Goal: Task Accomplishment & Management: Manage account settings

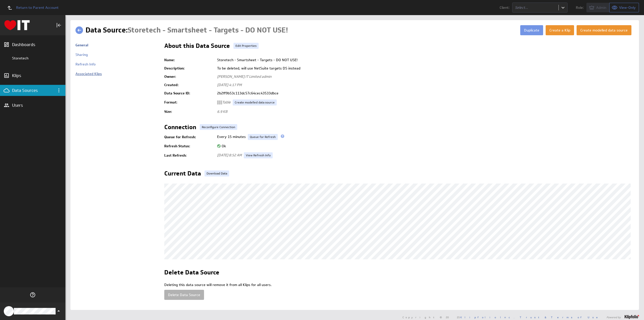
click at [91, 74] on link "Associated Klips" at bounding box center [89, 73] width 26 height 5
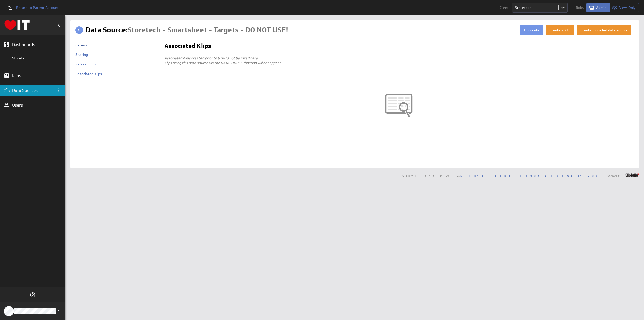
click at [85, 46] on link "General" at bounding box center [82, 45] width 13 height 5
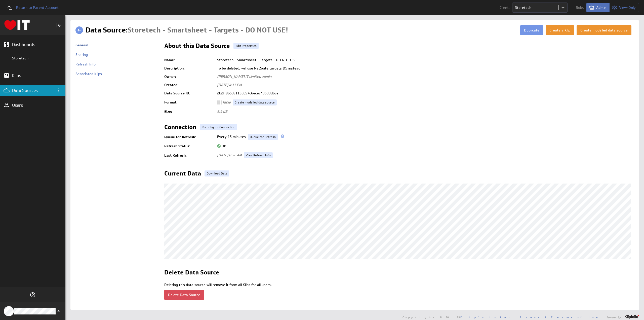
click at [192, 293] on button "Delete Data Source" at bounding box center [184, 295] width 40 height 10
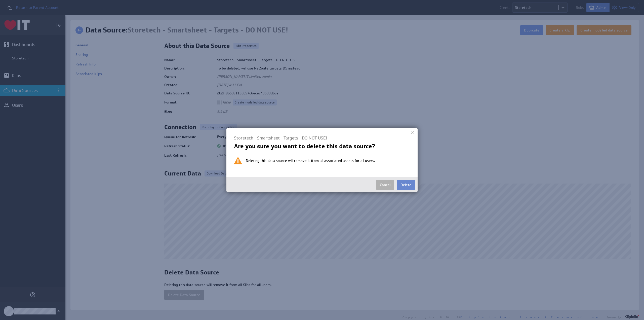
click at [402, 184] on button "Delete" at bounding box center [406, 185] width 18 height 10
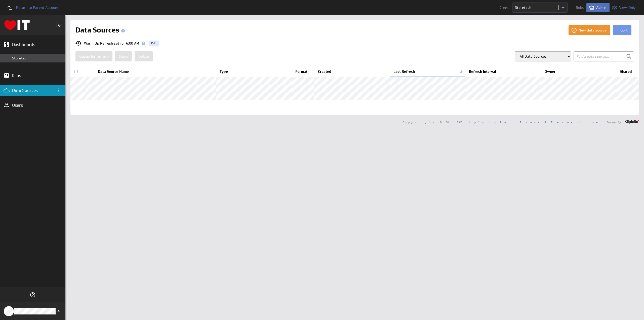
click at [29, 58] on div "Storetech" at bounding box center [37, 58] width 51 height 5
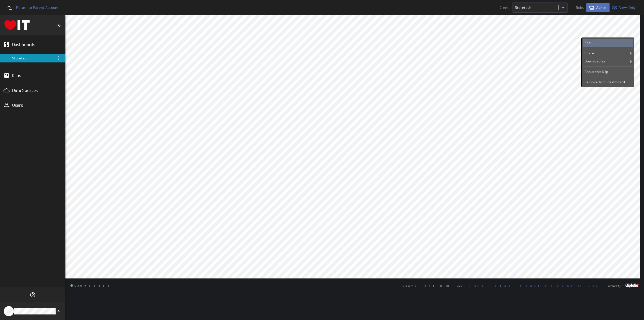
click at [595, 41] on div "Edit..." at bounding box center [608, 43] width 50 height 8
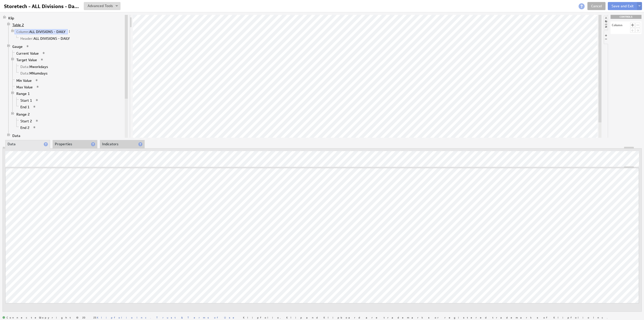
click at [17, 23] on link "Table 2" at bounding box center [18, 24] width 15 height 5
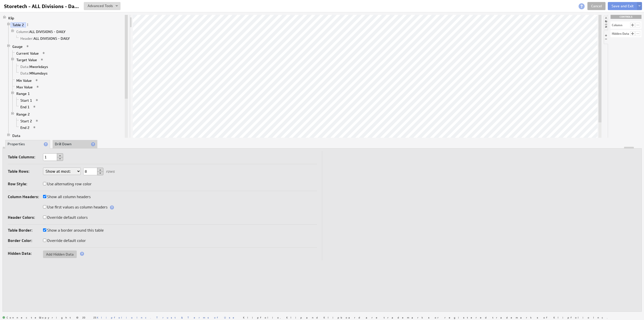
click at [65, 170] on select "Show at most: Show exactly: Show all rows" at bounding box center [62, 171] width 38 height 8
select select "exactly"
drag, startPoint x: 94, startPoint y: 168, endPoint x: 84, endPoint y: 167, distance: 10.0
click at [84, 167] on div "Table Rows: Show at most: Show exactly: Show all rows 8 rows Row Style: Use alt…" at bounding box center [162, 178] width 309 height 26
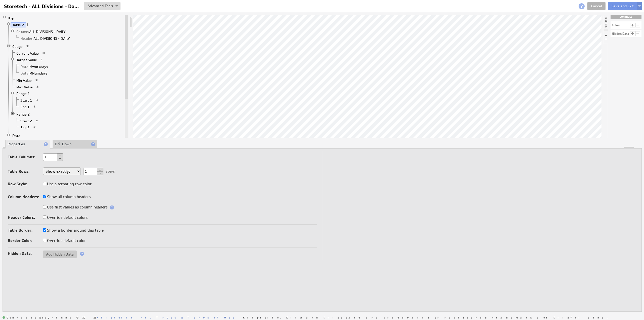
type input "1"
click at [72, 230] on label "Show a border around this table" at bounding box center [73, 230] width 61 height 7
click at [46, 230] on input "Show a border around this table" at bounding box center [44, 229] width 3 height 3
checkbox input "false"
select select "exactly"
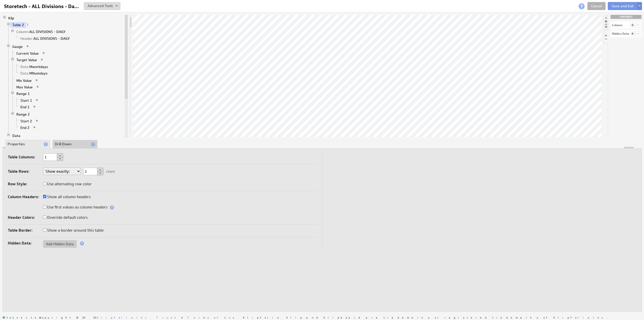
click at [606, 18] on li at bounding box center [606, 23] width 4 height 14
drag, startPoint x: 624, startPoint y: 91, endPoint x: 287, endPoint y: 26, distance: 342.6
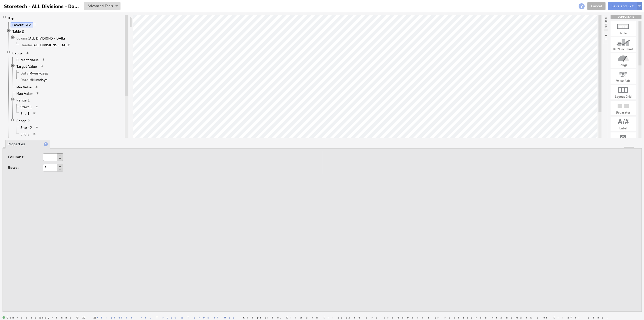
click at [21, 31] on link "Table 2" at bounding box center [18, 31] width 15 height 5
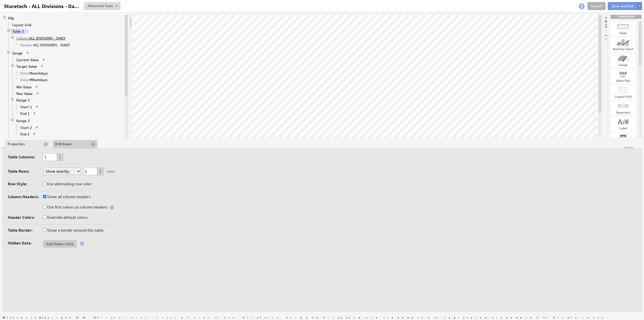
click at [40, 37] on link "Column: ALL DIVISIONS - DAILY" at bounding box center [41, 38] width 53 height 5
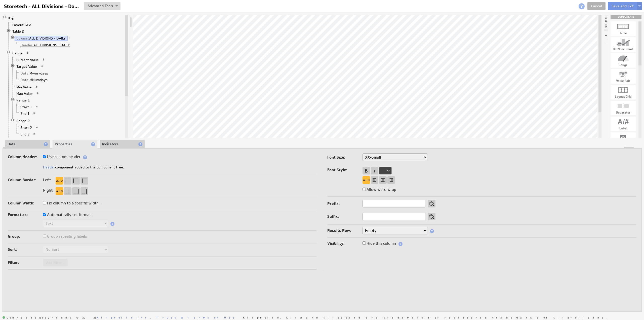
click at [42, 43] on link "Header: ALL DIVISIONS - DAILY" at bounding box center [45, 45] width 53 height 5
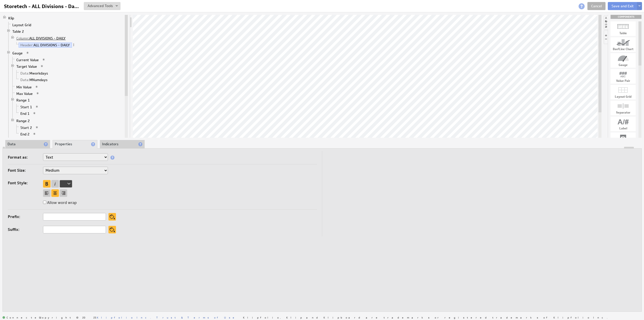
click at [42, 37] on link "Column: ALL DIVISIONS - DAILY" at bounding box center [41, 38] width 53 height 5
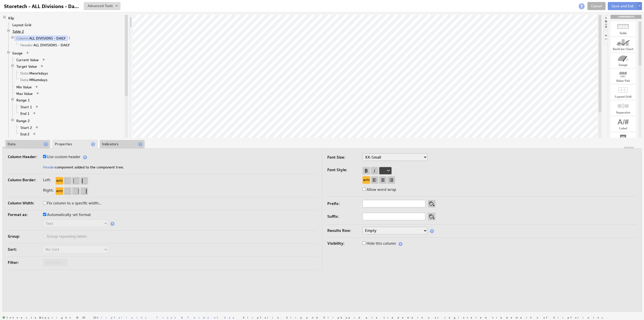
click at [19, 31] on link "Table 2" at bounding box center [18, 31] width 15 height 5
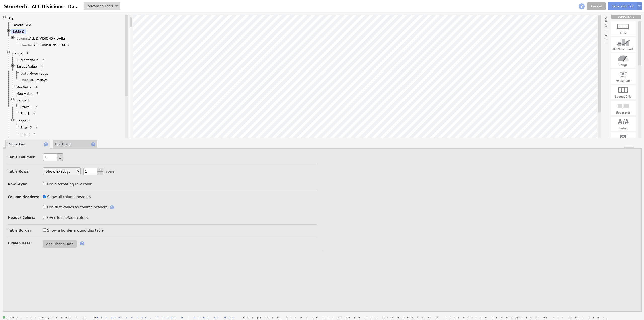
click at [18, 52] on link "Gauge" at bounding box center [18, 53] width 14 height 5
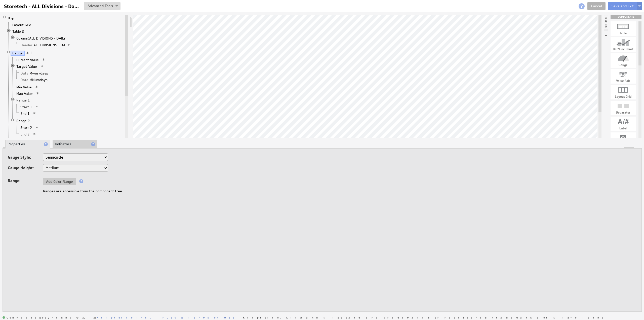
click at [24, 36] on span "Column:" at bounding box center [22, 38] width 13 height 5
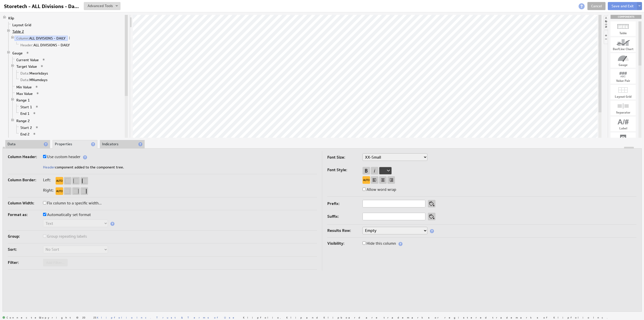
click at [19, 31] on link "Table 2" at bounding box center [18, 31] width 15 height 5
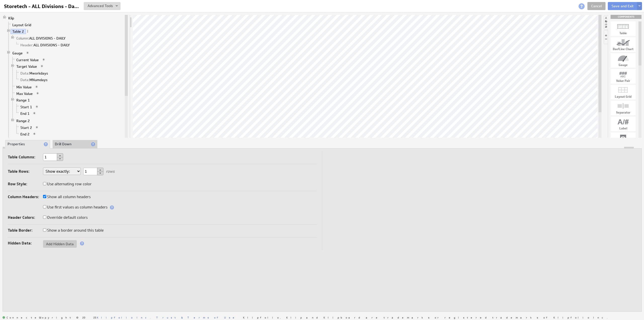
click at [71, 217] on label "Override default colors" at bounding box center [65, 217] width 45 height 7
click at [46, 217] on input "Override default colors" at bounding box center [44, 216] width 3 height 3
checkbox input "true"
click at [71, 217] on label "Override default colors" at bounding box center [65, 217] width 45 height 7
click at [46, 217] on input "Override default colors" at bounding box center [44, 216] width 3 height 3
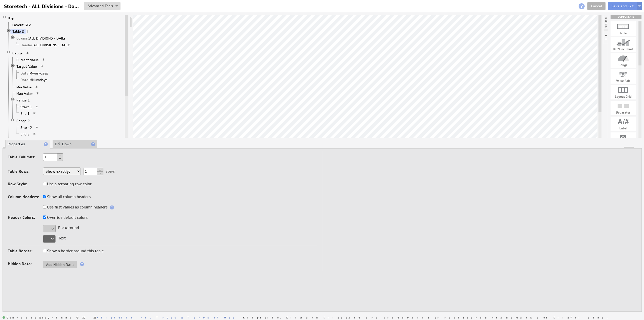
checkbox input "false"
click at [62, 142] on li "Drill Down" at bounding box center [75, 144] width 45 height 9
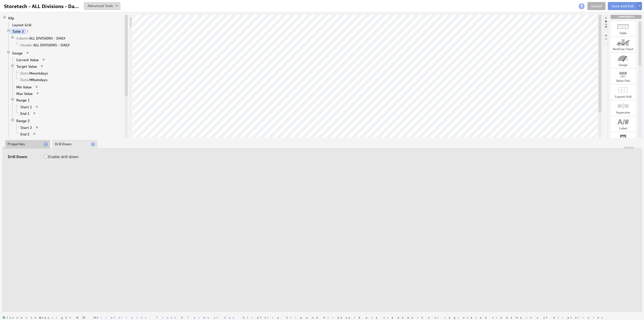
click at [35, 142] on li "Properties" at bounding box center [27, 144] width 45 height 9
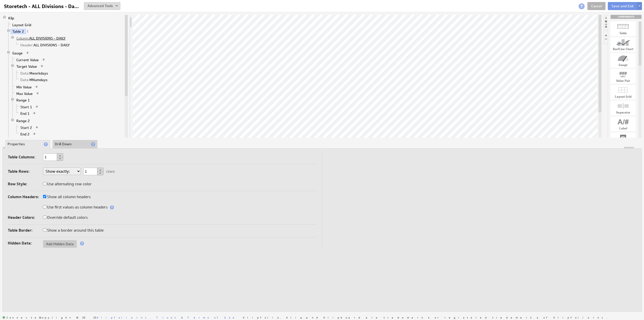
click at [41, 37] on link "Column: ALL DIVISIONS - DAILY" at bounding box center [41, 38] width 53 height 5
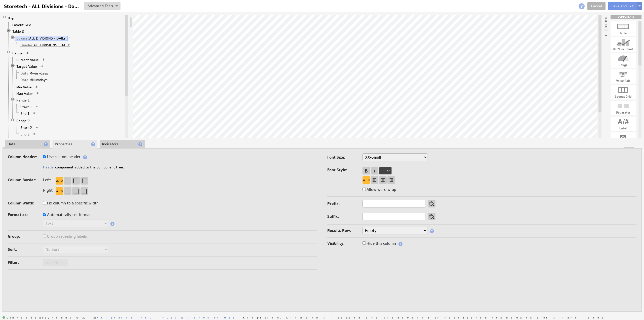
click at [50, 45] on link "Header: ALL DIVISIONS - DAILY" at bounding box center [45, 45] width 53 height 5
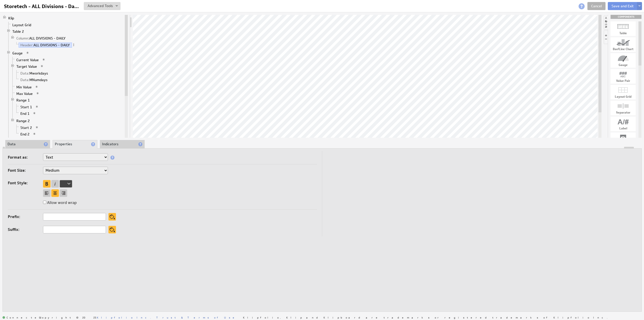
click at [30, 146] on li "Data" at bounding box center [27, 144] width 45 height 9
click at [34, 39] on link "Column: ALL DIVISIONS - DAILY" at bounding box center [41, 38] width 53 height 5
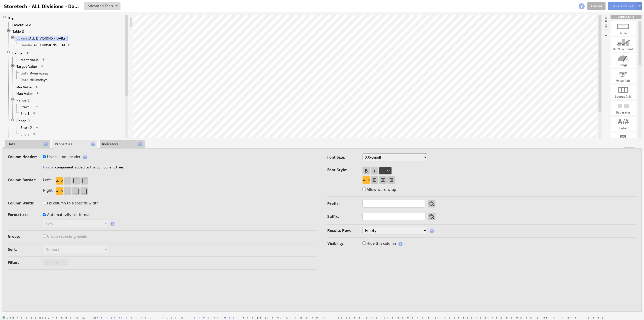
click at [20, 31] on link "Table 2" at bounding box center [18, 31] width 15 height 5
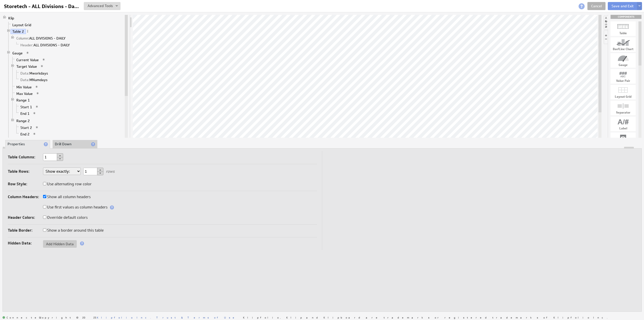
click at [70, 216] on label "Override default colors" at bounding box center [65, 217] width 45 height 7
click at [46, 216] on input "Override default colors" at bounding box center [44, 216] width 3 height 3
checkbox input "true"
click at [53, 225] on div at bounding box center [49, 229] width 13 height 8
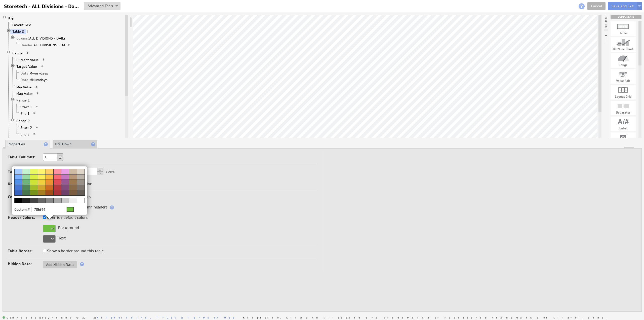
type input "70bf44"
click at [72, 208] on div at bounding box center [70, 210] width 8 height 6
click at [50, 238] on img at bounding box center [322, 160] width 644 height 320
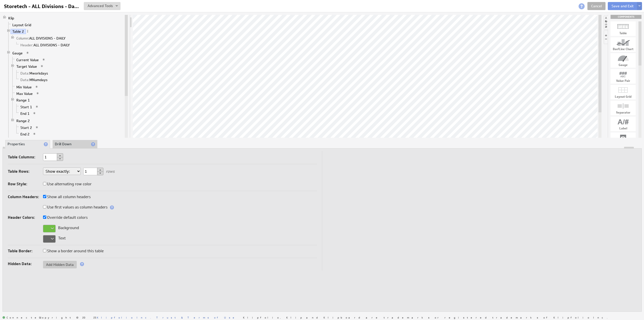
click at [51, 238] on div at bounding box center [49, 239] width 13 height 8
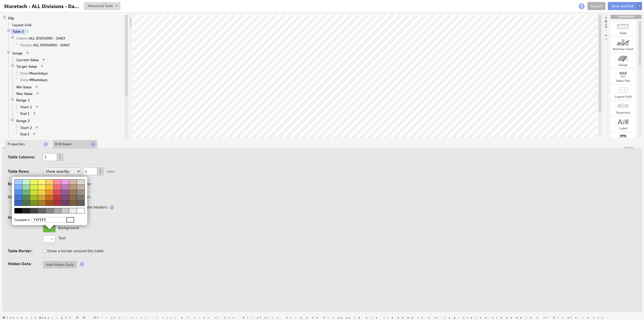
type input "FEFEFE"
click at [166, 183] on img at bounding box center [322, 160] width 644 height 320
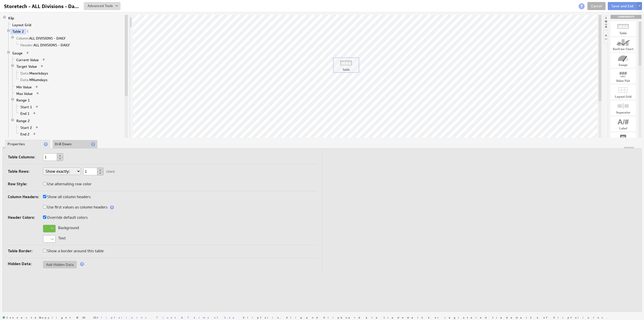
drag, startPoint x: 625, startPoint y: 30, endPoint x: 347, endPoint y: 66, distance: 279.8
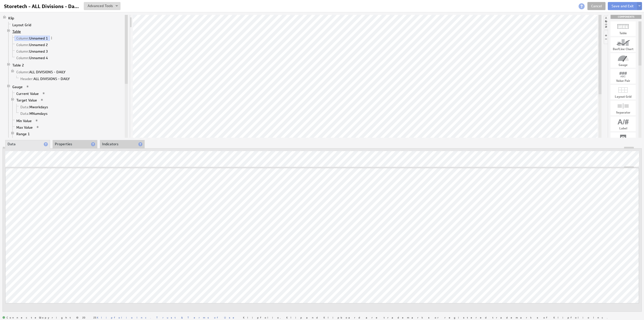
click at [18, 30] on link "Table" at bounding box center [17, 31] width 12 height 5
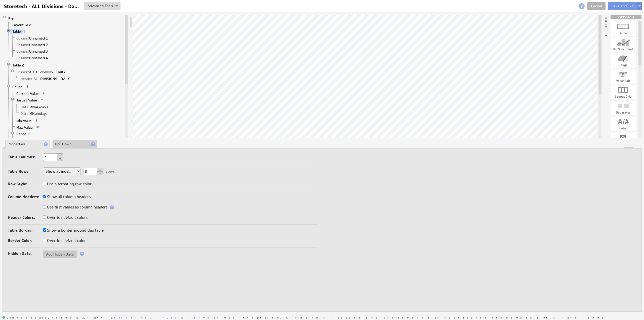
click at [61, 171] on select "Show at most: Show exactly: Show all rows" at bounding box center [62, 171] width 38 height 8
select select "exactly"
click at [83, 170] on div "Table Rows: Show at most: Show exactly: Show all rows 8 rows Row Style: Use alt…" at bounding box center [162, 178] width 309 height 26
type input "1"
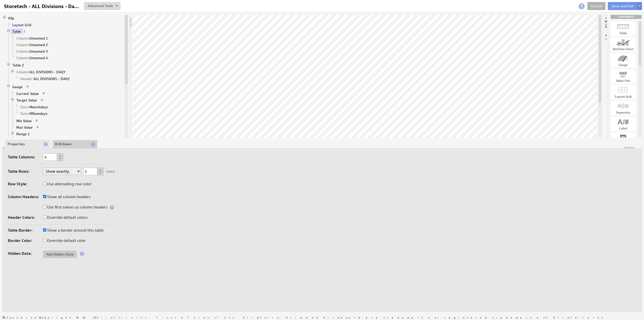
click at [60, 216] on label "Override default colors" at bounding box center [65, 217] width 45 height 7
click at [46, 216] on input "Override default colors" at bounding box center [44, 216] width 3 height 3
checkbox input "true"
select select "exactly"
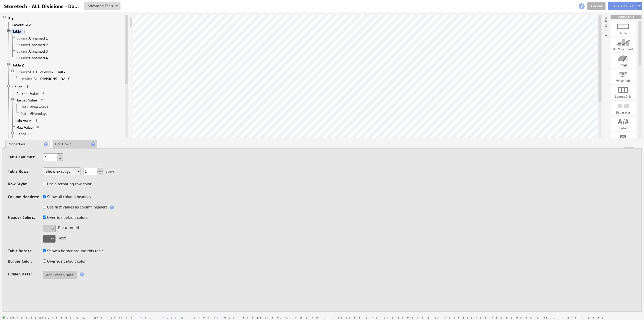
click at [48, 228] on div at bounding box center [49, 229] width 13 height 8
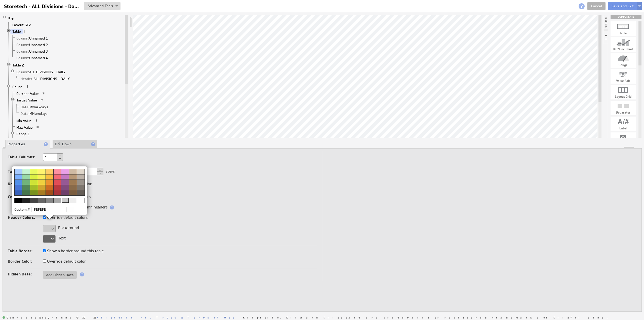
click at [53, 234] on img at bounding box center [322, 160] width 644 height 320
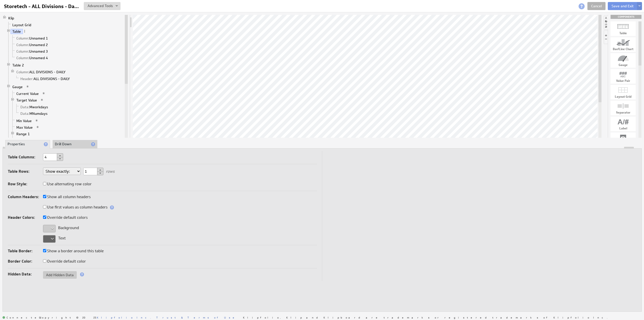
click at [52, 239] on div at bounding box center [49, 239] width 13 height 8
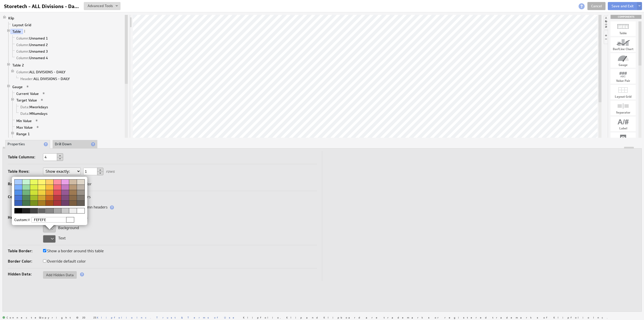
click at [74, 219] on div at bounding box center [70, 220] width 8 height 6
select select "exactly"
click at [52, 229] on div at bounding box center [50, 229] width 76 height 8
click at [52, 228] on div at bounding box center [50, 229] width 76 height 8
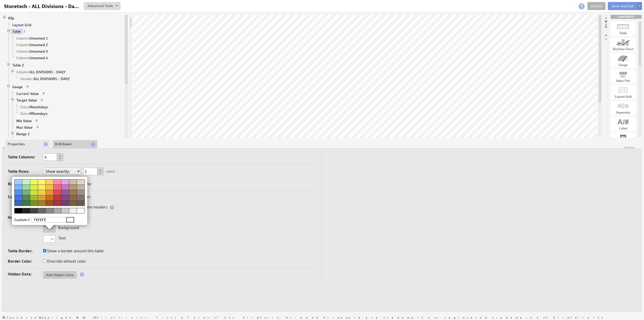
drag, startPoint x: 52, startPoint y: 227, endPoint x: 82, endPoint y: 230, distance: 30.3
click at [52, 227] on div at bounding box center [50, 229] width 76 height 8
click at [84, 230] on div at bounding box center [50, 229] width 76 height 8
click at [74, 218] on div at bounding box center [70, 220] width 8 height 6
select select "exactly"
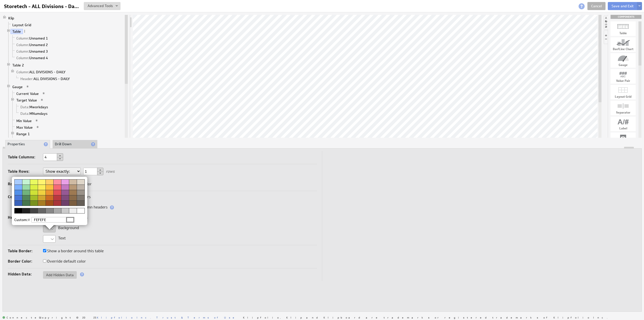
click at [69, 219] on div at bounding box center [70, 220] width 8 height 6
select select "exactly"
click at [110, 225] on img at bounding box center [322, 160] width 644 height 320
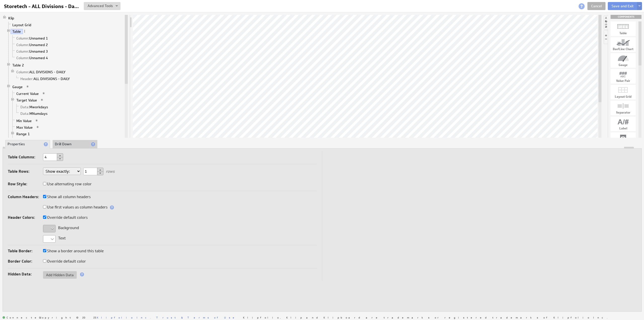
click at [51, 225] on div at bounding box center [49, 229] width 13 height 8
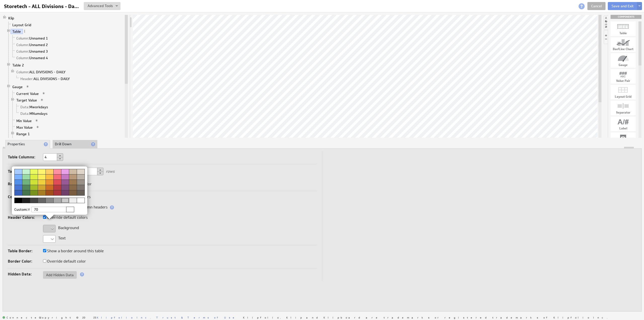
type input "70b"
select select "exactly"
type input "70bf44"
select select "exactly"
type input "70bf44"
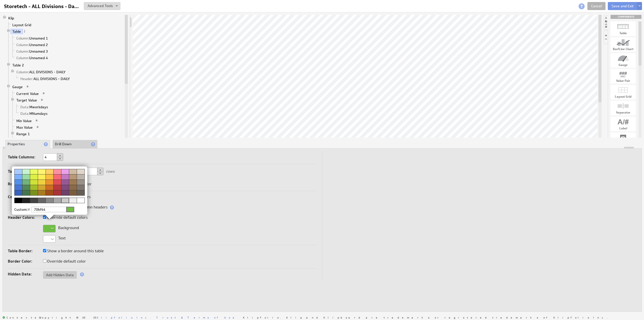
click at [73, 207] on div at bounding box center [70, 210] width 8 height 6
select select "exactly"
click at [130, 178] on img at bounding box center [322, 160] width 644 height 320
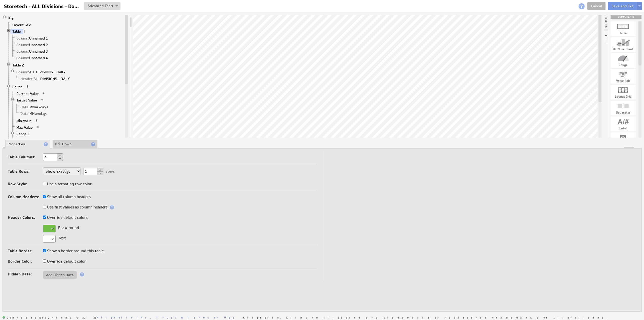
click at [60, 158] on button at bounding box center [60, 159] width 6 height 4
type input "1"
click at [60, 158] on button at bounding box center [60, 159] width 6 height 4
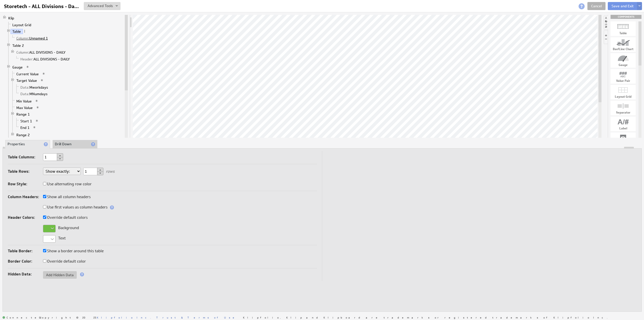
click at [39, 37] on link "Column: Unnamed 1" at bounding box center [32, 38] width 35 height 5
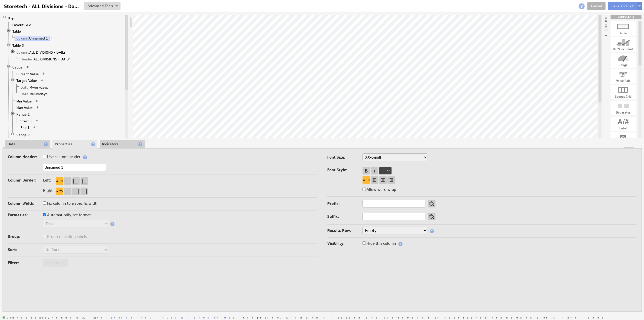
drag, startPoint x: 69, startPoint y: 170, endPoint x: 31, endPoint y: 165, distance: 38.1
click at [31, 165] on div "Unnamed 1" at bounding box center [162, 168] width 309 height 8
type input "STORETECH GROUP"
click at [64, 156] on label "Use custom header" at bounding box center [62, 156] width 38 height 7
click at [46, 156] on input "Use custom header" at bounding box center [44, 156] width 3 height 3
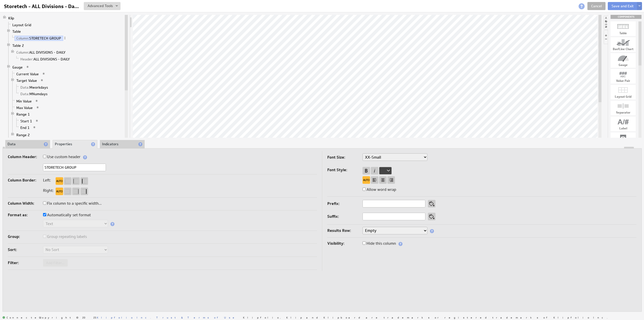
checkbox input "true"
click at [42, 44] on link "Header: STORETECH GROUP" at bounding box center [43, 45] width 49 height 5
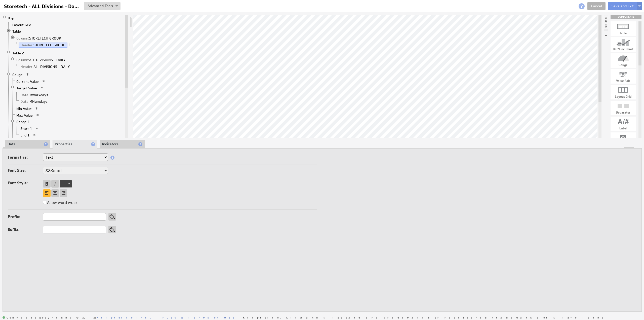
click at [57, 169] on select "XX-Small X-Small Small Medium Large X-Large XX-Large" at bounding box center [75, 171] width 65 height 8
select select "medium"
click at [54, 189] on div at bounding box center [55, 193] width 8 height 8
select select "medium"
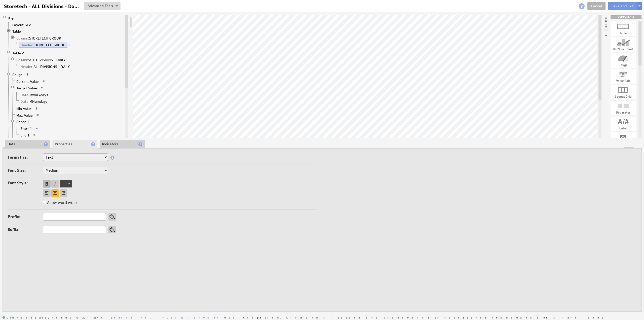
click at [47, 183] on div at bounding box center [47, 184] width 8 height 8
select select "medium"
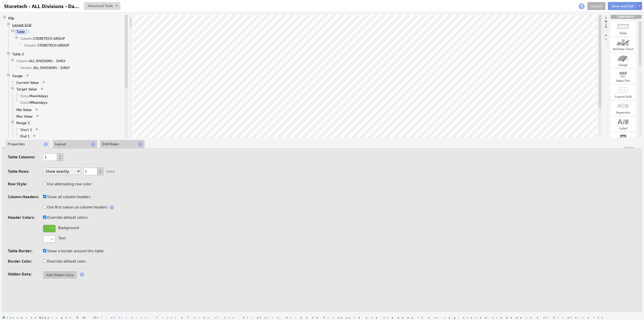
click at [21, 23] on link "Layout Grid" at bounding box center [22, 24] width 23 height 5
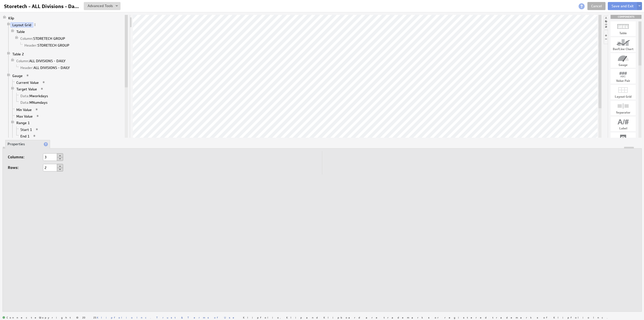
click at [61, 159] on button at bounding box center [60, 159] width 6 height 4
type input "1"
click at [61, 159] on button at bounding box center [60, 159] width 6 height 4
click at [60, 169] on button at bounding box center [60, 170] width 6 height 4
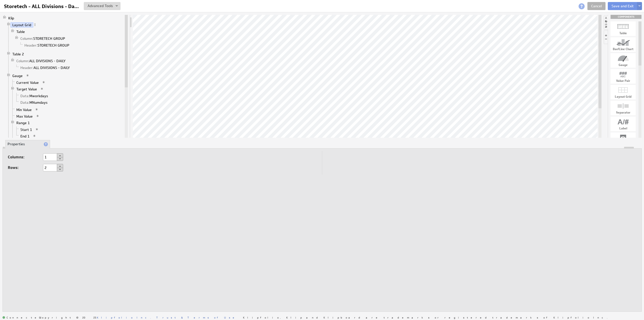
type input "1"
click at [21, 32] on link "Table" at bounding box center [21, 31] width 12 height 5
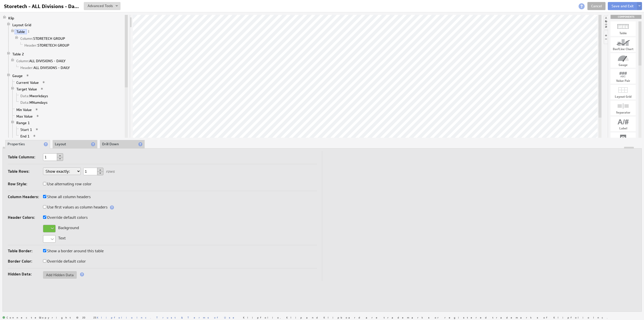
click at [71, 146] on li "Layout" at bounding box center [75, 144] width 45 height 9
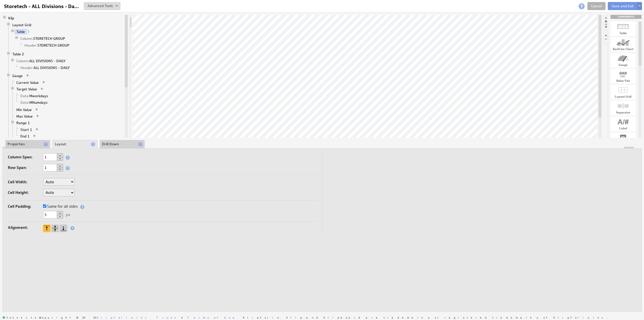
drag, startPoint x: 50, startPoint y: 214, endPoint x: 32, endPoint y: 212, distance: 17.7
click at [32, 212] on div "5 px" at bounding box center [162, 215] width 309 height 8
type input "0"
click at [56, 181] on select "Auto Custom..." at bounding box center [58, 182] width 31 height 8
click at [54, 182] on select "Auto Custom..." at bounding box center [58, 182] width 31 height 8
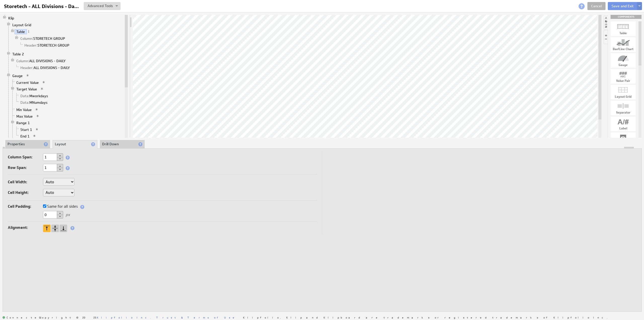
click at [55, 192] on select "Auto Custom..." at bounding box center [58, 193] width 31 height 8
select select "cust"
click at [87, 191] on input "text" at bounding box center [87, 193] width 20 height 8
type input "44"
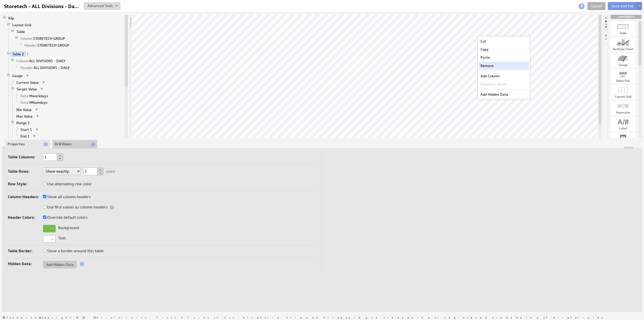
click at [491, 66] on div "Remove" at bounding box center [504, 66] width 50 height 8
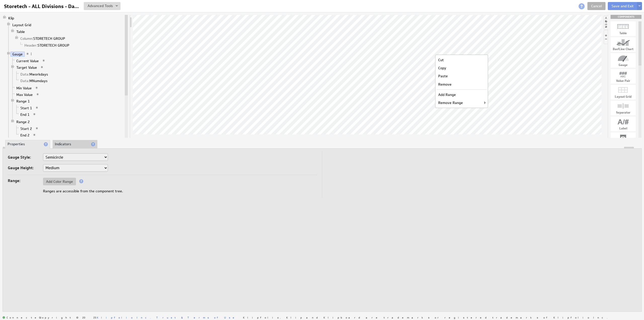
click at [454, 85] on div "Remove" at bounding box center [462, 84] width 50 height 8
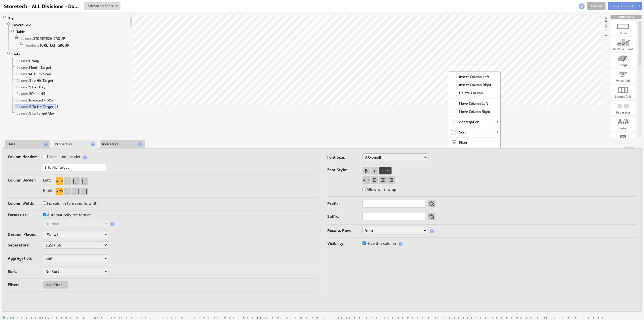
click at [397, 124] on div at bounding box center [367, 76] width 469 height 123
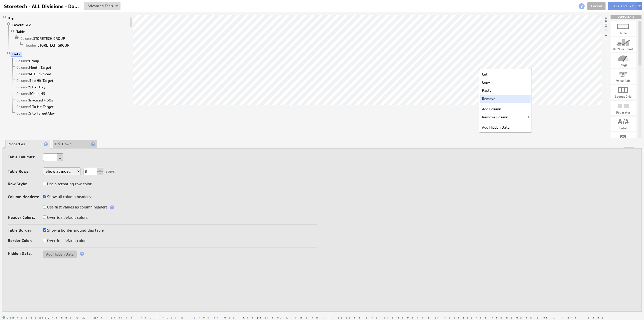
click at [496, 99] on div "Remove" at bounding box center [506, 99] width 50 height 8
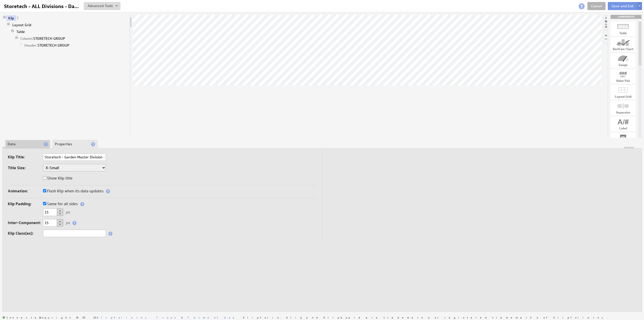
scroll to position [0, 19]
click at [46, 6] on input "Storetech - ALL Divisions - Daily" at bounding box center [41, 6] width 79 height 9
click at [44, 6] on input "Storetech - ALL Divisions - Daily" at bounding box center [41, 6] width 79 height 9
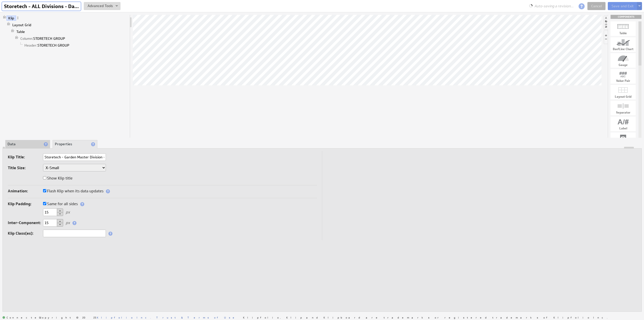
scroll to position [0, 1]
click at [203, 18] on div "Storetech - ALL Divisions - Daily Storetech - ALL Divisions - Daily View Klip S…" at bounding box center [322, 157] width 644 height 314
type input "Storetech Header"
click at [640, 6] on img at bounding box center [640, 6] width 3 height 2
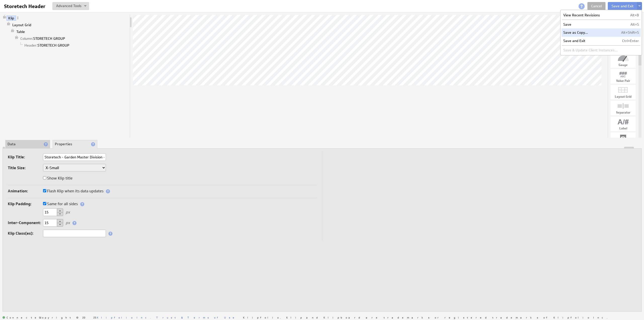
click at [577, 32] on td "Save as Copy..." at bounding box center [591, 32] width 58 height 8
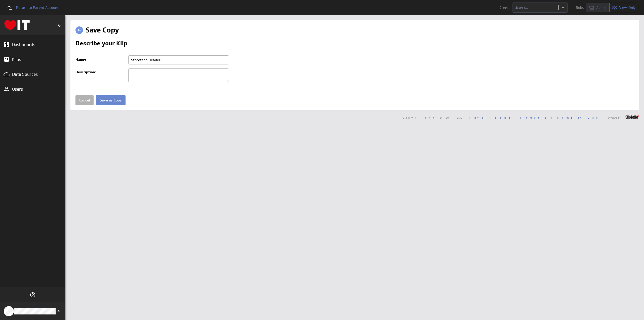
click at [111, 99] on input "Save as Copy" at bounding box center [110, 100] width 29 height 10
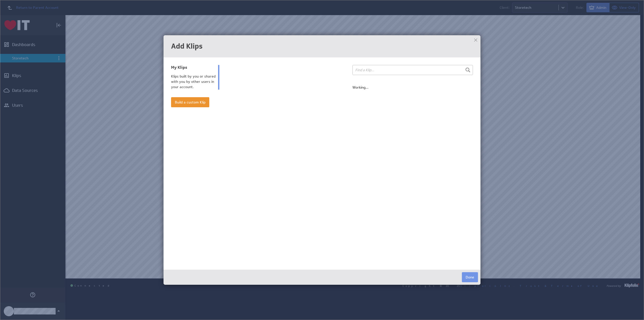
select select "all"
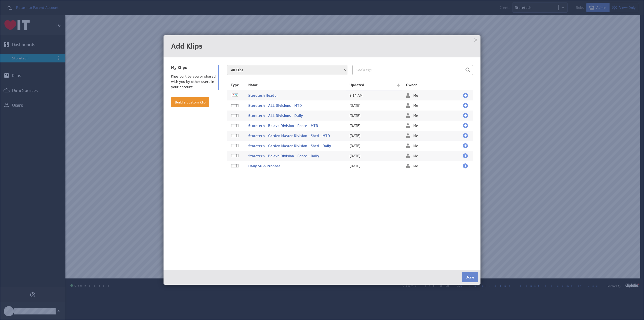
click at [475, 277] on button "Done" at bounding box center [470, 277] width 16 height 10
click at [462, 96] on td at bounding box center [466, 95] width 14 height 11
click at [464, 95] on div at bounding box center [465, 95] width 5 height 5
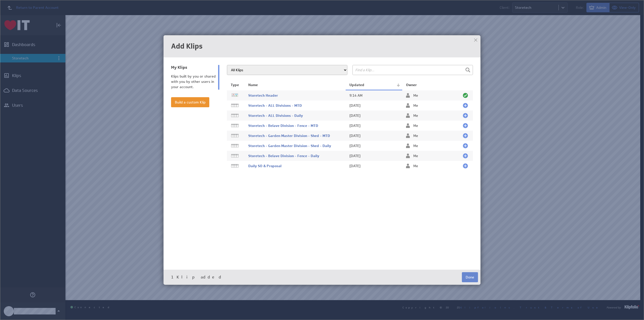
click at [473, 274] on button "Done" at bounding box center [470, 277] width 16 height 10
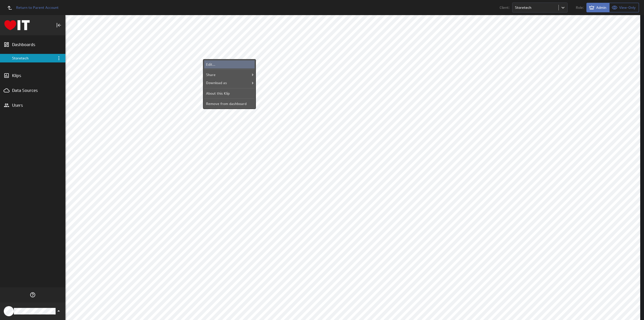
click at [226, 63] on div "Edit..." at bounding box center [229, 64] width 50 height 8
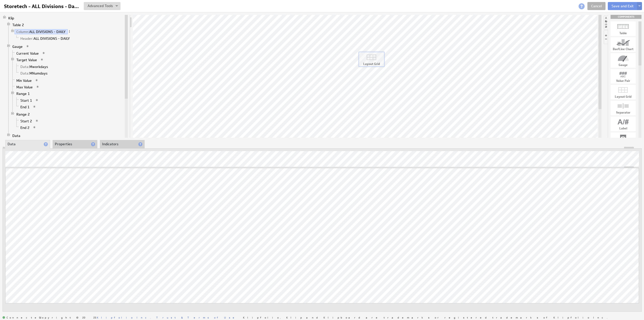
drag, startPoint x: 626, startPoint y: 92, endPoint x: 374, endPoint y: 59, distance: 254.1
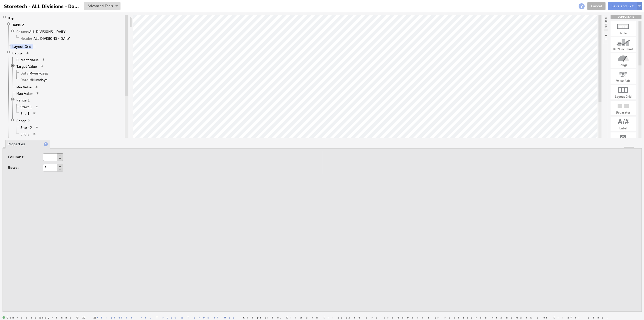
click at [60, 159] on button at bounding box center [60, 159] width 6 height 4
type input "1"
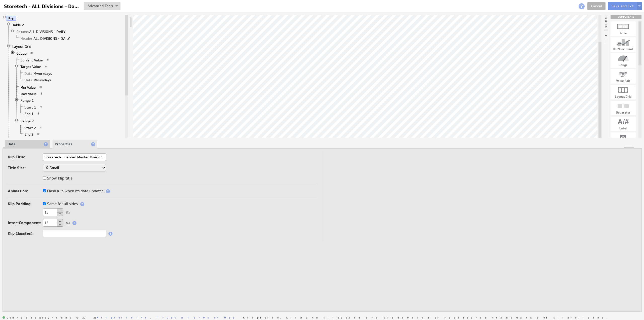
drag, startPoint x: 50, startPoint y: 221, endPoint x: 38, endPoint y: 220, distance: 11.9
click at [38, 220] on div "Inter-Component: 15 px" at bounding box center [162, 223] width 309 height 8
type input "0"
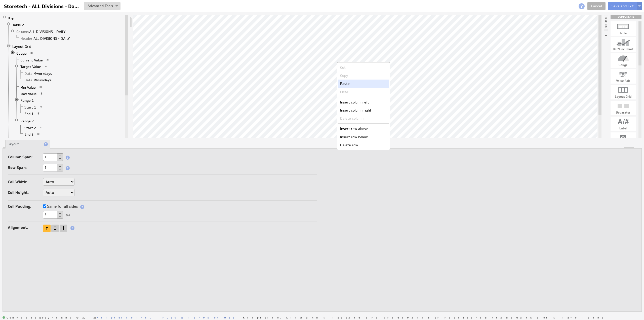
click at [351, 83] on div "Paste" at bounding box center [364, 84] width 50 height 8
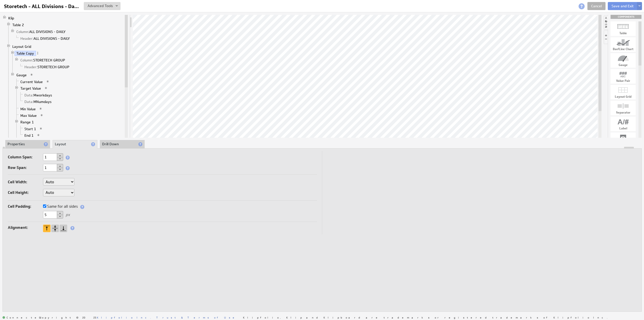
click at [54, 191] on select "Auto Custom..." at bounding box center [58, 193] width 31 height 8
select select "cust"
click at [86, 191] on input "text" at bounding box center [87, 193] width 20 height 8
type input "44"
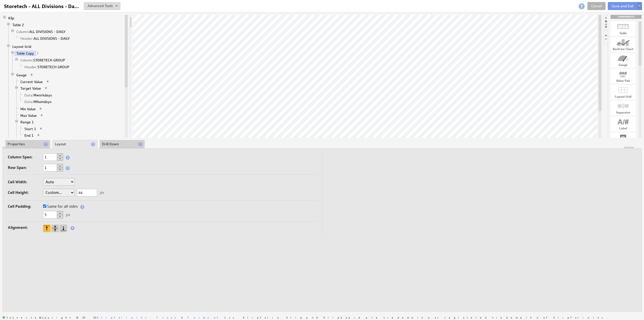
drag, startPoint x: 41, startPoint y: 212, endPoint x: 34, endPoint y: 212, distance: 6.8
click at [34, 212] on div "5 px" at bounding box center [162, 215] width 309 height 8
type input "0"
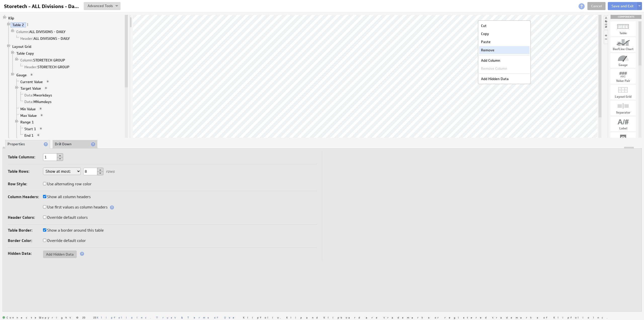
click at [489, 50] on div "Remove" at bounding box center [505, 50] width 50 height 8
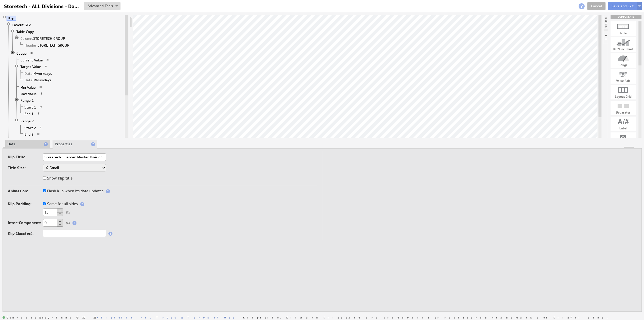
scroll to position [0, 19]
click at [46, 38] on link "Column: STORETECH GROUP" at bounding box center [43, 38] width 49 height 5
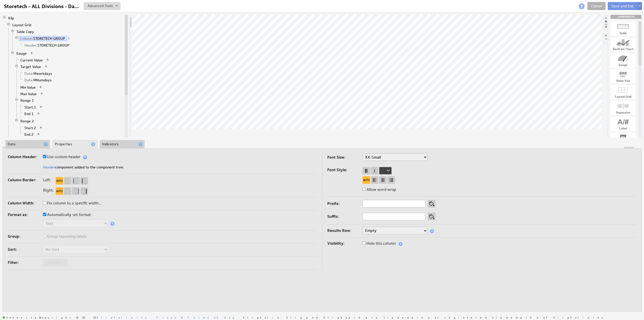
click at [56, 158] on label "Use custom header" at bounding box center [62, 156] width 38 height 7
click at [46, 158] on input "Use custom header" at bounding box center [44, 156] width 3 height 3
checkbox input "false"
drag, startPoint x: 65, startPoint y: 167, endPoint x: 113, endPoint y: 169, distance: 48.6
click at [112, 169] on div "STORETECH GROUP" at bounding box center [162, 168] width 309 height 8
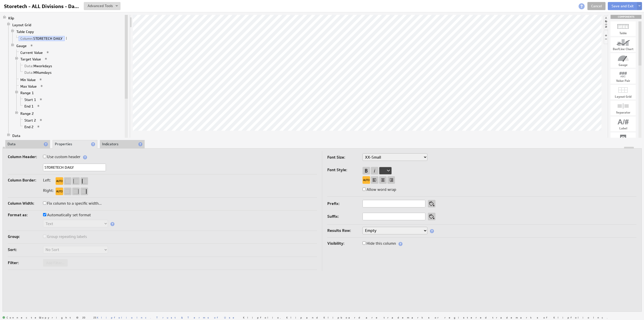
type input "STORETECH DAILY"
click at [60, 155] on label "Use custom header" at bounding box center [62, 156] width 38 height 7
click at [46, 155] on input "Use custom header" at bounding box center [44, 156] width 3 height 3
checkbox input "true"
click at [51, 45] on link "Header: STORETECH DAILY" at bounding box center [46, 45] width 46 height 5
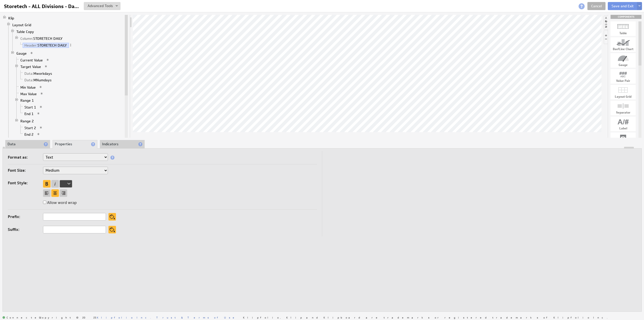
click at [24, 143] on li "Data" at bounding box center [27, 144] width 45 height 9
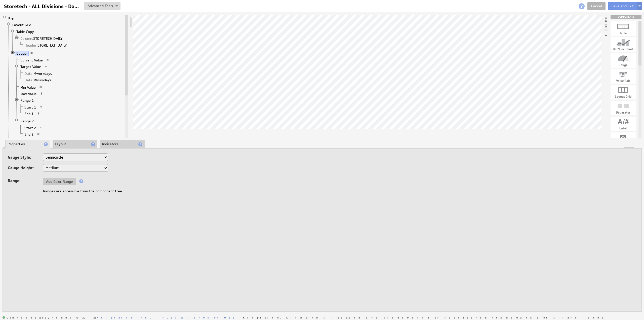
click at [55, 158] on select "Horizontal Vertical Arc Semicircle Circle" at bounding box center [75, 157] width 65 height 8
select select "ag"
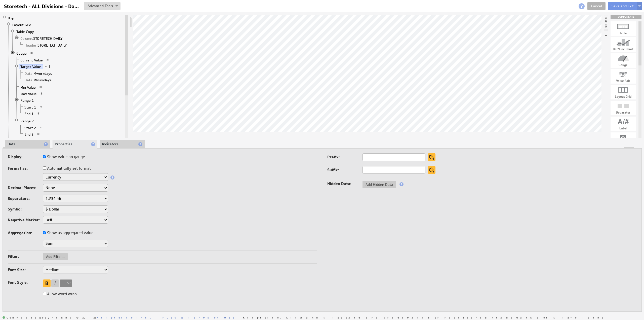
click at [25, 143] on li "Data" at bounding box center [27, 144] width 45 height 9
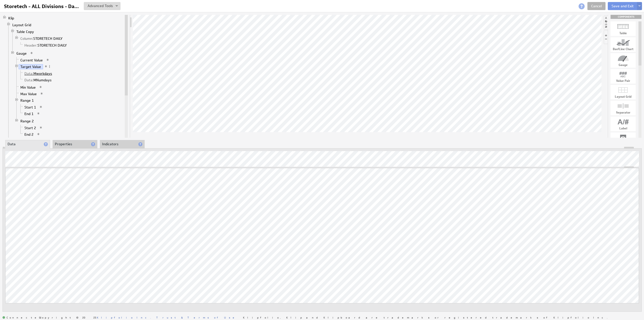
click at [42, 72] on link "Data: Mworkdays" at bounding box center [38, 73] width 31 height 5
click at [40, 78] on link "Data: MNumdays" at bounding box center [38, 80] width 31 height 5
click at [77, 143] on li "Properties" at bounding box center [75, 144] width 45 height 9
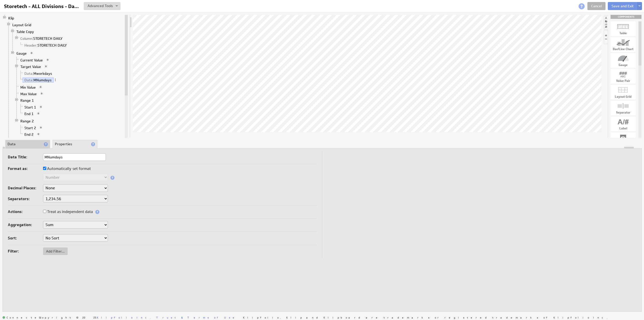
click at [66, 210] on label "Treat as independent data" at bounding box center [68, 211] width 50 height 7
click at [46, 210] on input "Treat as independent data" at bounding box center [44, 211] width 3 height 3
click at [71, 167] on label "Automatically set format" at bounding box center [67, 168] width 48 height 7
click at [46, 167] on input "Automatically set format" at bounding box center [44, 168] width 3 height 3
checkbox input "false"
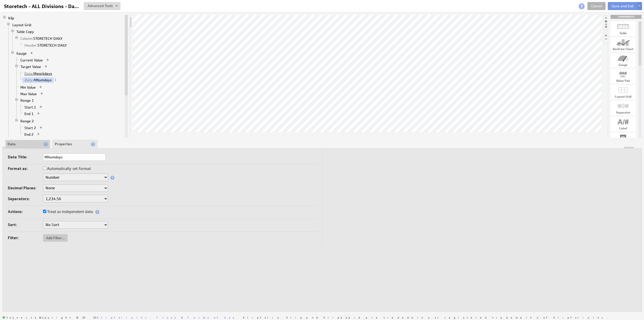
click at [40, 71] on link "Data: Mworkdays" at bounding box center [38, 73] width 31 height 5
click at [62, 171] on label "Automatically set format" at bounding box center [67, 168] width 48 height 7
click at [46, 170] on input "Automatically set format" at bounding box center [44, 168] width 3 height 3
checkbox input "false"
click at [66, 212] on label "Treat as independent data" at bounding box center [68, 211] width 50 height 7
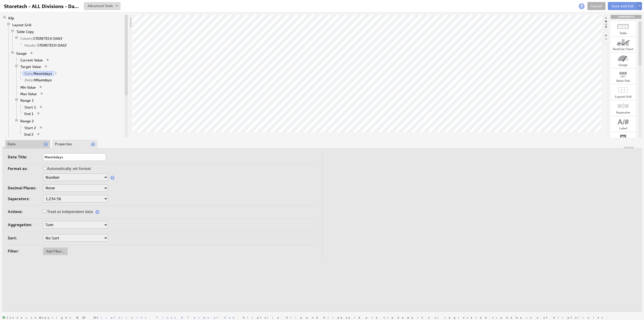
click at [46, 212] on input "Treat as independent data" at bounding box center [44, 211] width 3 height 3
click at [33, 91] on link "Max Value" at bounding box center [29, 93] width 20 height 5
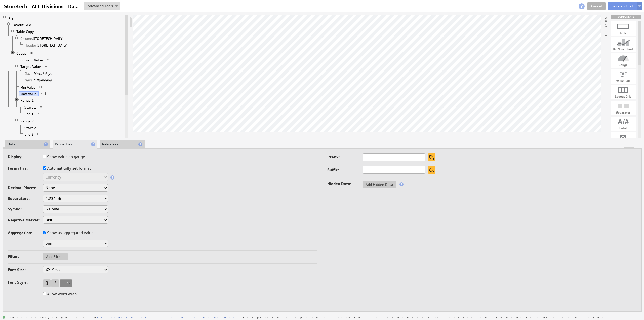
click at [21, 143] on li "Data" at bounding box center [27, 144] width 45 height 9
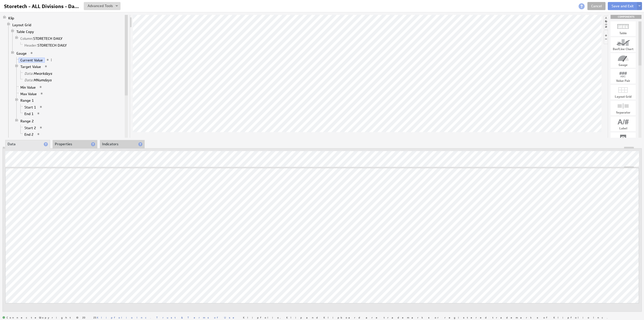
click at [108, 143] on li "Indicators" at bounding box center [122, 144] width 45 height 9
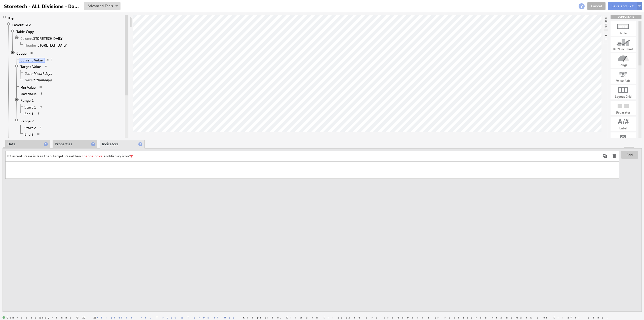
click at [164, 153] on td "If Current Value is less than Target Value then change color and display icon: …" at bounding box center [303, 156] width 595 height 10
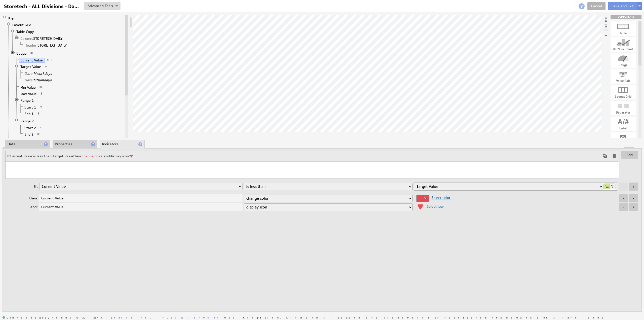
click at [434, 206] on span "Select icon" at bounding box center [434, 206] width 20 height 5
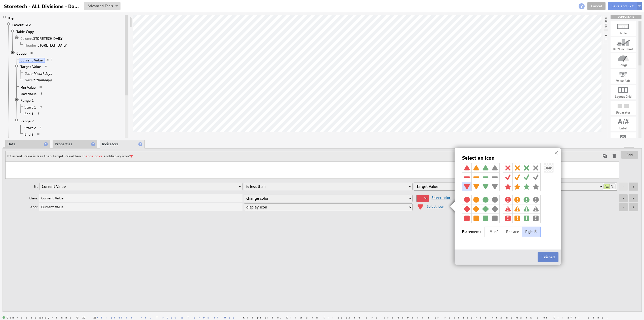
click at [549, 256] on button "Finished" at bounding box center [548, 257] width 21 height 10
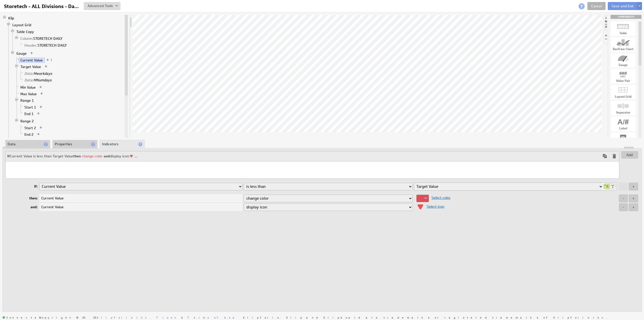
click at [604, 155] on span at bounding box center [605, 156] width 6 height 6
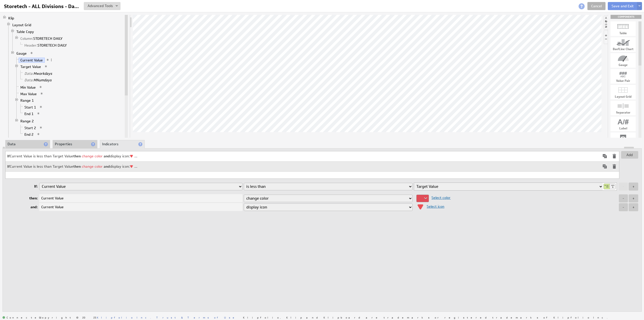
click at [266, 183] on select "is equal to is not equal to is greater than is greater than or equal to is less…" at bounding box center [328, 187] width 169 height 8
select select "gteq"
click at [244, 183] on select "is equal to is not equal to is greater than is greater than or equal to is less…" at bounding box center [328, 187] width 169 height 8
click at [422, 199] on div at bounding box center [423, 199] width 13 height 8
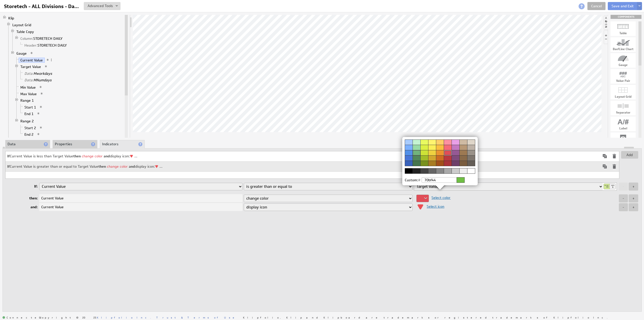
drag, startPoint x: 416, startPoint y: 152, endPoint x: 426, endPoint y: 187, distance: 36.8
click at [416, 152] on div at bounding box center [417, 152] width 8 height 5
click at [433, 204] on img at bounding box center [322, 160] width 644 height 320
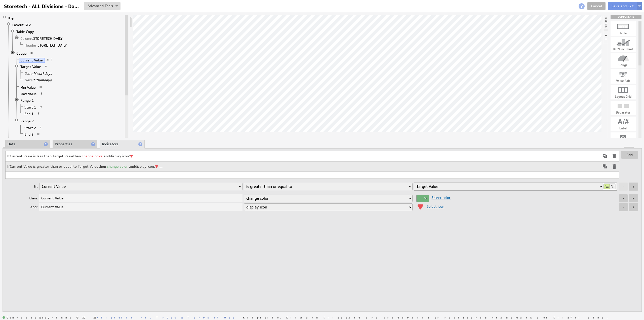
click at [433, 205] on span "Select icon" at bounding box center [434, 206] width 20 height 5
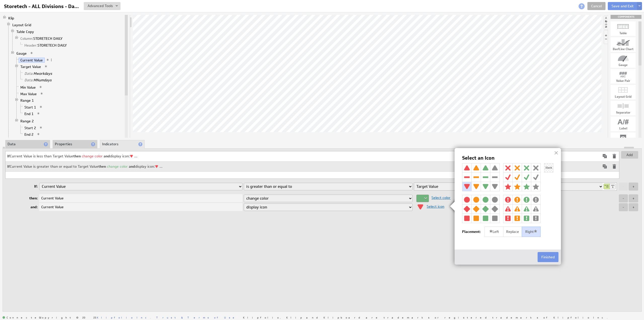
click at [485, 167] on img at bounding box center [485, 167] width 9 height 9
click at [546, 256] on button "Finished" at bounding box center [548, 257] width 21 height 10
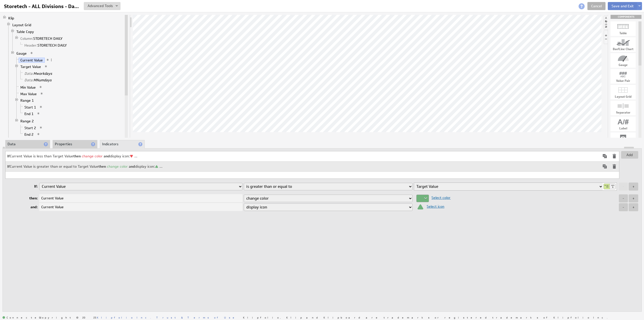
click at [618, 5] on button "Save and Exit" at bounding box center [623, 6] width 30 height 8
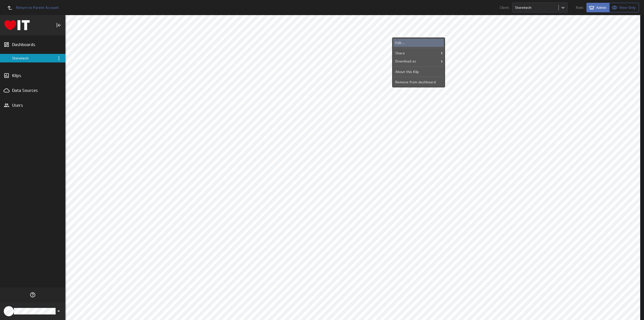
click at [412, 45] on div "Edit..." at bounding box center [419, 43] width 50 height 8
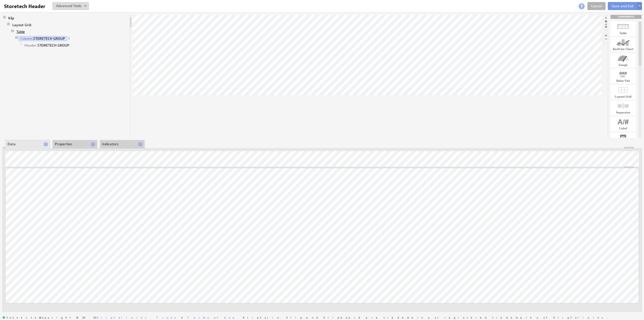
click at [21, 29] on link "Table" at bounding box center [21, 31] width 12 height 5
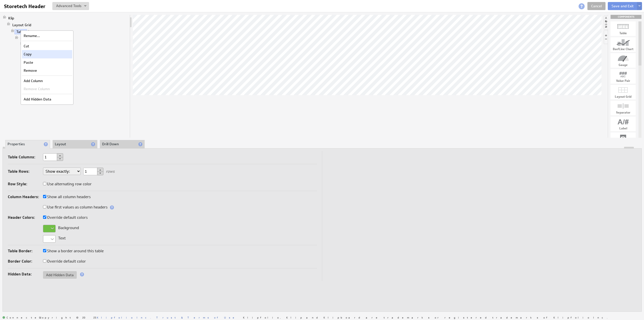
click at [34, 54] on div "Copy" at bounding box center [47, 54] width 50 height 8
click at [52, 225] on div at bounding box center [49, 229] width 13 height 8
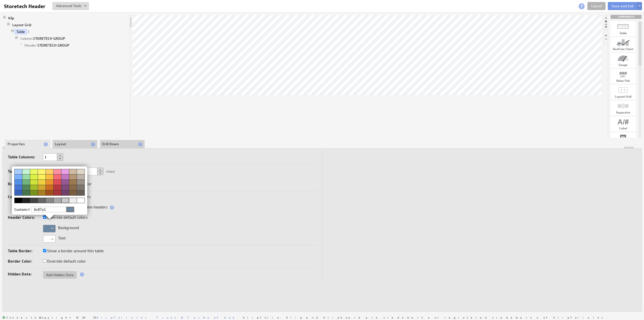
type input "6c87a1"
click at [43, 35] on img at bounding box center [322, 160] width 644 height 320
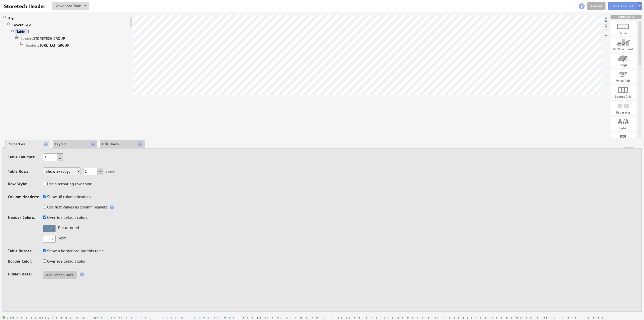
click at [45, 37] on link "Column: STORETECH GROUP" at bounding box center [43, 38] width 49 height 5
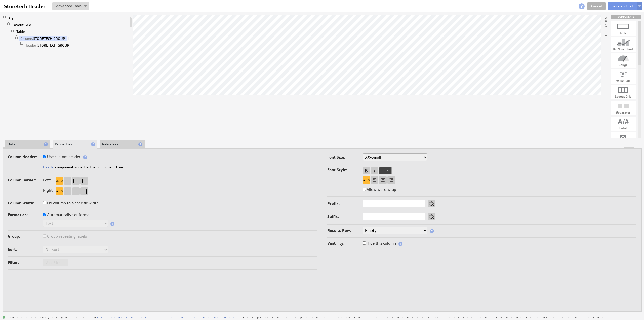
click at [43, 155] on label "Column Header:" at bounding box center [25, 156] width 35 height 7
click at [44, 156] on input "Use custom header" at bounding box center [44, 156] width 3 height 3
checkbox input "false"
drag, startPoint x: 84, startPoint y: 167, endPoint x: 27, endPoint y: 167, distance: 56.9
click at [27, 167] on div "STORETECH GROUP" at bounding box center [162, 168] width 309 height 8
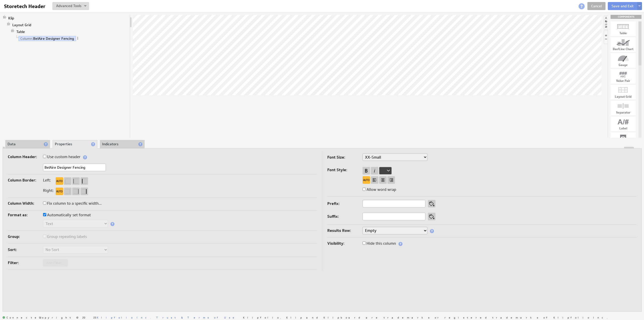
type input "BelAire Designer Fencing"
click at [67, 157] on label "Use custom header" at bounding box center [62, 156] width 38 height 7
click at [46, 157] on input "Use custom header" at bounding box center [44, 156] width 3 height 3
checkbox input "true"
click at [52, 45] on link "Header: BelAire Designer Fencing" at bounding box center [52, 45] width 58 height 5
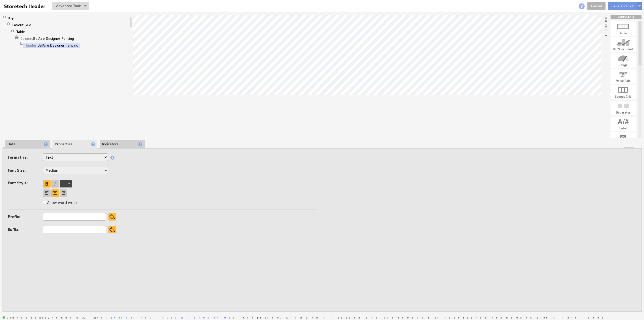
drag, startPoint x: 22, startPoint y: 143, endPoint x: 31, endPoint y: 144, distance: 9.8
click at [22, 143] on li "Data" at bounding box center [27, 144] width 45 height 9
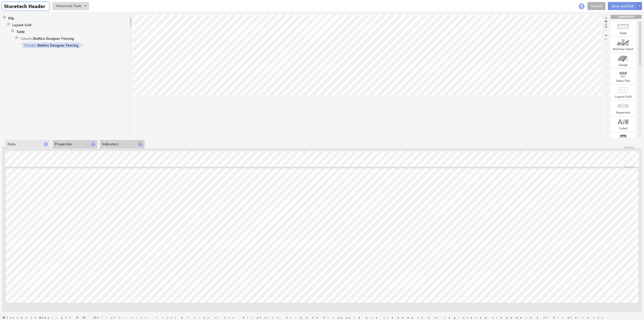
click at [27, 7] on input "Storetech Header" at bounding box center [25, 6] width 47 height 9
click at [28, 7] on input "Storetech Header" at bounding box center [25, 6] width 47 height 9
type input "BelAire Header"
click at [641, 6] on button at bounding box center [639, 6] width 5 height 8
click at [574, 31] on td "Save as Copy..." at bounding box center [591, 32] width 58 height 8
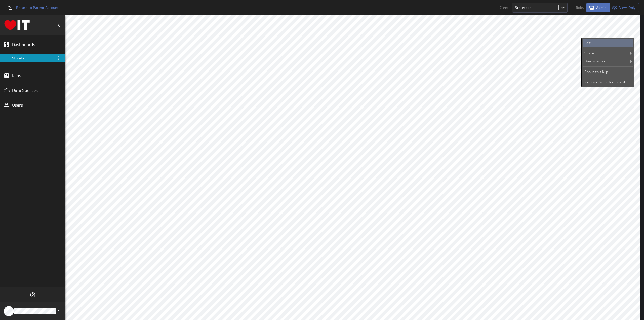
click at [595, 43] on div "Edit..." at bounding box center [608, 43] width 50 height 8
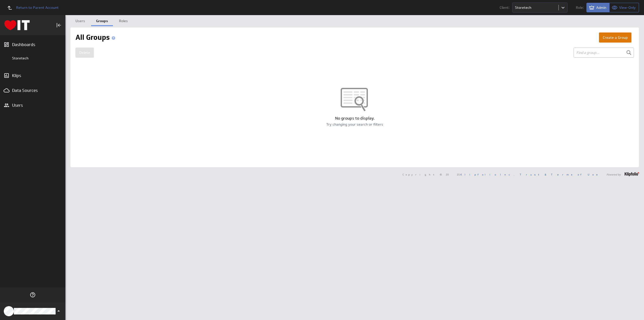
click at [613, 35] on button "Create a Group" at bounding box center [615, 37] width 32 height 10
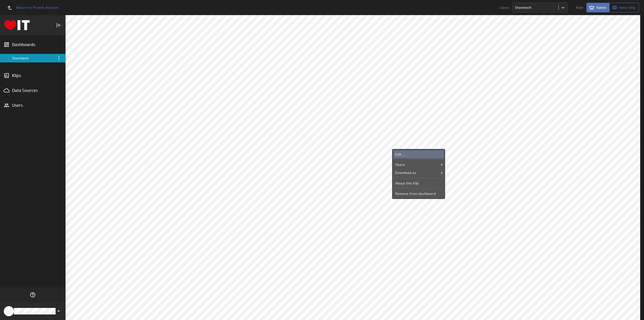
click at [410, 152] on div "Edit..." at bounding box center [419, 154] width 50 height 8
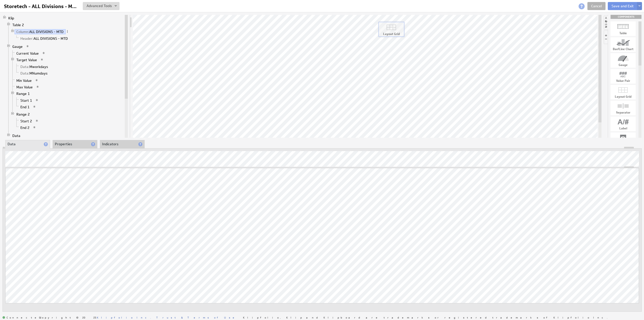
drag, startPoint x: 623, startPoint y: 92, endPoint x: 391, endPoint y: 29, distance: 240.5
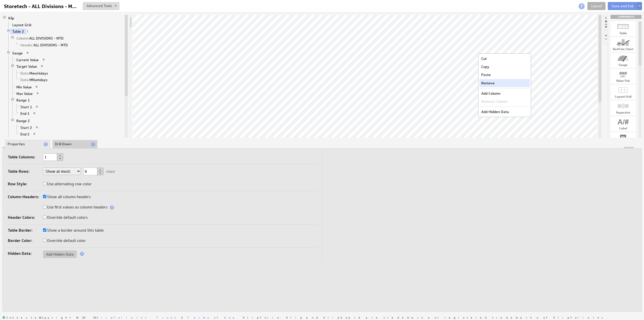
click at [490, 82] on div "Remove" at bounding box center [505, 83] width 50 height 8
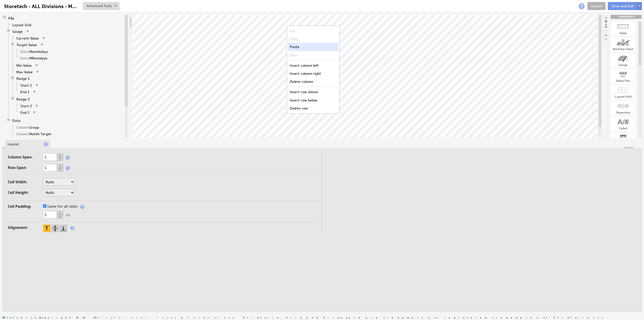
click at [302, 48] on div "Paste" at bounding box center [313, 47] width 50 height 8
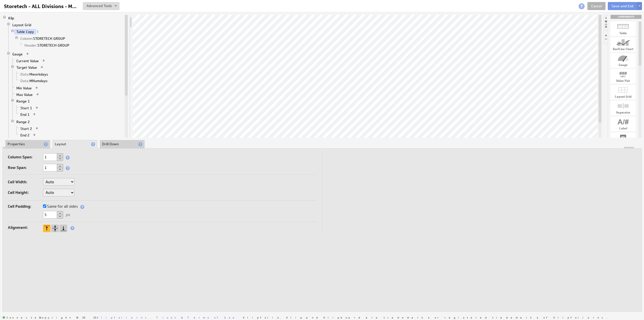
drag, startPoint x: 43, startPoint y: 211, endPoint x: 38, endPoint y: 211, distance: 4.6
click at [38, 211] on div "5 px" at bounding box center [162, 215] width 309 height 8
type input "0"
click at [51, 193] on select "Auto Custom..." at bounding box center [58, 193] width 31 height 8
select select "cust"
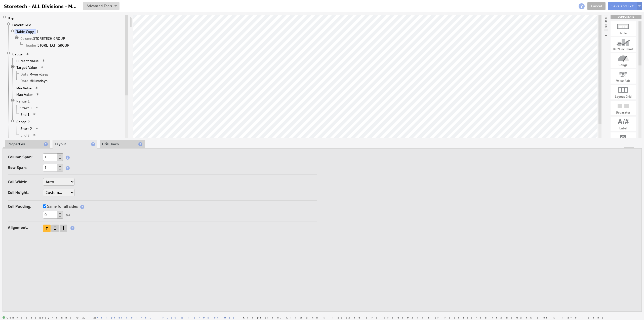
select select "cust"
click at [85, 191] on input "text" at bounding box center [87, 193] width 20 height 8
type input "44"
click at [24, 23] on link "Layout Grid" at bounding box center [22, 24] width 23 height 5
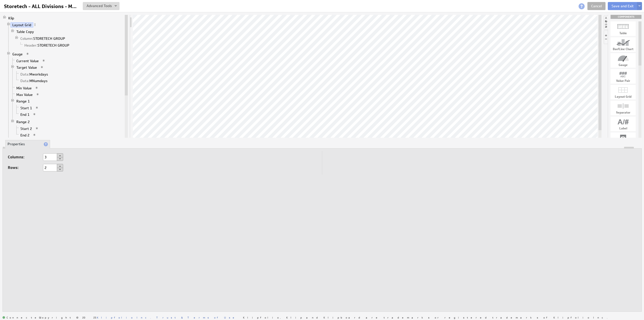
click at [60, 159] on button at bounding box center [60, 159] width 6 height 4
type input "1"
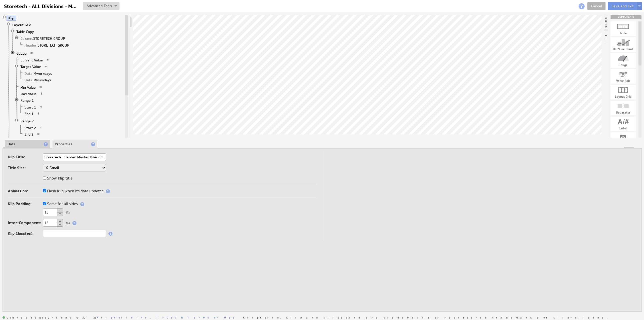
drag, startPoint x: 52, startPoint y: 220, endPoint x: 34, endPoint y: 221, distance: 17.9
click at [34, 221] on div "Inter-Component: 15 px" at bounding box center [162, 223] width 309 height 8
type input "0"
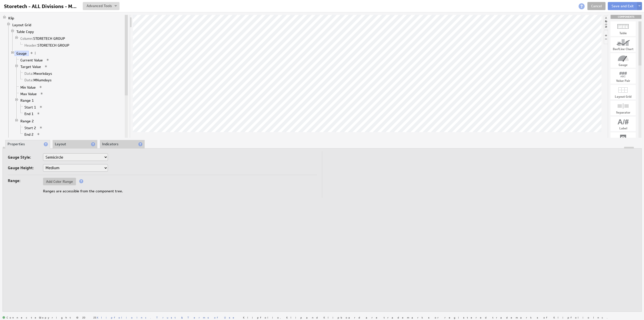
click at [54, 167] on select "Small Medium Large X-Large" at bounding box center [75, 168] width 65 height 8
click at [43, 164] on select "Small Medium Large X-Large" at bounding box center [75, 168] width 65 height 8
click at [62, 157] on select "Horizontal Vertical Arc Semicircle Circle" at bounding box center [75, 157] width 65 height 8
select select "ag"
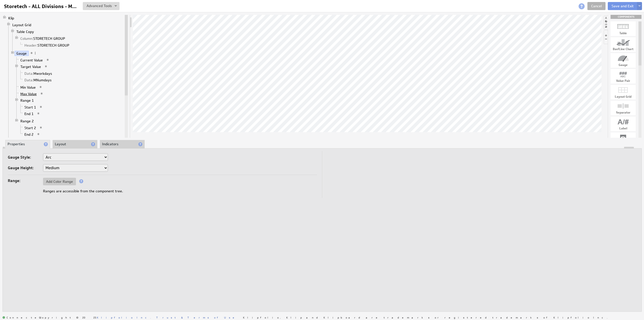
click at [33, 91] on link "Max Value" at bounding box center [29, 93] width 20 height 5
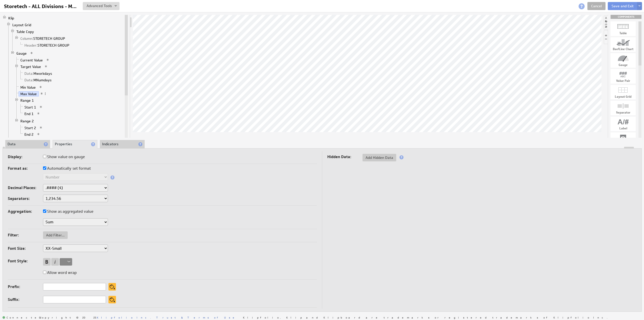
click at [58, 168] on label "Automatically set format" at bounding box center [67, 168] width 48 height 7
click at [46, 168] on input "Automatically set format" at bounding box center [44, 167] width 3 height 3
checkbox input "false"
click at [58, 177] on select "Text Number Currency Percentage Date / Time Duration" at bounding box center [75, 177] width 65 height 8
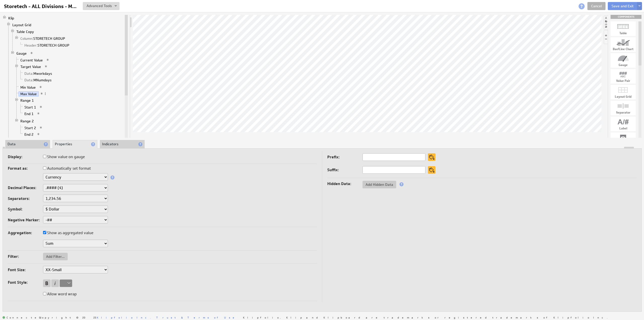
click at [62, 187] on select "None .# (1) .## (2) .### (3) .#### (4)" at bounding box center [75, 188] width 65 height 8
select select "0"
click at [29, 141] on li "Data" at bounding box center [27, 144] width 45 height 9
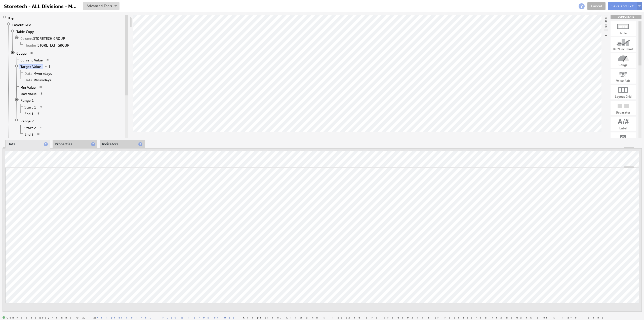
click at [62, 142] on li "Properties" at bounding box center [75, 144] width 45 height 9
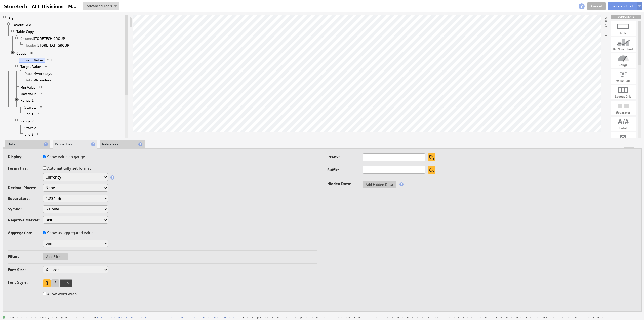
click at [112, 142] on li "Indicators" at bounding box center [122, 144] width 45 height 9
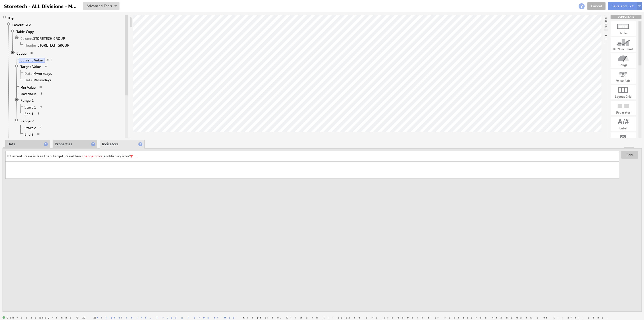
click at [181, 152] on td "If Current Value is less than Target Value then change color and display icon: …" at bounding box center [303, 156] width 595 height 10
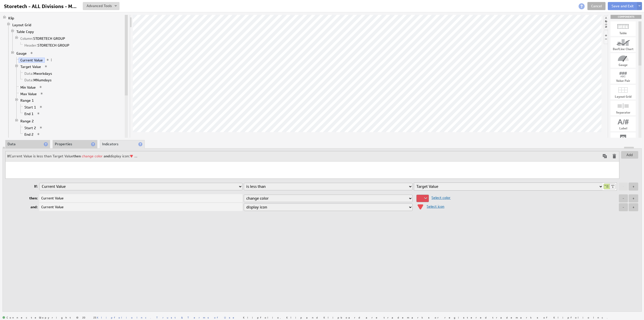
click at [434, 206] on span "Select icon" at bounding box center [434, 206] width 20 height 5
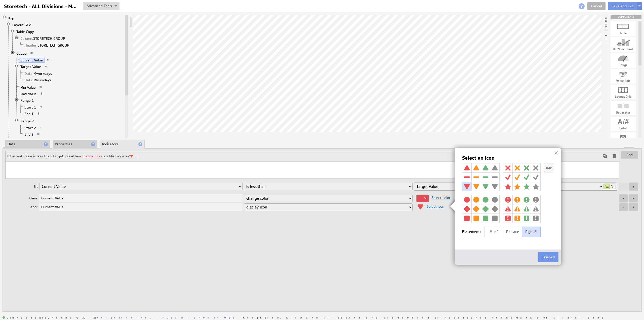
drag, startPoint x: 548, startPoint y: 253, endPoint x: 553, endPoint y: 241, distance: 12.8
click at [548, 253] on button "Finished" at bounding box center [548, 257] width 21 height 10
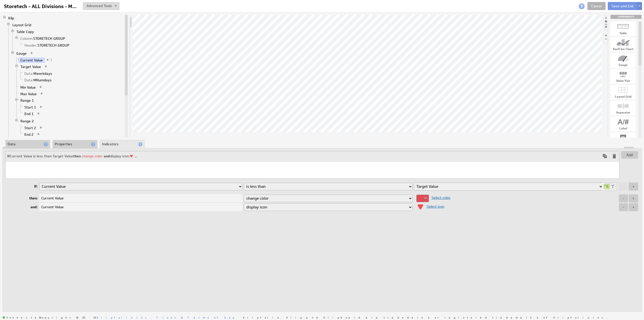
click at [604, 155] on span at bounding box center [605, 156] width 6 height 6
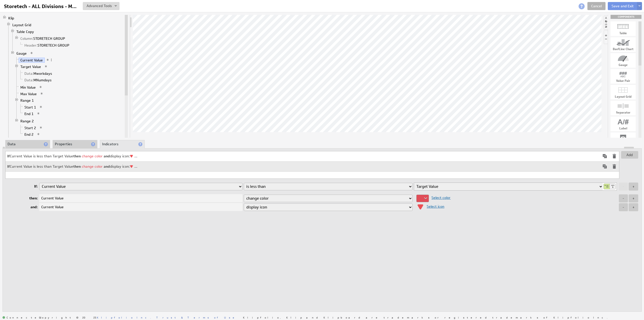
click at [256, 187] on select "is equal to is not equal to is greater than is greater than or equal to is less…" at bounding box center [328, 187] width 169 height 8
select select "gteq"
click at [244, 183] on select "is equal to is not equal to is greater than is greater than or equal to is less…" at bounding box center [328, 187] width 169 height 8
click at [437, 196] on span "Select color" at bounding box center [440, 197] width 22 height 5
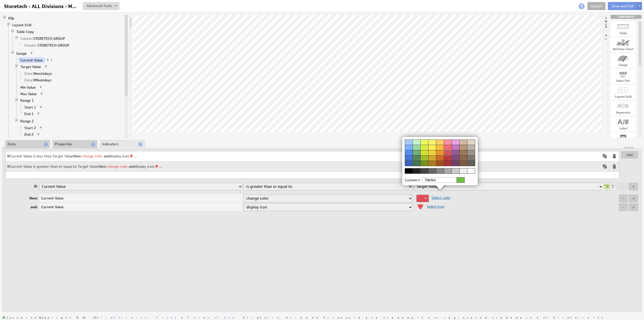
click at [417, 152] on div at bounding box center [417, 152] width 8 height 5
click at [441, 207] on img at bounding box center [322, 160] width 644 height 320
click at [441, 206] on span "Select icon" at bounding box center [434, 206] width 20 height 5
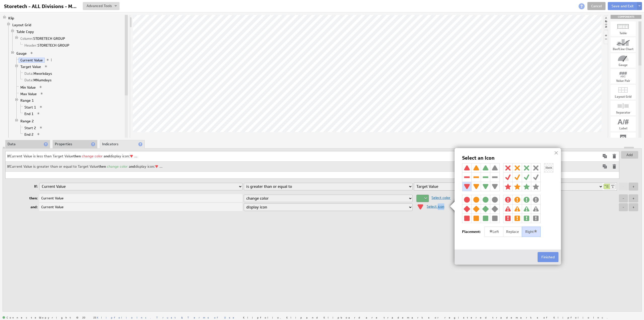
click at [485, 167] on img at bounding box center [485, 167] width 9 height 9
click at [547, 256] on button "Finished" at bounding box center [548, 257] width 21 height 10
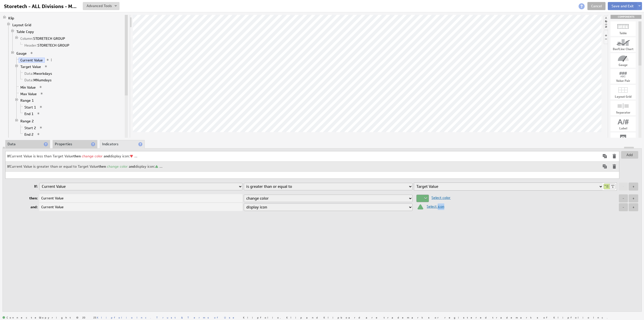
click at [619, 5] on button "Save and Exit" at bounding box center [623, 6] width 30 height 8
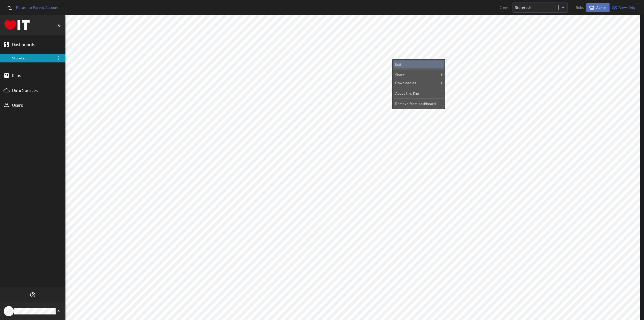
click at [415, 62] on div "Edit..." at bounding box center [419, 64] width 50 height 8
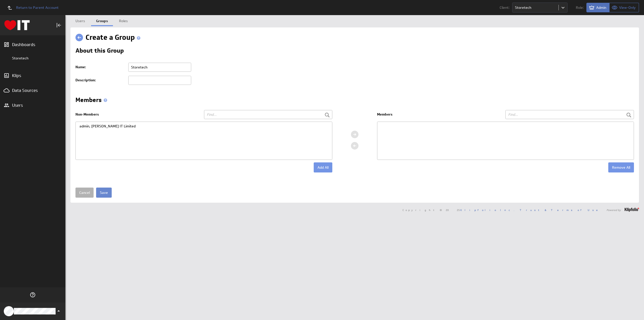
type input "Storetech"
click at [101, 192] on input "Save" at bounding box center [104, 193] width 16 height 10
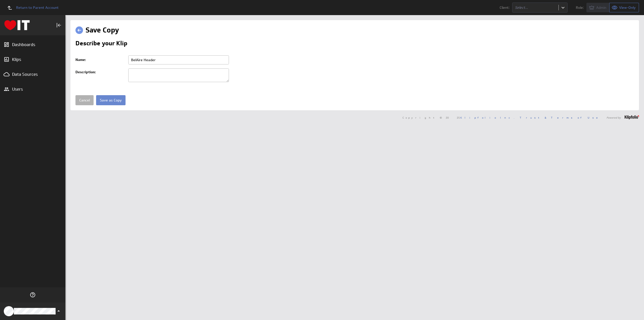
click at [117, 100] on input "Save as Copy" at bounding box center [110, 100] width 29 height 10
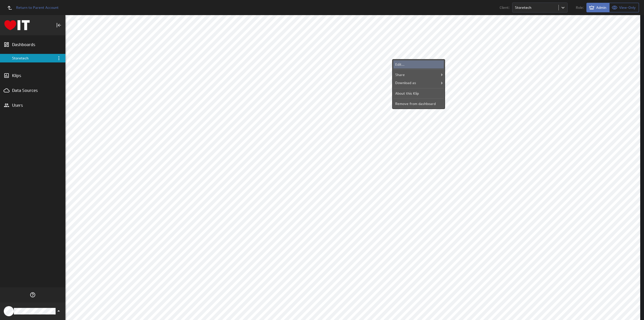
click at [401, 64] on div "Edit..." at bounding box center [419, 64] width 50 height 8
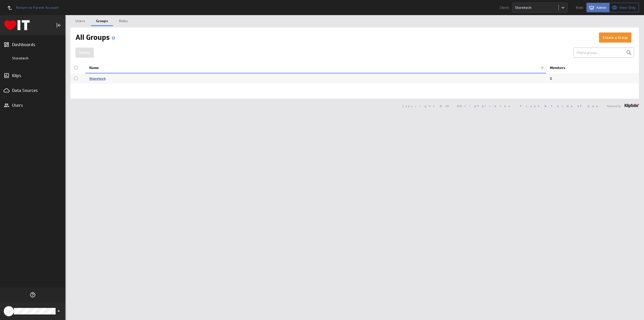
click at [98, 80] on link "Storetech" at bounding box center [97, 78] width 16 height 5
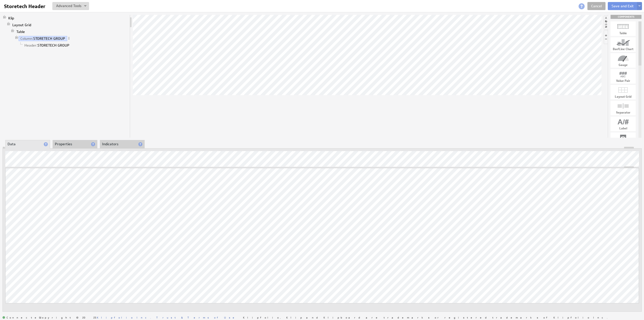
click at [65, 150] on div "Updating... Select a Function ARRAY DATE SELECT SLICE SUM Data Manipulation Log…" at bounding box center [323, 229] width 640 height 163
click at [64, 145] on li "Properties" at bounding box center [75, 144] width 45 height 9
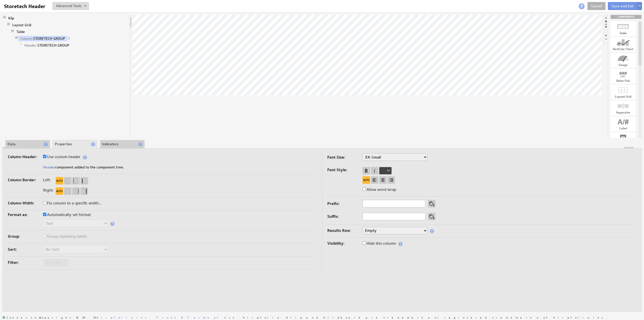
click at [63, 158] on label "Use custom header" at bounding box center [62, 156] width 38 height 7
click at [46, 158] on input "Use custom header" at bounding box center [44, 156] width 3 height 3
checkbox input "false"
click at [69, 168] on input "STORETECH GROUP" at bounding box center [74, 168] width 63 height 8
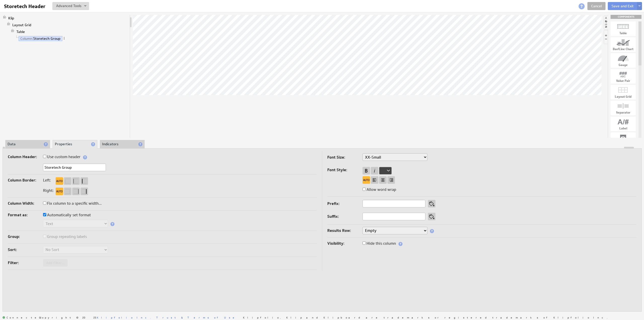
type input "Storetech Group"
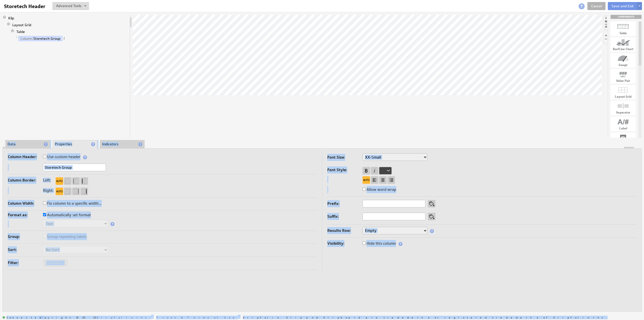
click at [81, 169] on input "Storetech Group" at bounding box center [74, 168] width 63 height 8
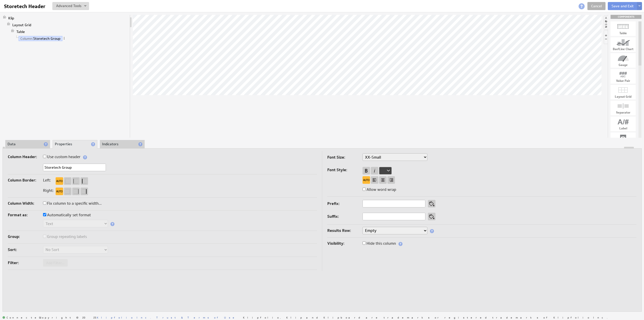
click at [81, 169] on input "Storetech Group" at bounding box center [74, 168] width 63 height 8
click at [66, 159] on label "Use custom header" at bounding box center [62, 156] width 38 height 7
click at [46, 158] on input "Use custom header" at bounding box center [44, 156] width 3 height 3
checkbox input "true"
click at [40, 43] on link "Header: Storetech Group" at bounding box center [45, 45] width 44 height 5
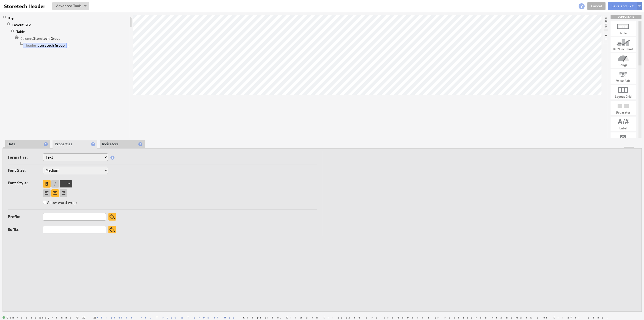
click at [18, 145] on li "Data" at bounding box center [27, 144] width 45 height 9
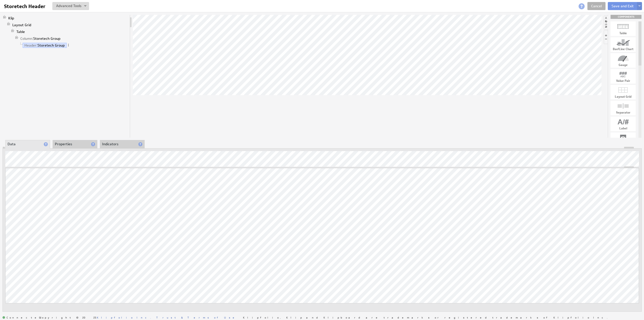
click at [170, 108] on div at bounding box center [367, 76] width 469 height 123
click at [616, 6] on button "Save and Exit" at bounding box center [623, 6] width 30 height 8
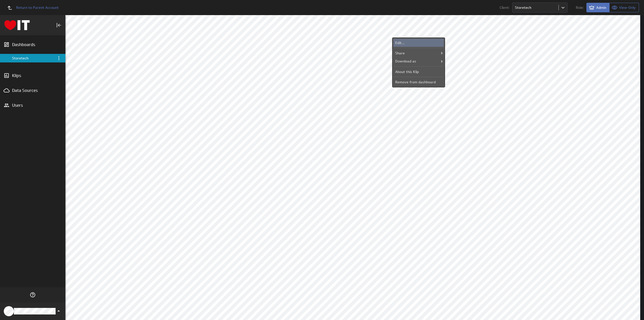
click at [410, 39] on div "Edit..." at bounding box center [419, 43] width 50 height 8
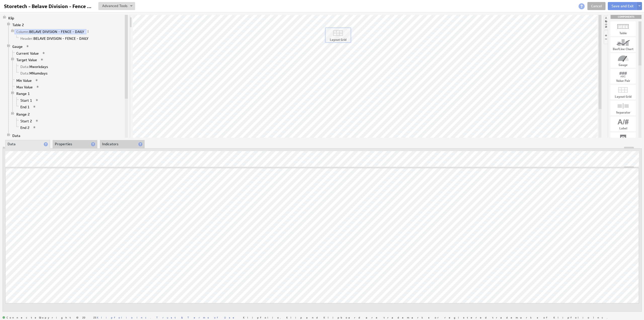
drag, startPoint x: 626, startPoint y: 91, endPoint x: 341, endPoint y: 33, distance: 291.4
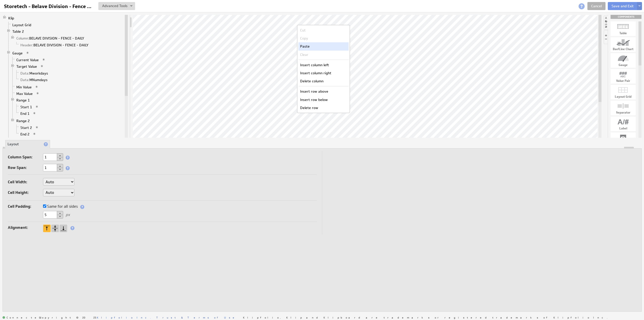
click at [316, 44] on div "Paste" at bounding box center [324, 46] width 50 height 8
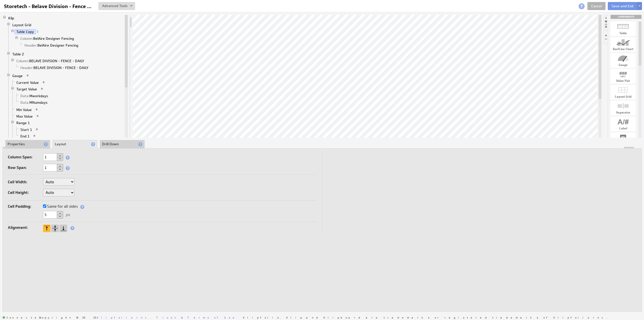
drag, startPoint x: 48, startPoint y: 216, endPoint x: 31, endPoint y: 215, distance: 17.1
click at [31, 215] on div "5 px" at bounding box center [162, 215] width 309 height 8
type input "0"
click at [55, 190] on select "Auto Custom..." at bounding box center [58, 193] width 31 height 8
select select "cust"
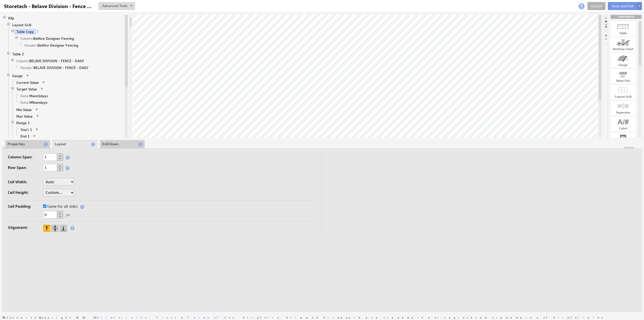
select select "cust"
click at [88, 191] on input "text" at bounding box center [87, 193] width 20 height 8
type input "44"
click at [23, 24] on link "Layout Grid" at bounding box center [22, 24] width 23 height 5
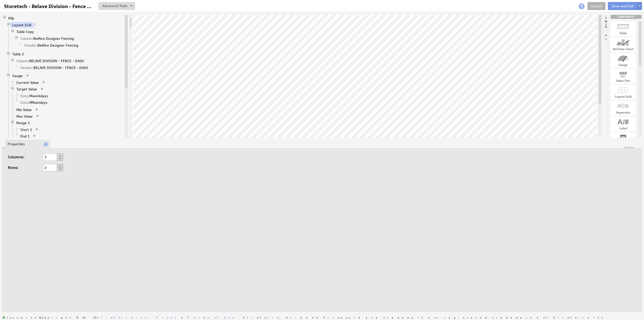
click at [60, 159] on button at bounding box center [60, 159] width 6 height 4
type input "1"
click at [60, 159] on button at bounding box center [60, 159] width 6 height 4
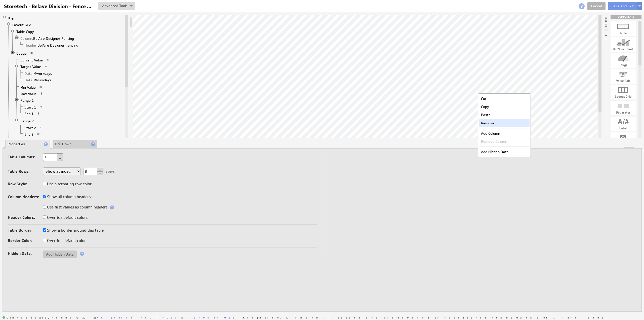
click at [486, 122] on div "Remove" at bounding box center [505, 123] width 50 height 8
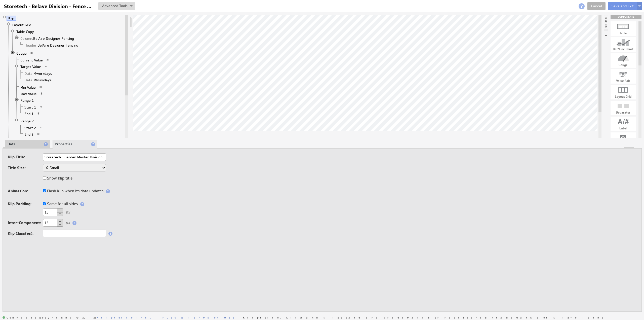
scroll to position [0, 19]
drag, startPoint x: 621, startPoint y: 28, endPoint x: 426, endPoint y: 116, distance: 214.1
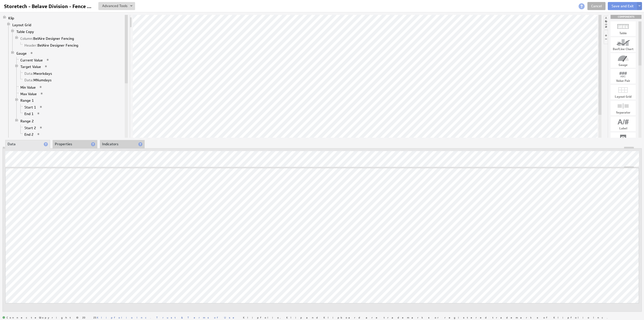
click at [66, 142] on li "Properties" at bounding box center [75, 144] width 45 height 9
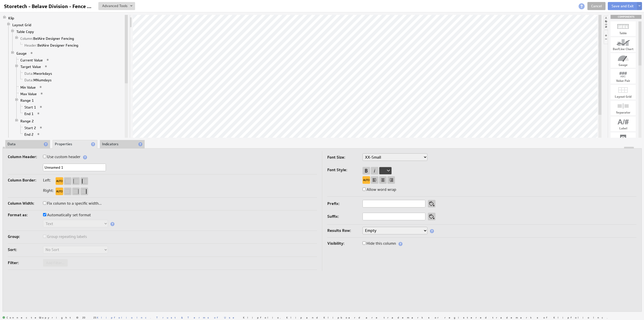
click at [61, 160] on label "Use custom header" at bounding box center [62, 156] width 38 height 7
click at [46, 158] on input "Use custom header" at bounding box center [44, 156] width 3 height 3
checkbox input "true"
click at [66, 46] on link "Header: BelAire Designer Fencing" at bounding box center [52, 45] width 58 height 5
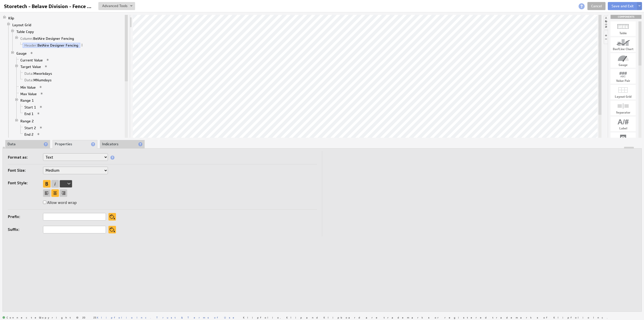
click at [33, 147] on div at bounding box center [322, 148] width 639 height 2
click at [41, 145] on li "Data" at bounding box center [27, 144] width 45 height 9
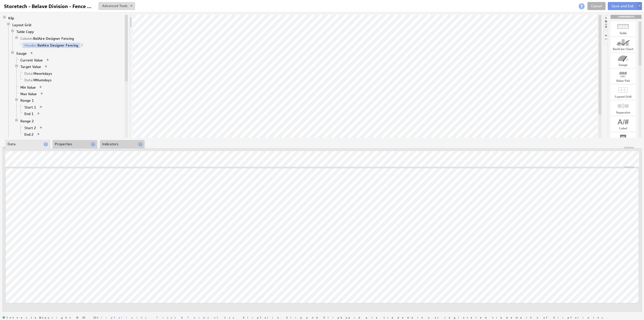
click at [65, 145] on li "Properties" at bounding box center [75, 144] width 45 height 9
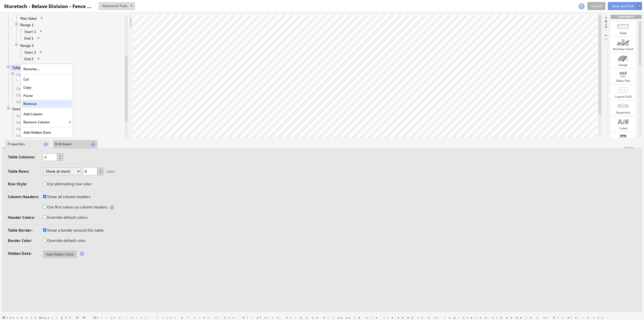
click at [43, 104] on div "Remove" at bounding box center [47, 104] width 50 height 8
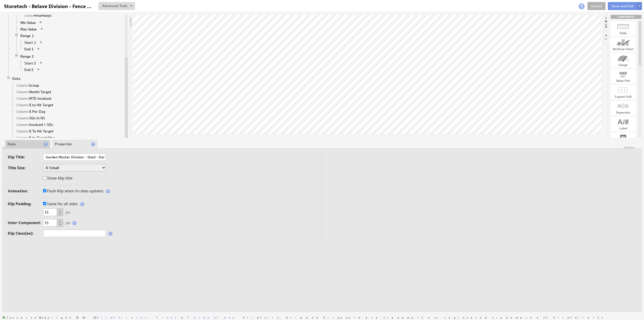
scroll to position [0, 0]
drag, startPoint x: 51, startPoint y: 223, endPoint x: 22, endPoint y: 218, distance: 29.1
click at [22, 218] on div "Klip Padding: Same for all sides 15 px Top: Bottom: Left: Right: Inter-Componen…" at bounding box center [162, 219] width 309 height 38
type input "0"
click at [54, 6] on input "Storetech - Belave Division - Fence - Daily" at bounding box center [48, 6] width 93 height 9
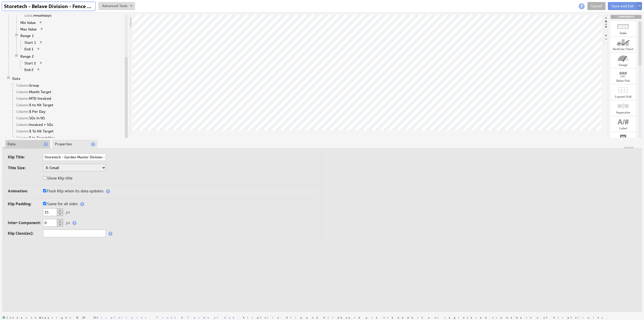
click at [43, 8] on input "Storetech - Belave Division - Fence - Daily" at bounding box center [48, 6] width 93 height 9
click at [40, 5] on input "Storetech - Belave Division - Fence - Daily" at bounding box center [48, 6] width 93 height 9
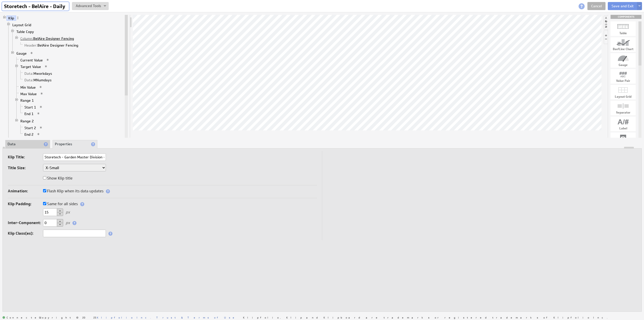
type input "Storetech - BelAire - Daily"
click at [46, 38] on link "Column: BelAire Designer Fencing" at bounding box center [47, 38] width 57 height 5
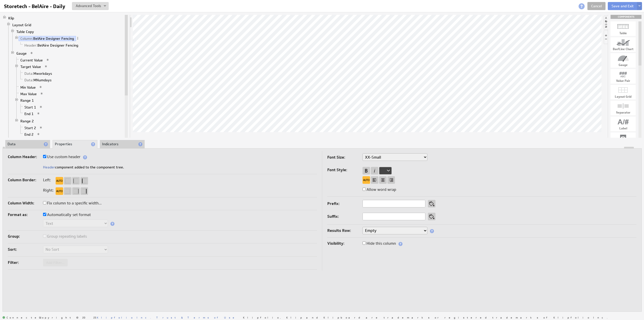
click at [17, 144] on li "Data" at bounding box center [27, 144] width 45 height 9
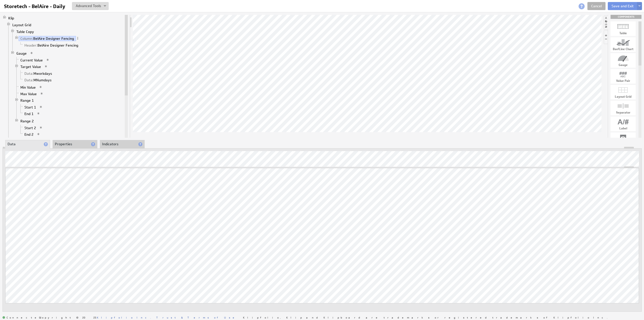
click at [66, 145] on li "Properties" at bounding box center [75, 144] width 45 height 9
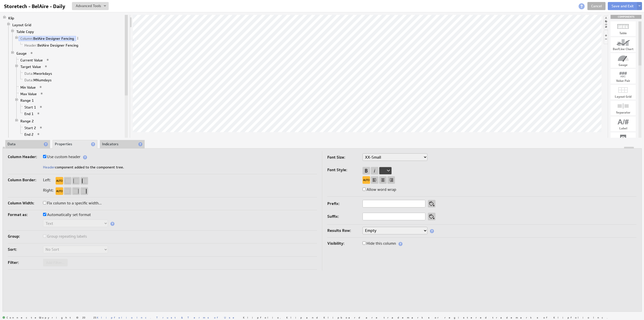
click at [60, 154] on label "Use custom header" at bounding box center [62, 156] width 38 height 7
click at [46, 155] on input "Use custom header" at bounding box center [44, 156] width 3 height 3
checkbox input "false"
drag, startPoint x: 58, startPoint y: 167, endPoint x: 118, endPoint y: 170, distance: 60.5
click at [118, 170] on div "BelAire Designer Fencing" at bounding box center [162, 168] width 309 height 8
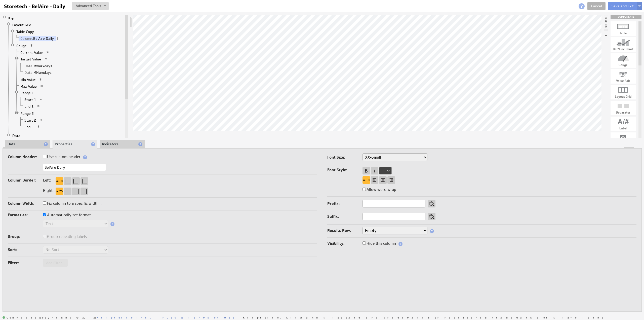
type input "BelAire Daily"
click at [75, 156] on label "Use custom header" at bounding box center [62, 156] width 38 height 7
click at [46, 156] on input "Use custom header" at bounding box center [44, 156] width 3 height 3
checkbox input "true"
click at [53, 44] on link "Header: BelAire Daily" at bounding box center [42, 45] width 38 height 5
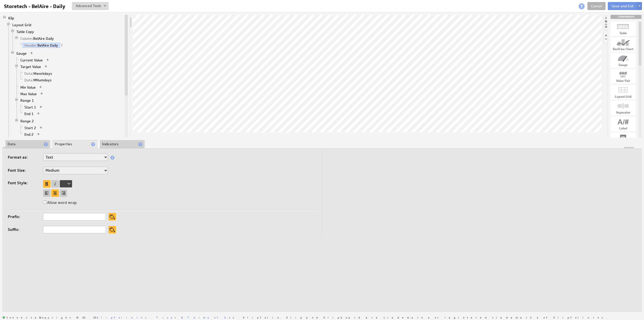
click at [19, 145] on li "Data" at bounding box center [27, 144] width 45 height 9
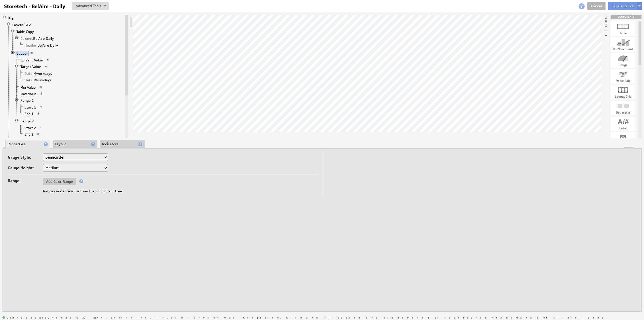
click at [56, 157] on select "Horizontal Vertical Arc Semicircle Circle" at bounding box center [75, 157] width 65 height 8
select select "ag"
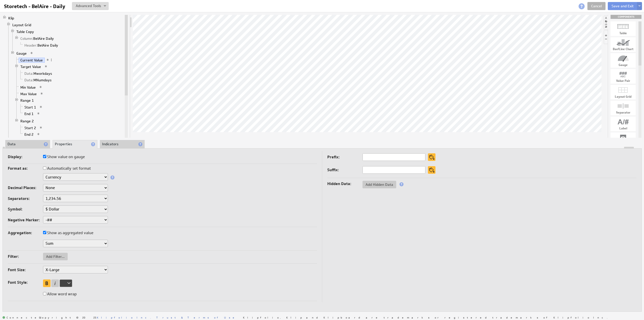
click at [105, 143] on li "Indicators" at bounding box center [122, 144] width 45 height 9
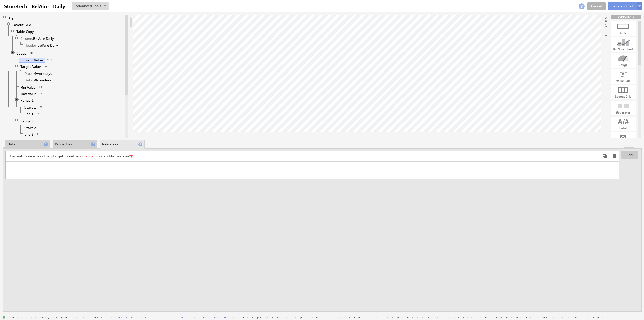
click at [206, 154] on td "If Current Value is less than Target Value then change color and display icon: …" at bounding box center [303, 156] width 595 height 10
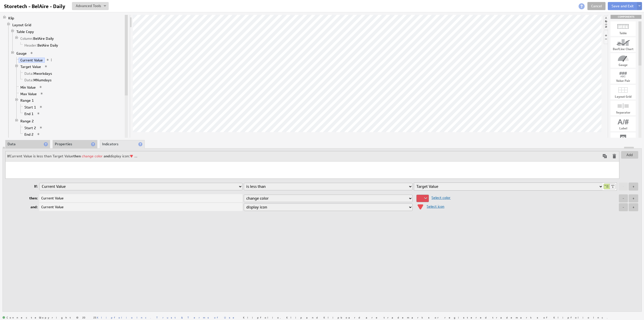
click at [606, 155] on span at bounding box center [605, 156] width 6 height 6
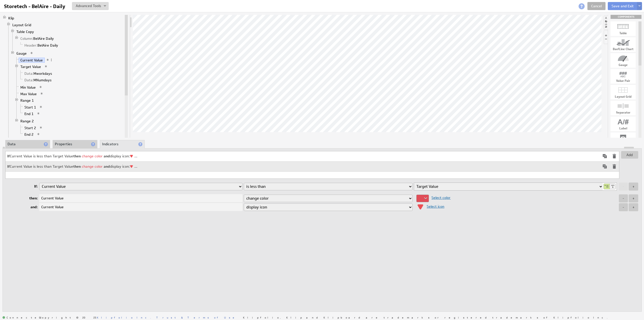
click at [276, 186] on select "is equal to is not equal to is greater than is greater than or equal to is less…" at bounding box center [328, 187] width 169 height 8
select select "gteq"
click at [244, 183] on select "is equal to is not equal to is greater than is greater than or equal to is less…" at bounding box center [328, 187] width 169 height 8
click at [444, 197] on span "Select color" at bounding box center [440, 197] width 22 height 5
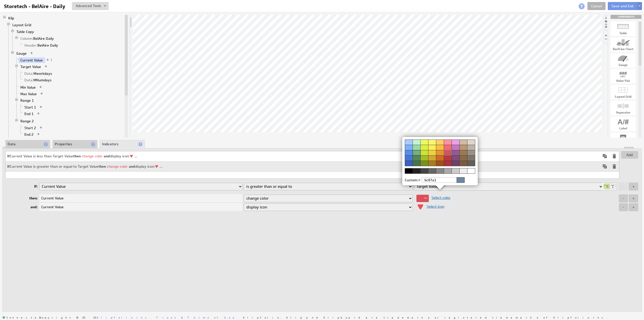
click at [416, 152] on div at bounding box center [417, 152] width 8 height 5
click at [439, 207] on img at bounding box center [322, 160] width 644 height 320
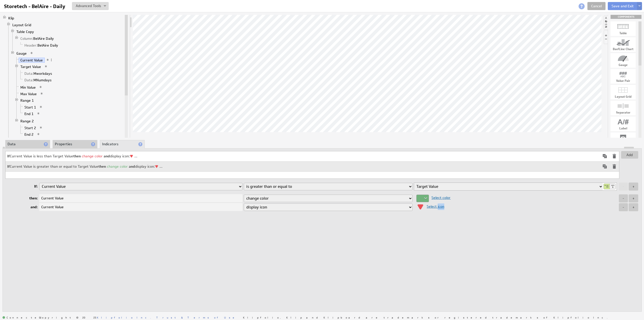
click at [439, 207] on span "Select icon" at bounding box center [434, 206] width 20 height 5
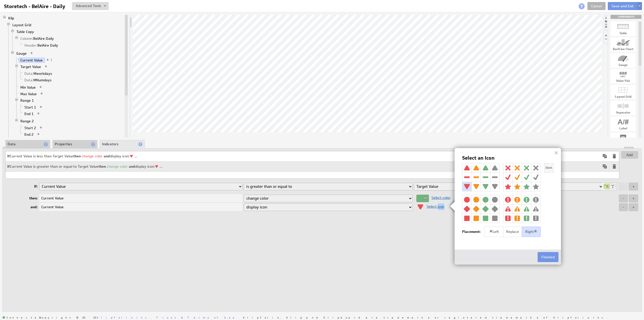
click at [488, 167] on img at bounding box center [485, 167] width 9 height 9
click at [548, 257] on button "Finished" at bounding box center [548, 257] width 21 height 10
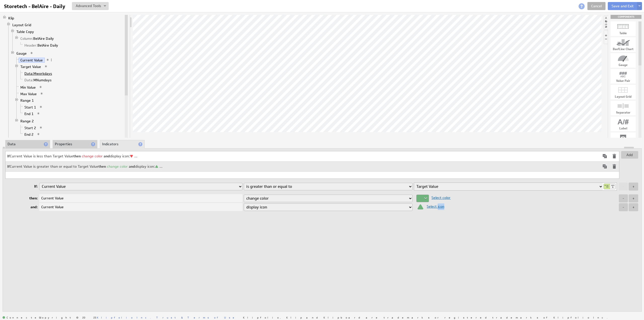
click at [32, 72] on span "Data:" at bounding box center [28, 73] width 9 height 5
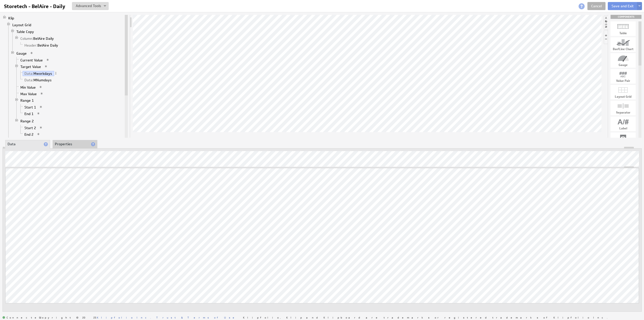
drag, startPoint x: 63, startPoint y: 141, endPoint x: 65, endPoint y: 148, distance: 6.9
click at [63, 142] on li "Properties" at bounding box center [75, 144] width 45 height 9
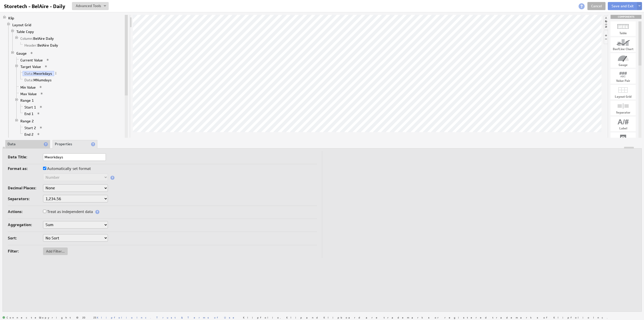
click at [64, 168] on label "Automatically set format" at bounding box center [67, 168] width 48 height 7
click at [46, 168] on input "Automatically set format" at bounding box center [44, 168] width 3 height 3
checkbox input "false"
click at [66, 211] on label "Treat as independent data" at bounding box center [68, 211] width 50 height 7
click at [46, 211] on input "Treat as independent data" at bounding box center [44, 211] width 3 height 3
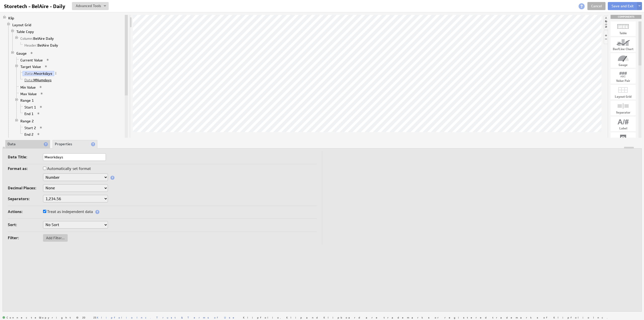
click at [40, 78] on link "Data: MNumdays" at bounding box center [38, 80] width 31 height 5
click at [64, 168] on label "Automatically set format" at bounding box center [67, 168] width 48 height 7
click at [46, 168] on input "Automatically set format" at bounding box center [44, 168] width 3 height 3
checkbox input "false"
click at [69, 212] on label "Treat as independent data" at bounding box center [68, 211] width 50 height 7
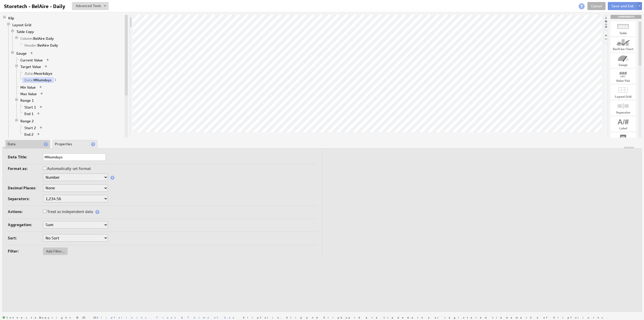
click at [46, 212] on input "Treat as independent data" at bounding box center [44, 211] width 3 height 3
click at [32, 66] on link "Target Value" at bounding box center [31, 66] width 24 height 5
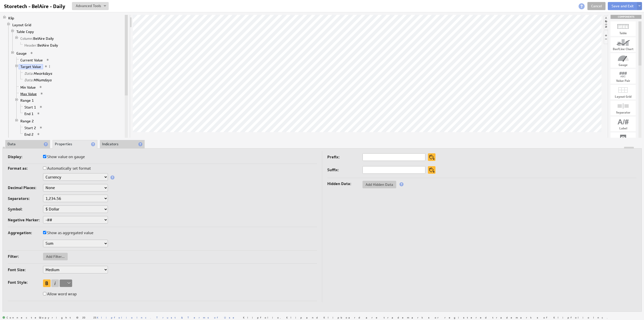
click at [29, 91] on link "Max Value" at bounding box center [29, 93] width 20 height 5
click at [61, 169] on label "Automatically set format" at bounding box center [67, 168] width 48 height 7
click at [46, 169] on input "Automatically set format" at bounding box center [44, 167] width 3 height 3
checkbox input "false"
click at [19, 145] on li "Data" at bounding box center [27, 144] width 45 height 9
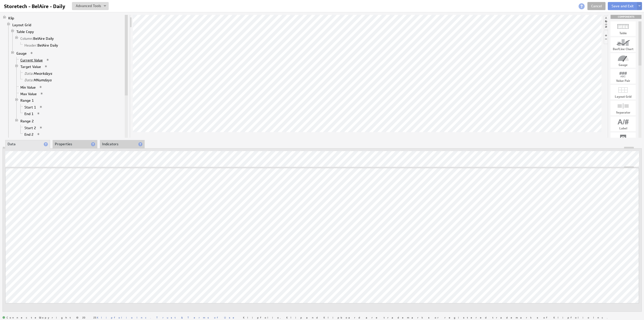
click at [39, 59] on link "Current Value" at bounding box center [32, 60] width 26 height 5
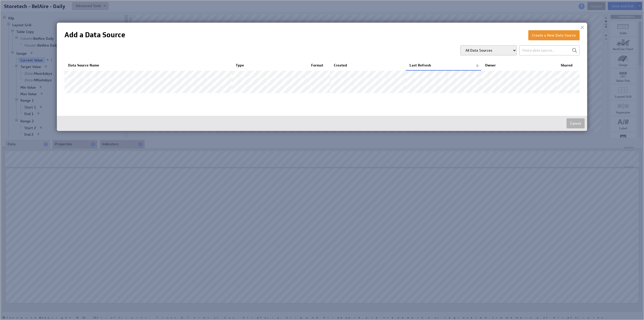
click at [154, 242] on img at bounding box center [322, 160] width 644 height 320
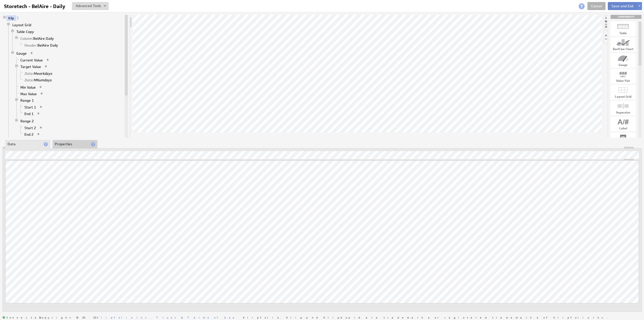
click at [620, 5] on button "Save and Exit" at bounding box center [623, 6] width 30 height 8
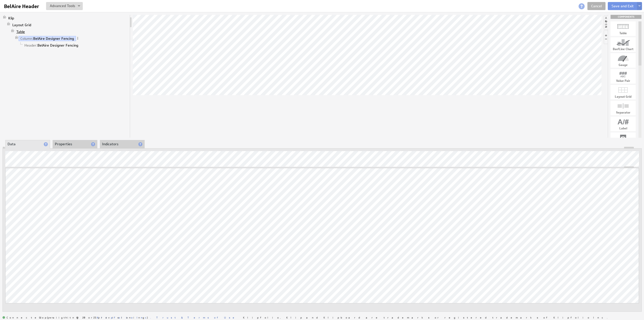
click at [19, 30] on link "Table" at bounding box center [21, 31] width 12 height 5
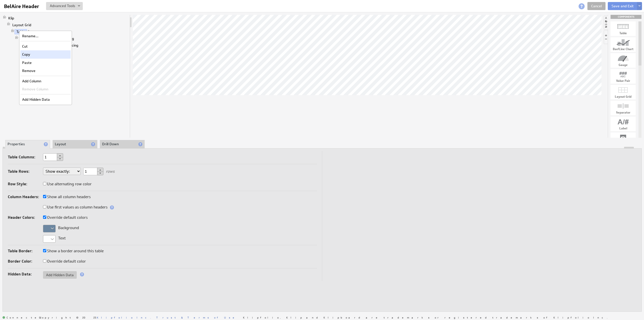
click at [34, 54] on div "Copy" at bounding box center [45, 54] width 50 height 8
click at [642, 6] on button at bounding box center [639, 6] width 5 height 8
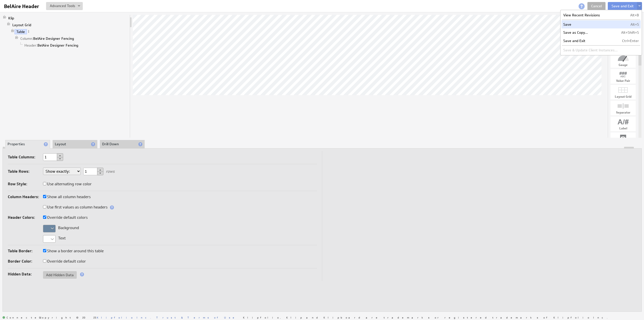
click at [576, 22] on td "Save" at bounding box center [591, 24] width 58 height 8
click at [53, 228] on div at bounding box center [49, 229] width 13 height 8
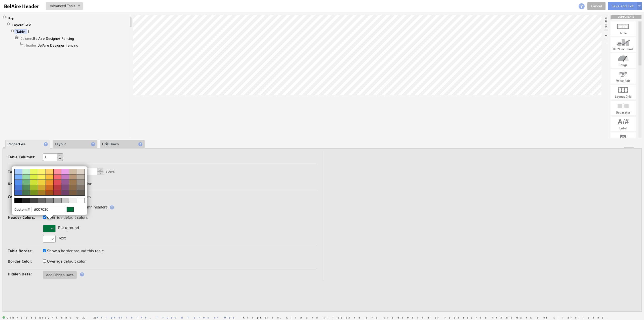
type input "#00703C"
click at [72, 208] on div at bounding box center [70, 210] width 8 height 6
click at [38, 38] on img at bounding box center [322, 160] width 644 height 320
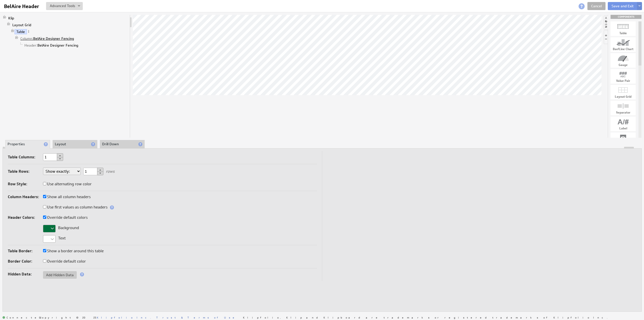
click at [40, 38] on link "Column: BelAire Designer Fencing" at bounding box center [47, 38] width 57 height 5
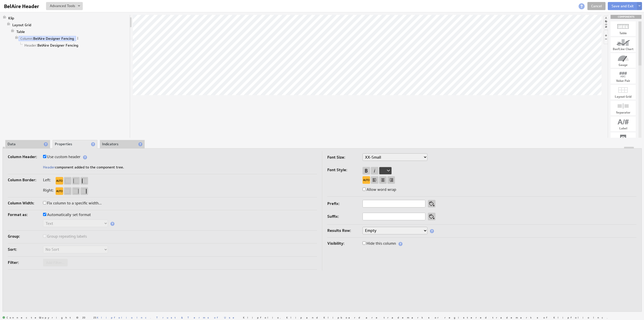
click at [25, 141] on li "Data" at bounding box center [27, 144] width 45 height 9
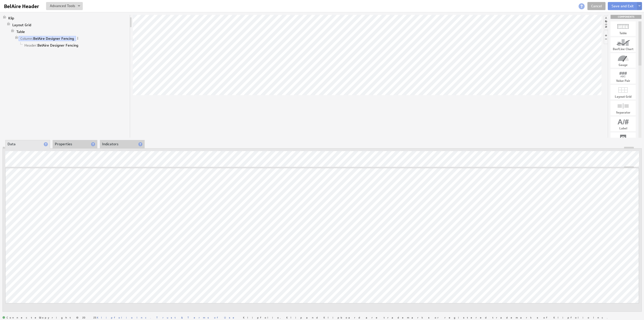
click at [68, 145] on li "Properties" at bounding box center [75, 144] width 45 height 9
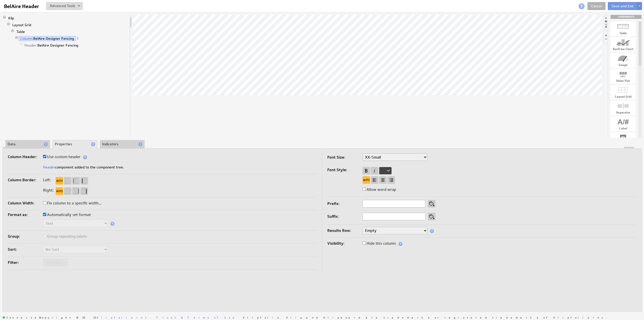
click at [61, 157] on label "Use custom header" at bounding box center [62, 156] width 38 height 7
click at [46, 157] on input "Use custom header" at bounding box center [44, 156] width 3 height 3
checkbox input "false"
click at [66, 165] on input "BelAire Designer Fencing" at bounding box center [74, 168] width 63 height 8
type input "Garden Master Sheds"
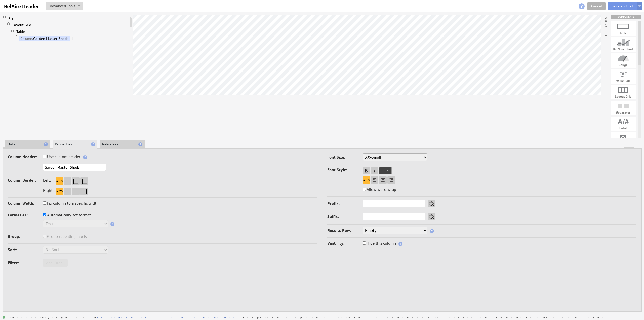
click at [67, 155] on label "Use custom header" at bounding box center [62, 156] width 38 height 7
click at [46, 155] on input "Use custom header" at bounding box center [44, 156] width 3 height 3
checkbox input "true"
click at [58, 44] on link "Header: Garden Master Sheds" at bounding box center [49, 45] width 52 height 5
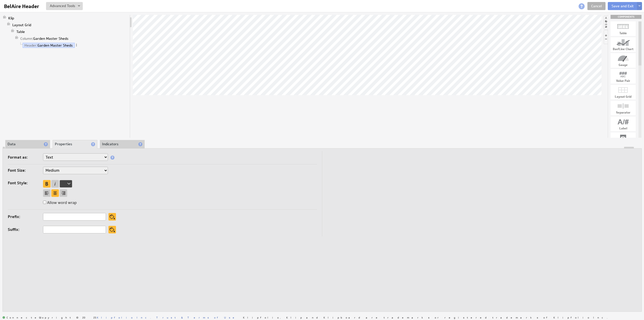
click at [25, 143] on li "Data" at bounding box center [27, 144] width 45 height 9
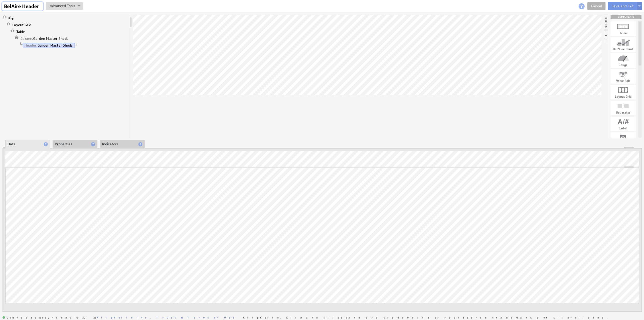
click at [17, 9] on input "BelAire Header" at bounding box center [22, 6] width 41 height 9
click at [21, 5] on input "BelAire Header" at bounding box center [22, 6] width 41 height 9
click at [21, 7] on input "BelAire Header" at bounding box center [22, 6] width 41 height 9
type input "Garden Master Header"
click at [641, 5] on button at bounding box center [639, 6] width 5 height 8
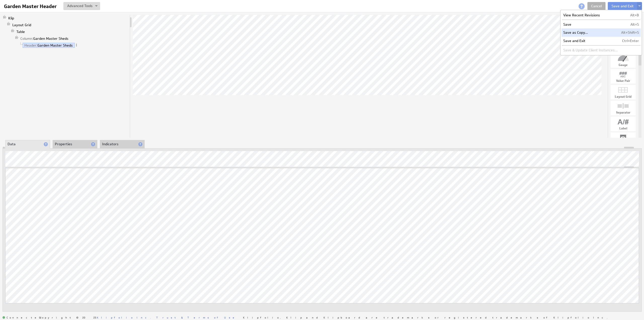
click at [574, 34] on td "Save as Copy..." at bounding box center [591, 32] width 58 height 8
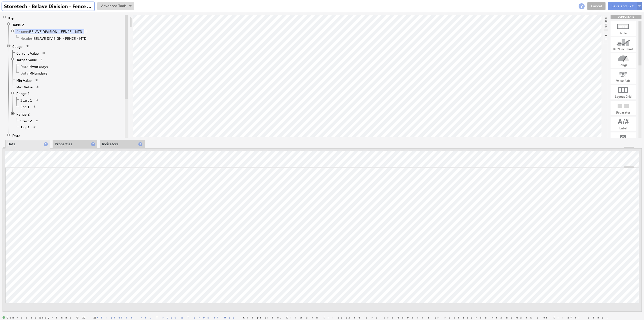
click at [50, 8] on input "Storetech - Belave Division - Fence - MTD" at bounding box center [48, 6] width 92 height 9
click at [46, 7] on input "Storetech - Belave Division - Fence - MTD" at bounding box center [48, 6] width 92 height 9
drag, startPoint x: 625, startPoint y: 91, endPoint x: 326, endPoint y: 29, distance: 306.1
type input "Storetech - BelAire - MTD"
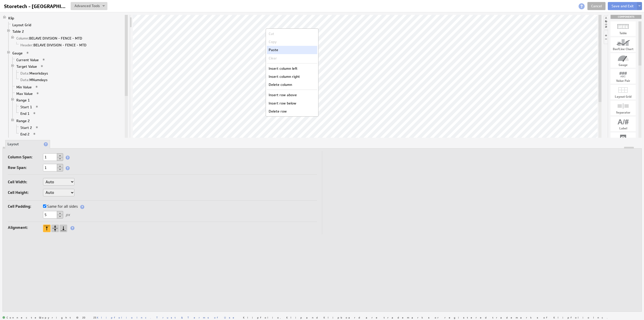
click at [284, 50] on div "Paste" at bounding box center [292, 50] width 50 height 8
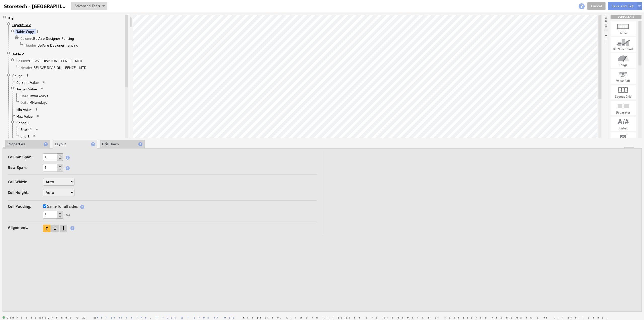
click at [18, 24] on link "Layout Grid" at bounding box center [22, 24] width 23 height 5
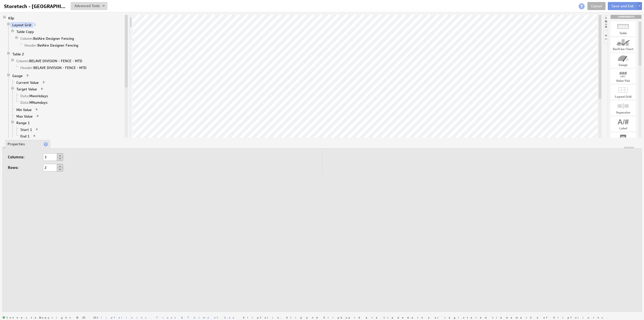
click at [58, 158] on button at bounding box center [60, 159] width 6 height 4
type input "1"
click at [58, 158] on button at bounding box center [60, 159] width 6 height 4
click at [27, 32] on link "Table Copy" at bounding box center [25, 31] width 21 height 5
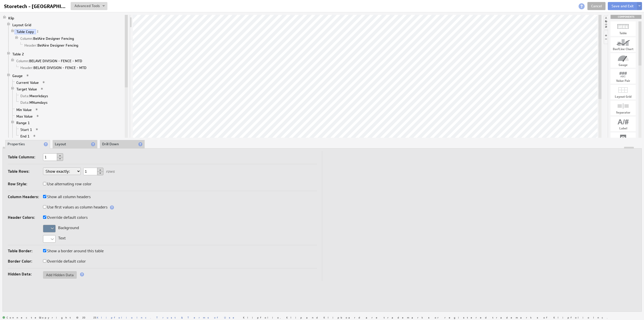
click at [73, 143] on li "Layout" at bounding box center [75, 144] width 45 height 9
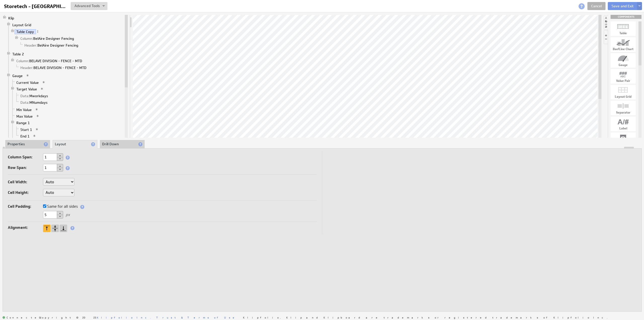
drag, startPoint x: 41, startPoint y: 213, endPoint x: 36, endPoint y: 212, distance: 4.6
click at [36, 212] on div "5 px" at bounding box center [162, 215] width 309 height 8
type input "0"
click at [59, 191] on select "Auto Custom..." at bounding box center [58, 193] width 31 height 8
select select "cust"
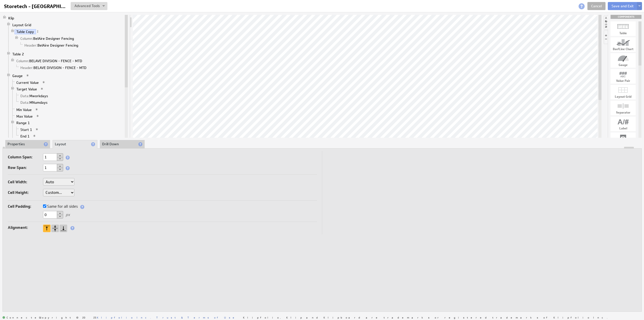
select select "cust"
click at [87, 192] on input "text" at bounding box center [87, 193] width 20 height 8
type input "44"
click at [47, 37] on link "Column: BelAire Designer Fencing" at bounding box center [47, 38] width 57 height 5
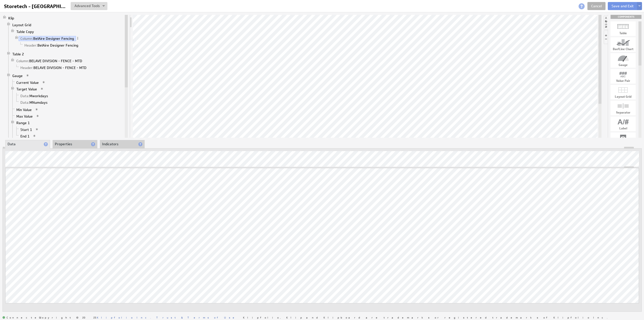
click at [60, 146] on li "Properties" at bounding box center [75, 144] width 45 height 9
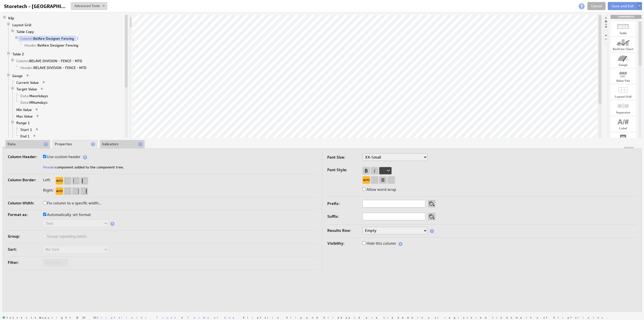
click at [62, 155] on label "Use custom header" at bounding box center [62, 156] width 38 height 7
click at [46, 155] on input "Use custom header" at bounding box center [44, 156] width 3 height 3
checkbox input "false"
drag, startPoint x: 58, startPoint y: 166, endPoint x: 112, endPoint y: 171, distance: 54.6
click at [112, 171] on div "BelAire Designer Fencing" at bounding box center [162, 168] width 309 height 8
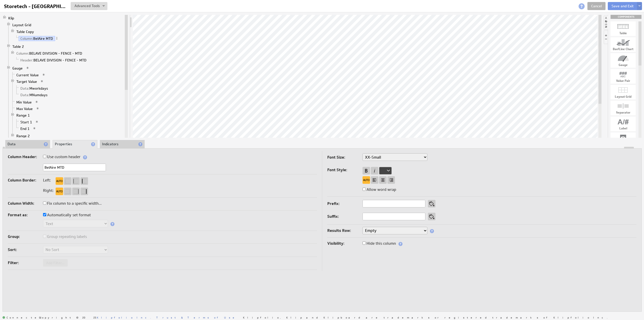
type input "BelAire MTD"
click at [65, 158] on label "Use custom header" at bounding box center [62, 156] width 38 height 7
click at [46, 158] on input "Use custom header" at bounding box center [44, 156] width 3 height 3
checkbox input "true"
click at [50, 45] on link "Header: BelAire MTD" at bounding box center [41, 45] width 37 height 5
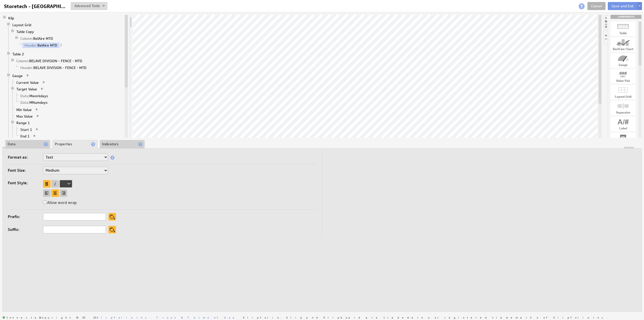
click at [20, 143] on li "Data" at bounding box center [27, 144] width 45 height 9
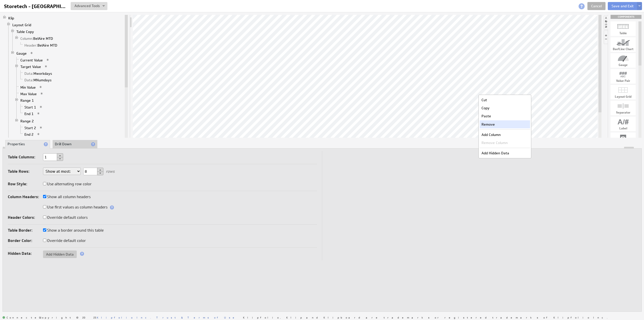
click at [495, 128] on div "Remove" at bounding box center [505, 124] width 50 height 8
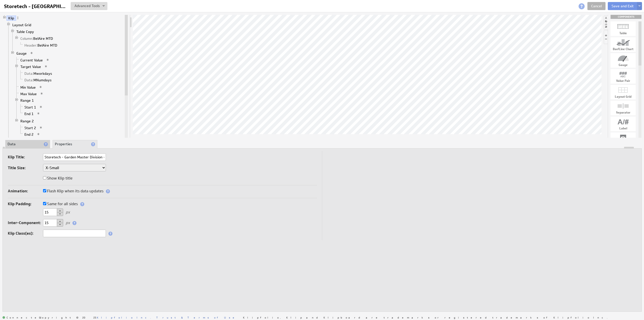
drag, startPoint x: 50, startPoint y: 220, endPoint x: 32, endPoint y: 220, distance: 18.1
click at [32, 220] on div "Inter-Component: 15 px" at bounding box center [162, 223] width 309 height 8
type input "0"
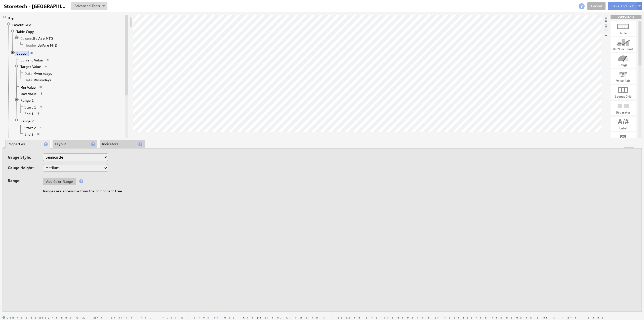
drag, startPoint x: 58, startPoint y: 155, endPoint x: 58, endPoint y: 160, distance: 4.3
click at [58, 155] on select "Horizontal Vertical Arc Semicircle Circle" at bounding box center [75, 157] width 65 height 8
select select "ag"
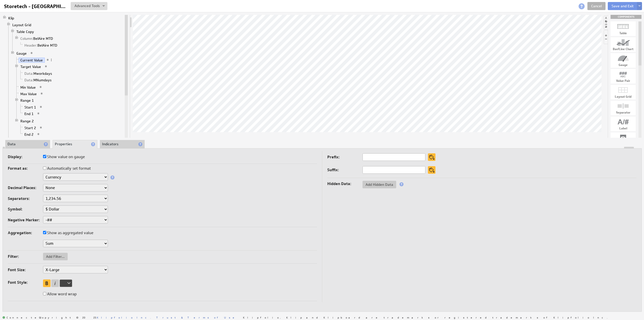
click at [110, 143] on li "Indicators" at bounding box center [122, 144] width 45 height 9
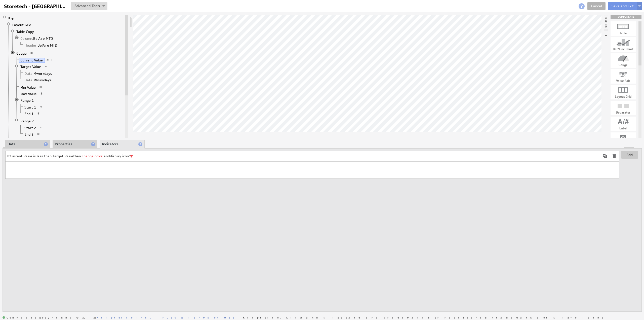
click at [172, 157] on td "If Current Value is less than Target Value then change color and display icon: …" at bounding box center [303, 156] width 595 height 10
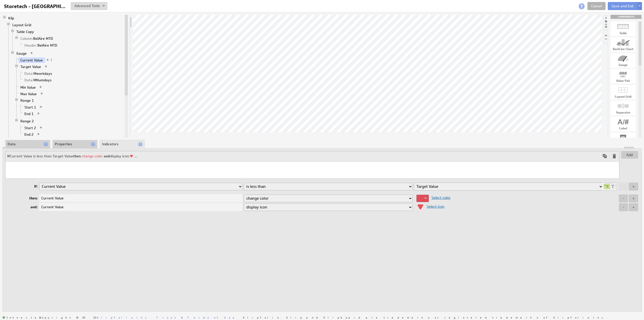
click at [604, 155] on span at bounding box center [605, 156] width 6 height 6
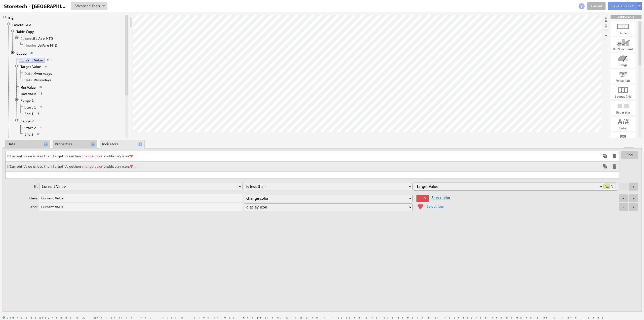
click at [254, 186] on select "is equal to is not equal to is greater than is greater than or equal to is less…" at bounding box center [328, 187] width 169 height 8
select select "gteq"
click at [244, 183] on select "is equal to is not equal to is greater than is greater than or equal to is less…" at bounding box center [328, 187] width 169 height 8
click at [425, 199] on div at bounding box center [423, 199] width 13 height 8
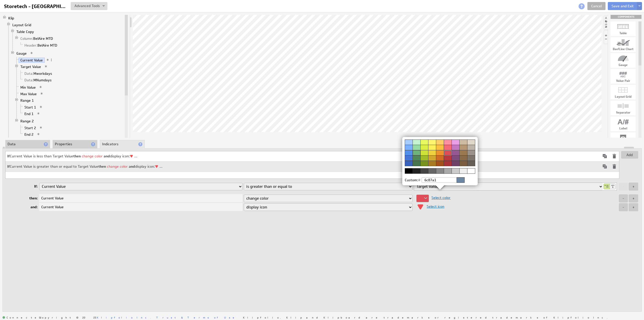
click at [417, 152] on div at bounding box center [417, 152] width 8 height 5
click at [441, 206] on img at bounding box center [322, 160] width 644 height 320
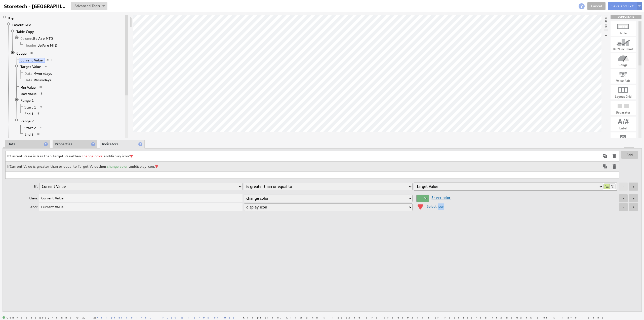
click at [441, 206] on span "Select icon" at bounding box center [434, 206] width 20 height 5
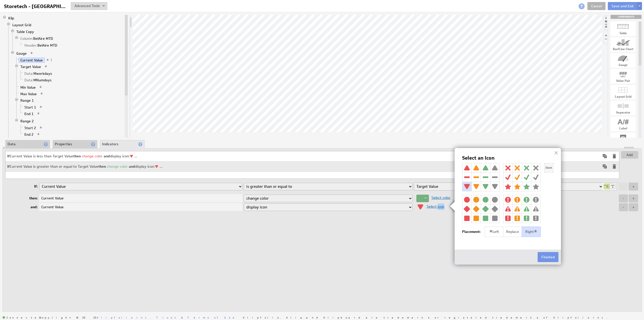
click at [486, 166] on img at bounding box center [485, 167] width 9 height 9
click at [543, 256] on button "Finished" at bounding box center [548, 257] width 21 height 10
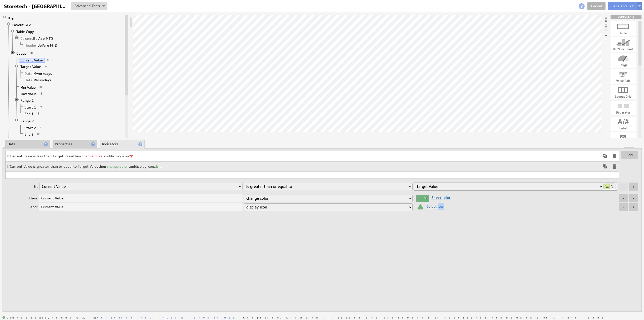
click at [41, 71] on link "Data: Mworkdays" at bounding box center [38, 73] width 31 height 5
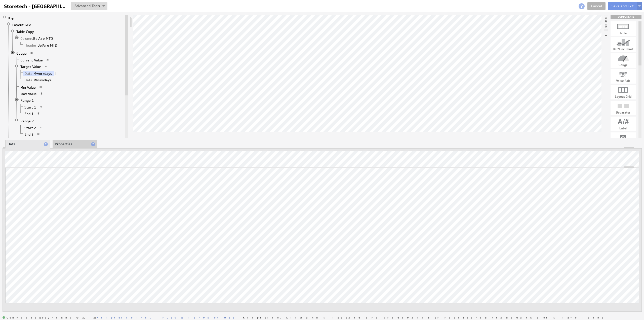
click at [63, 140] on li "Properties" at bounding box center [75, 144] width 45 height 9
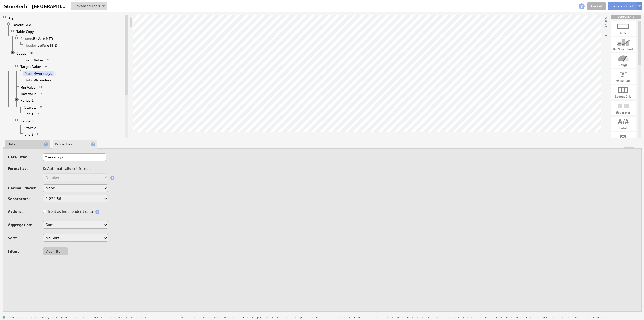
click at [66, 169] on label "Automatically set format" at bounding box center [67, 168] width 48 height 7
click at [46, 169] on input "Automatically set format" at bounding box center [44, 168] width 3 height 3
checkbox input "false"
click at [63, 176] on select "Text Number Currency Percentage Date / Time Duration" at bounding box center [75, 177] width 65 height 8
click at [66, 178] on select "Text Number Currency Percentage Date / Time Duration" at bounding box center [75, 177] width 65 height 8
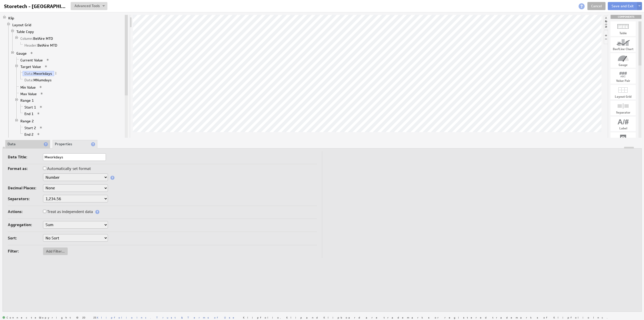
click at [61, 210] on label "Treat as independent data" at bounding box center [68, 211] width 50 height 7
click at [46, 210] on input "Treat as independent data" at bounding box center [44, 211] width 3 height 3
click at [35, 78] on link "Data: MNumdays" at bounding box center [38, 80] width 31 height 5
click at [63, 170] on label "Automatically set format" at bounding box center [67, 168] width 48 height 7
click at [46, 170] on input "Automatically set format" at bounding box center [44, 168] width 3 height 3
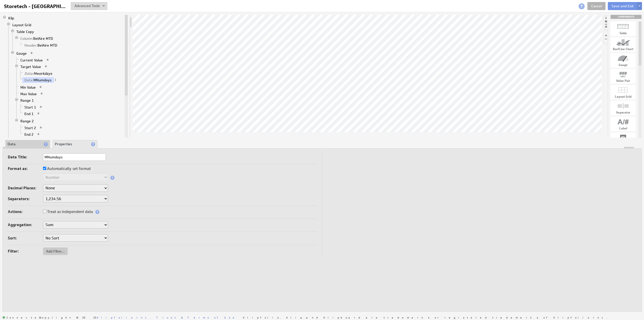
checkbox input "false"
click at [63, 211] on label "Treat as independent data" at bounding box center [68, 211] width 50 height 7
click at [46, 211] on input "Treat as independent data" at bounding box center [44, 211] width 3 height 3
click at [31, 91] on link "Max Value" at bounding box center [29, 93] width 20 height 5
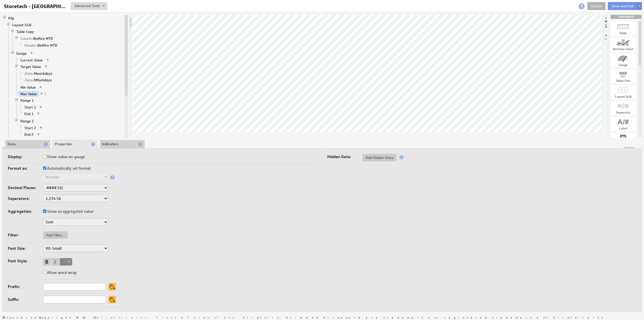
click at [69, 167] on label "Automatically set format" at bounding box center [67, 168] width 48 height 7
click at [46, 167] on input "Automatically set format" at bounding box center [44, 167] width 3 height 3
checkbox input "false"
click at [65, 178] on select "Text Number Currency Percentage Date / Time Duration" at bounding box center [75, 177] width 65 height 8
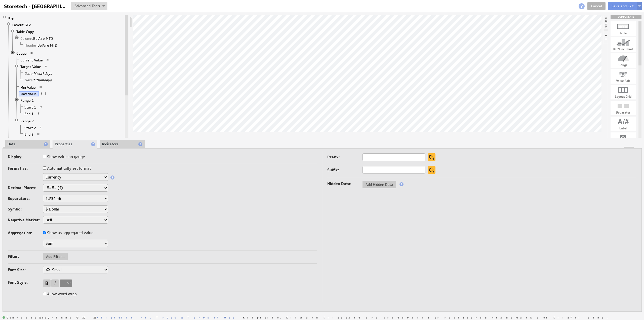
click at [31, 85] on link "Min Value" at bounding box center [28, 87] width 19 height 5
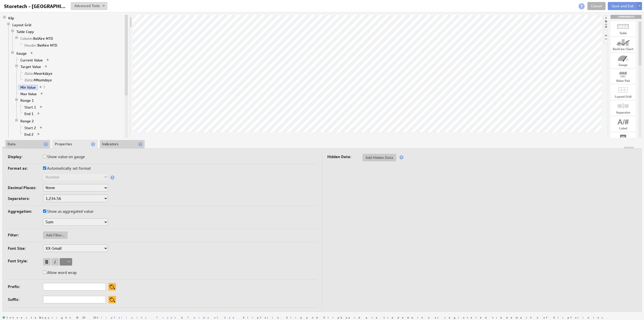
click at [71, 169] on label "Automatically set format" at bounding box center [67, 168] width 48 height 7
click at [46, 169] on input "Automatically set format" at bounding box center [44, 167] width 3 height 3
checkbox input "false"
click at [65, 176] on select "Text Number Currency Percentage Date / Time Duration" at bounding box center [75, 177] width 65 height 8
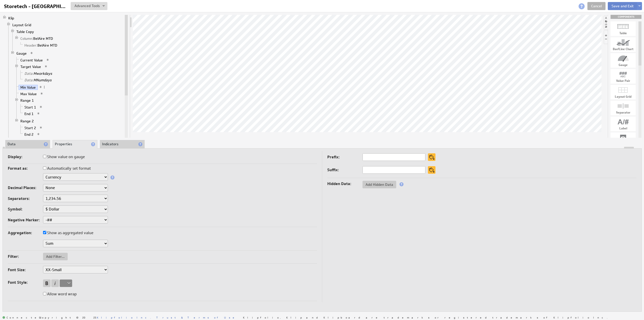
click at [622, 5] on button "Save and Exit" at bounding box center [623, 6] width 30 height 8
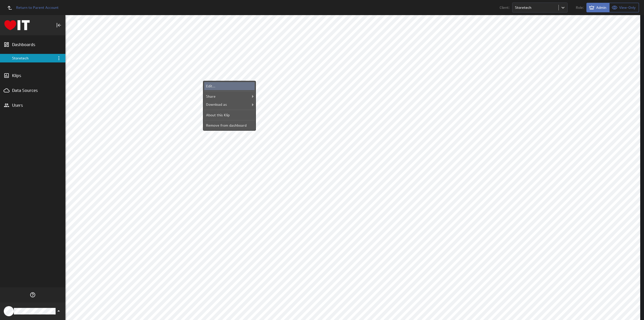
click at [223, 85] on div "Edit..." at bounding box center [229, 86] width 50 height 8
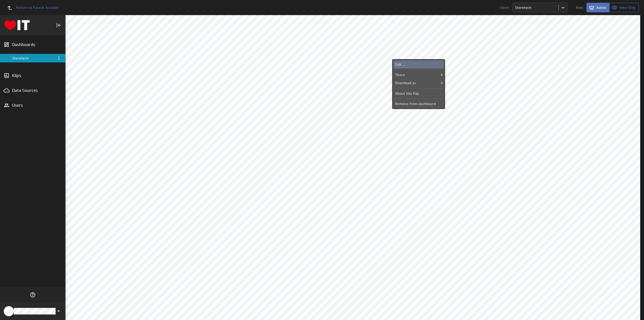
click at [423, 63] on div "Edit..." at bounding box center [419, 64] width 50 height 8
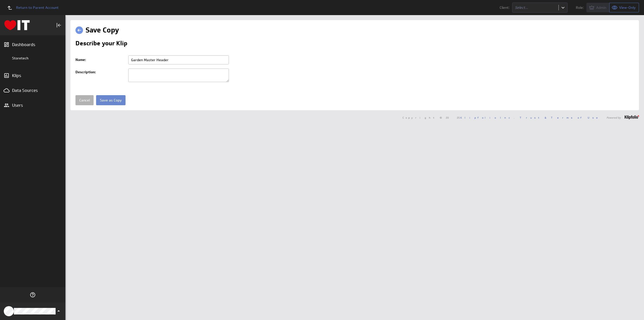
click at [108, 101] on input "Save as Copy" at bounding box center [110, 100] width 29 height 10
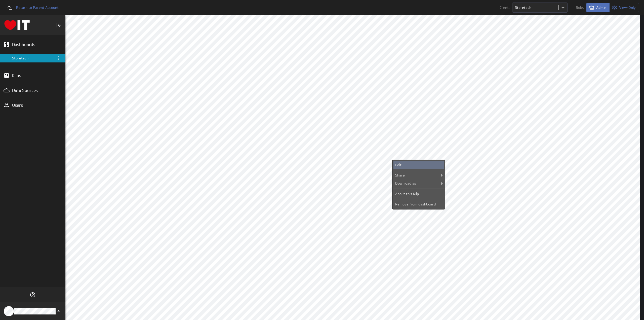
click at [409, 166] on div "Edit..." at bounding box center [419, 165] width 50 height 8
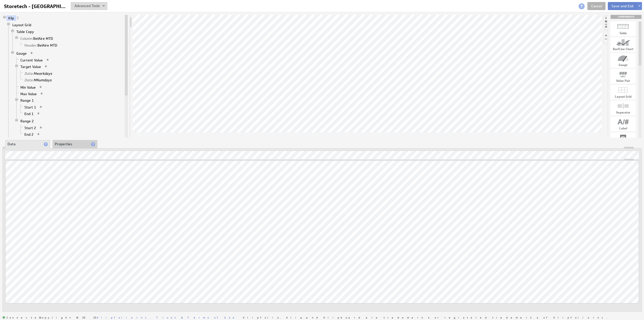
click at [619, 6] on button "Save and Exit" at bounding box center [623, 6] width 30 height 8
click at [59, 141] on li "Properties" at bounding box center [75, 144] width 45 height 9
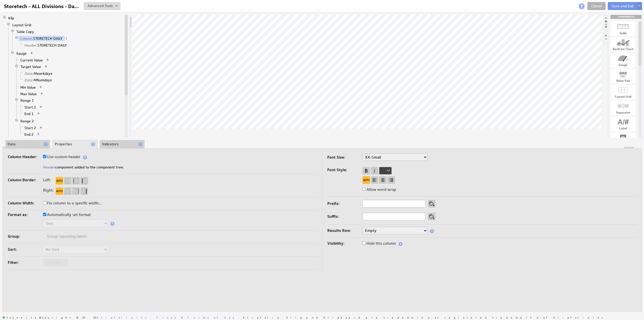
click at [61, 156] on label "Use custom header" at bounding box center [62, 156] width 38 height 7
click at [46, 156] on input "Use custom header" at bounding box center [44, 156] width 3 height 3
checkbox input "false"
click at [74, 166] on input "STORETECH DAILY" at bounding box center [74, 168] width 63 height 8
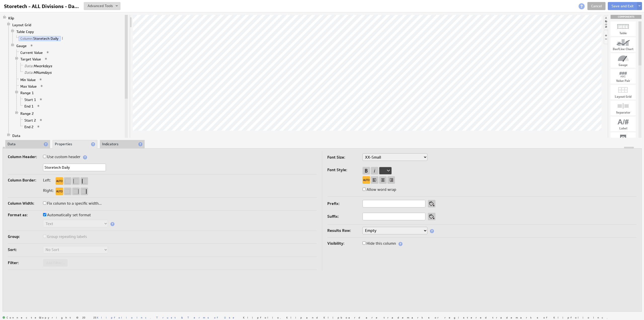
type input "Storetech Daily"
click at [66, 158] on label "Use custom header" at bounding box center [62, 156] width 38 height 7
click at [46, 158] on input "Use custom header" at bounding box center [44, 156] width 3 height 3
checkbox input "true"
click at [50, 44] on link "Header: Storetech Daily" at bounding box center [44, 45] width 42 height 5
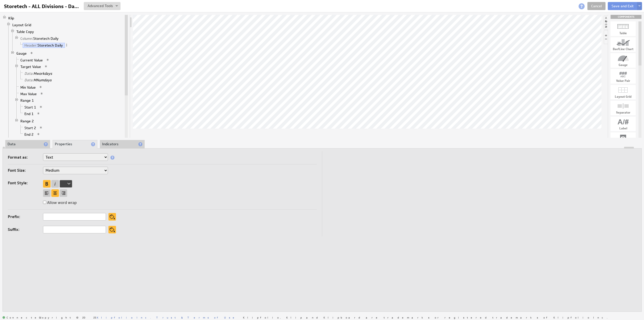
click at [17, 145] on li "Data" at bounding box center [27, 144] width 45 height 9
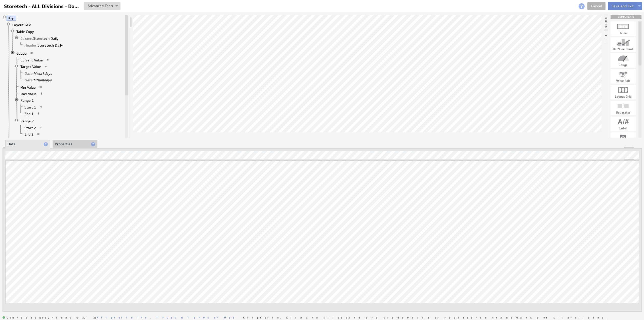
click at [619, 6] on button "Save and Exit" at bounding box center [623, 6] width 30 height 8
click at [66, 145] on li "Properties" at bounding box center [75, 144] width 45 height 9
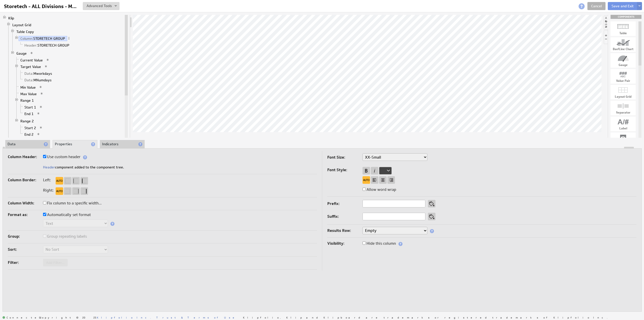
click at [68, 158] on label "Use custom header" at bounding box center [62, 156] width 38 height 7
click at [46, 158] on input "Use custom header" at bounding box center [44, 156] width 3 height 3
checkbox input "false"
click at [70, 167] on input "STORETECH GROUP" at bounding box center [74, 168] width 63 height 8
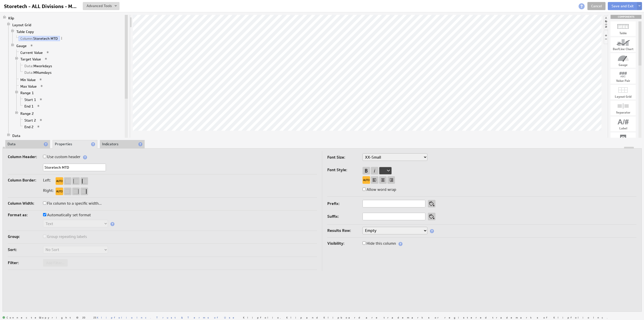
type input "Storetech MTD"
click at [67, 157] on label "Use custom header" at bounding box center [62, 156] width 38 height 7
click at [46, 157] on input "Use custom header" at bounding box center [44, 156] width 3 height 3
checkbox input "true"
click at [46, 43] on link "Header: Storetech MTD" at bounding box center [44, 45] width 42 height 5
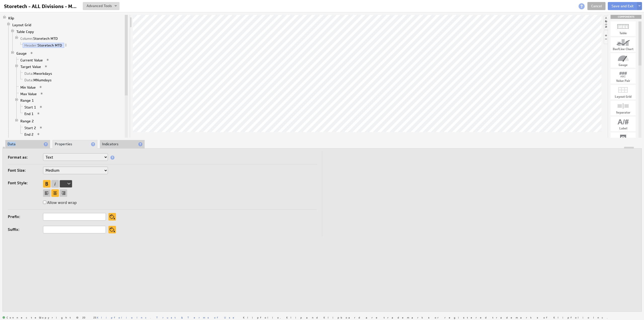
click at [20, 141] on div "Klip Layout Grid Table Copy Column: Storetech MTD Header: Storetech MTD Gauge C…" at bounding box center [322, 163] width 644 height 302
drag, startPoint x: 23, startPoint y: 145, endPoint x: 28, endPoint y: 147, distance: 5.8
click at [23, 145] on li "Data" at bounding box center [27, 144] width 45 height 9
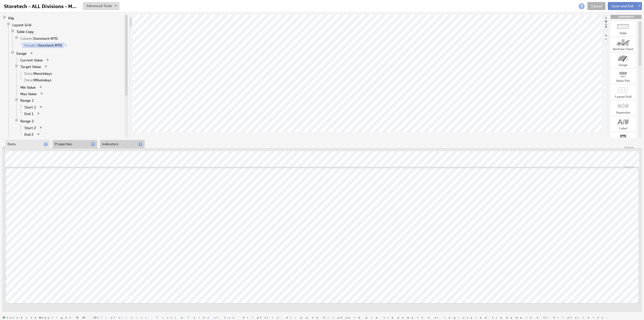
click at [619, 6] on button "Save and Exit" at bounding box center [623, 6] width 30 height 8
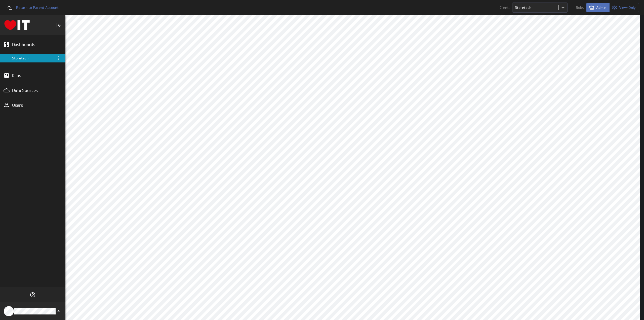
scroll to position [101, 0]
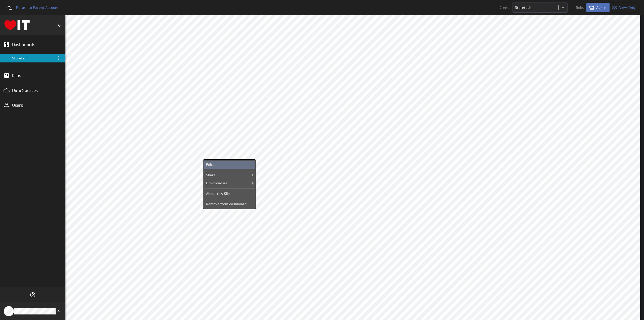
click at [232, 163] on div "Edit..." at bounding box center [229, 165] width 50 height 8
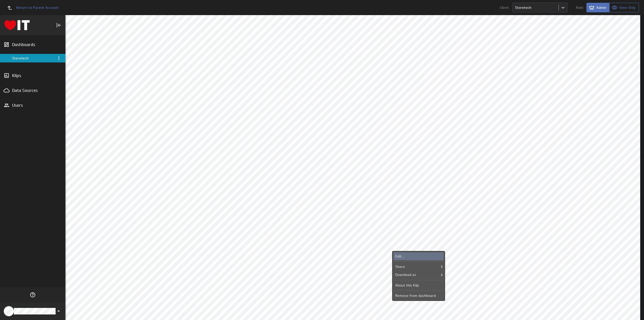
click at [403, 256] on div "Edit..." at bounding box center [419, 256] width 50 height 8
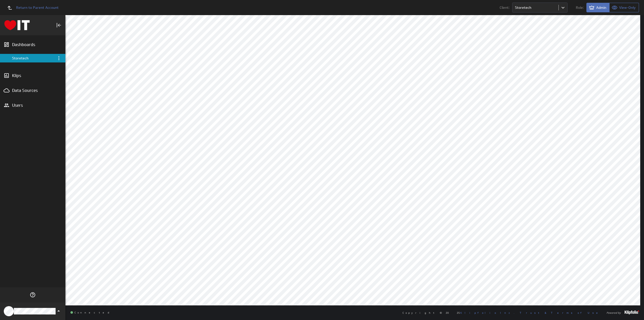
scroll to position [126, 0]
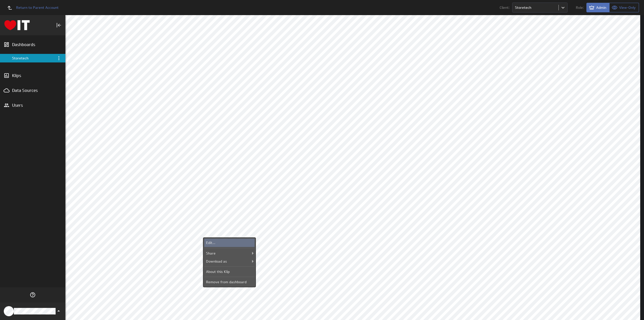
click at [211, 245] on div "Edit..." at bounding box center [229, 243] width 50 height 8
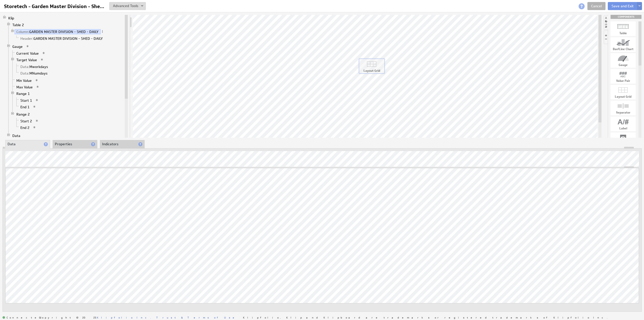
drag, startPoint x: 621, startPoint y: 91, endPoint x: 368, endPoint y: 64, distance: 254.7
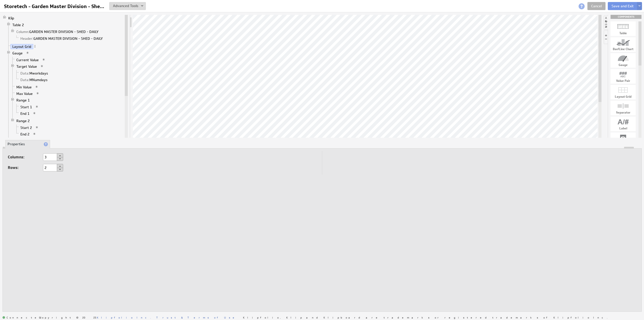
click at [60, 159] on button at bounding box center [60, 159] width 6 height 4
type input "1"
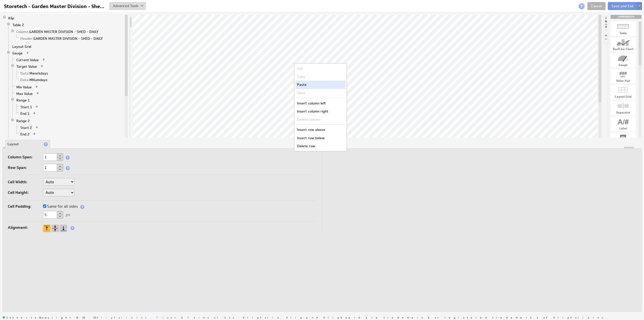
click at [316, 82] on div "Paste" at bounding box center [321, 85] width 50 height 8
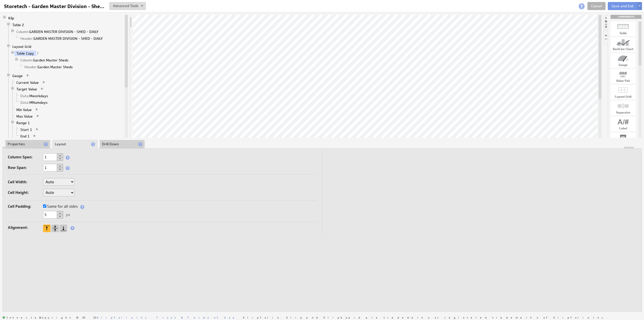
click at [28, 144] on li "Properties" at bounding box center [27, 144] width 45 height 9
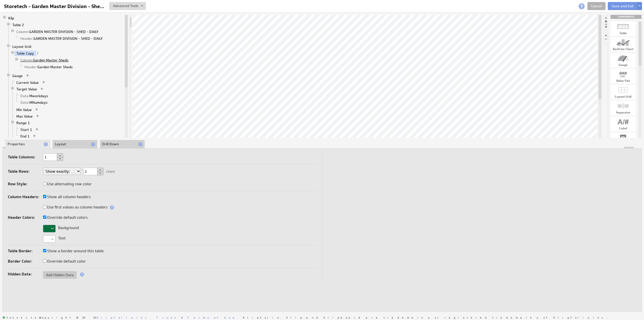
click at [57, 58] on link "Column: Garden Master Sheds" at bounding box center [45, 60] width 52 height 5
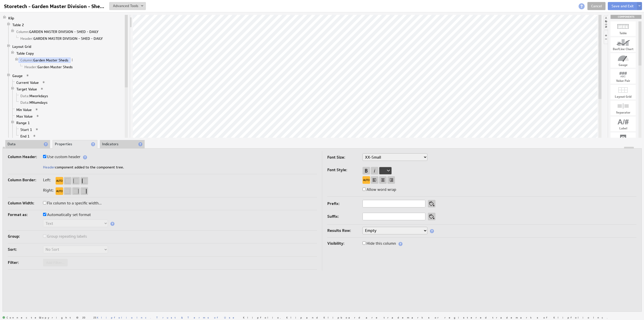
click at [65, 158] on label "Use custom header" at bounding box center [62, 156] width 38 height 7
click at [46, 158] on input "Use custom header" at bounding box center [44, 156] width 3 height 3
checkbox input "false"
drag, startPoint x: 57, startPoint y: 166, endPoint x: 102, endPoint y: 167, distance: 44.8
click at [102, 167] on input "Garden Master Sheds" at bounding box center [74, 168] width 63 height 8
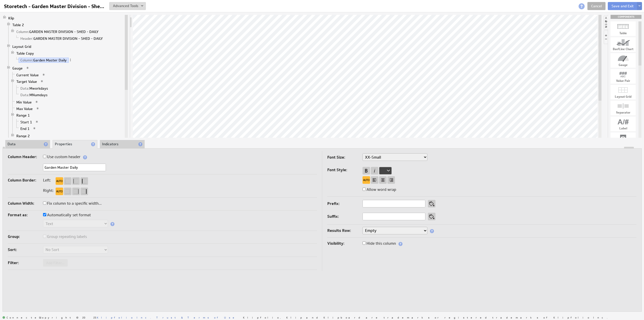
type input "Garden Master Daily"
click at [79, 156] on label "Use custom header" at bounding box center [62, 156] width 38 height 7
click at [46, 156] on input "Use custom header" at bounding box center [44, 156] width 3 height 3
checkbox input "true"
click at [48, 65] on link "Header: Garden Master Daily" at bounding box center [48, 66] width 50 height 5
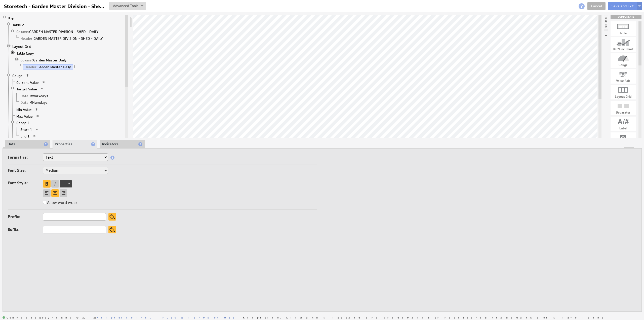
click at [22, 146] on li "Data" at bounding box center [27, 144] width 45 height 9
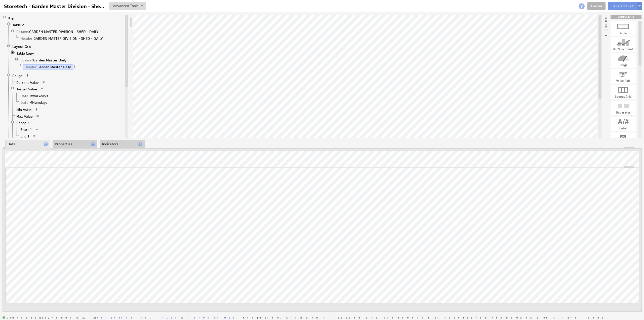
click at [25, 51] on link "Table Copy" at bounding box center [25, 53] width 21 height 5
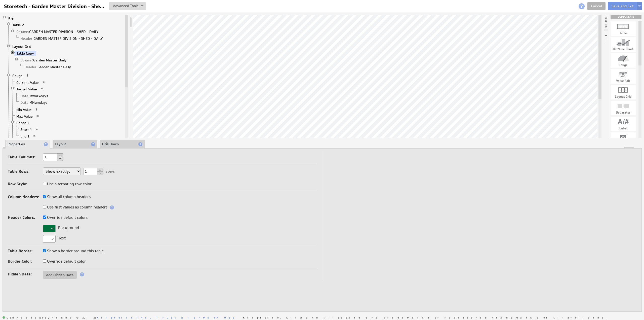
click at [78, 142] on li "Layout" at bounding box center [75, 144] width 45 height 9
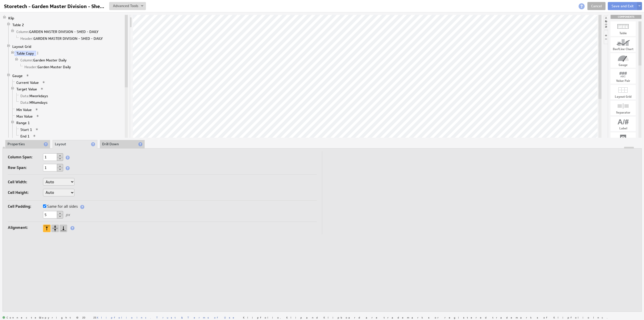
drag, startPoint x: 50, startPoint y: 216, endPoint x: 27, endPoint y: 215, distance: 22.7
click at [27, 215] on div "5 px" at bounding box center [162, 215] width 309 height 8
type input "0"
click at [54, 192] on select "Auto Custom..." at bounding box center [58, 193] width 31 height 8
select select "cust"
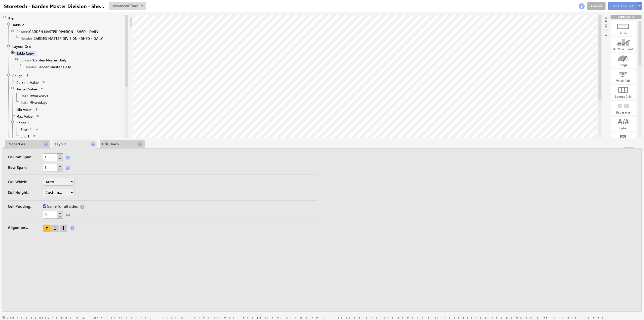
select select "cust"
click at [83, 191] on input "text" at bounding box center [87, 193] width 20 height 8
type input "5"
type input "44"
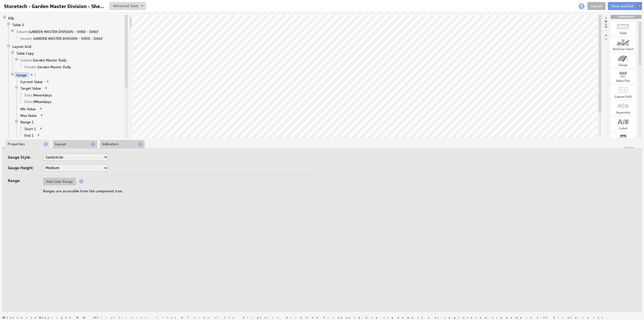
click at [55, 156] on select "Horizontal Vertical Arc Semicircle Circle" at bounding box center [75, 157] width 65 height 8
select select "ag"
click at [35, 93] on link "Data: Mworkdays" at bounding box center [38, 95] width 31 height 5
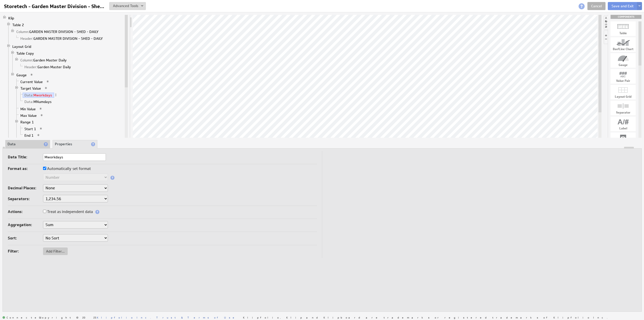
click at [35, 93] on link "Data: Mworkdays" at bounding box center [38, 95] width 31 height 5
click at [54, 168] on label "Automatically set format" at bounding box center [67, 168] width 48 height 7
click at [46, 168] on input "Automatically set format" at bounding box center [44, 168] width 3 height 3
checkbox input "false"
drag, startPoint x: 62, startPoint y: 210, endPoint x: 52, endPoint y: 193, distance: 19.6
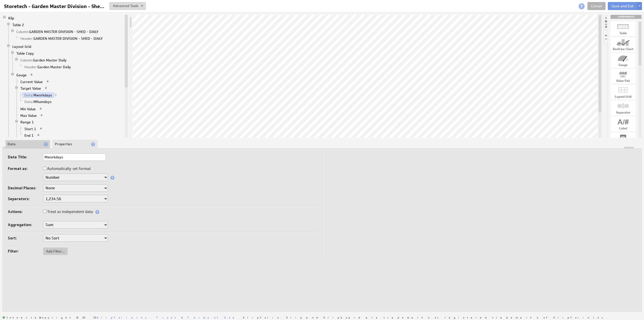
click at [61, 210] on label "Treat as independent data" at bounding box center [68, 211] width 50 height 7
click at [58, 211] on label "Treat as independent data" at bounding box center [68, 211] width 50 height 7
click at [46, 211] on input "Treat as independent data" at bounding box center [44, 211] width 3 height 3
click at [46, 99] on link "Data: MNumdays" at bounding box center [38, 101] width 31 height 5
click at [61, 169] on label "Automatically set format" at bounding box center [67, 168] width 48 height 7
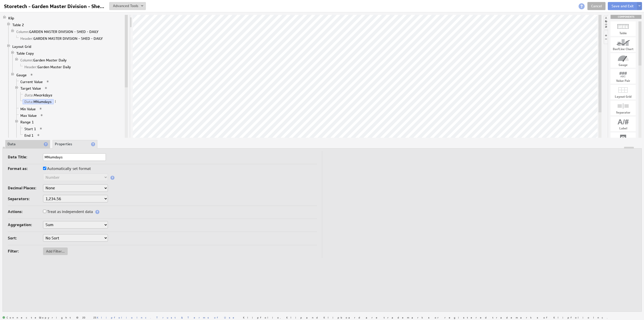
click at [46, 169] on input "Automatically set format" at bounding box center [44, 168] width 3 height 3
checkbox input "false"
click at [61, 210] on label "Treat as independent data" at bounding box center [68, 211] width 50 height 7
click at [46, 210] on input "Treat as independent data" at bounding box center [44, 211] width 3 height 3
click at [27, 113] on link "Max Value" at bounding box center [29, 115] width 20 height 5
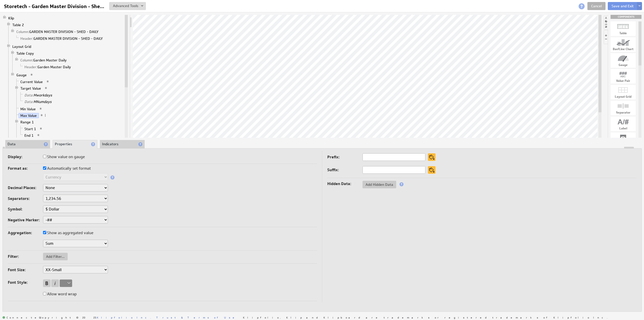
click at [54, 167] on label "Automatically set format" at bounding box center [67, 168] width 48 height 7
click at [46, 167] on input "Automatically set format" at bounding box center [44, 167] width 3 height 3
checkbox input "false"
click at [25, 142] on li "Data" at bounding box center [27, 144] width 45 height 9
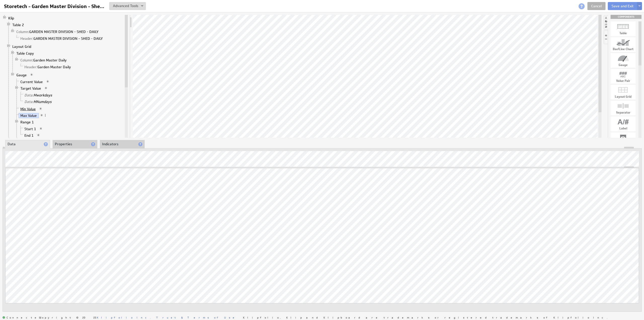
click at [30, 106] on link "Min Value" at bounding box center [28, 108] width 19 height 5
click at [67, 143] on li "Properties" at bounding box center [75, 144] width 45 height 9
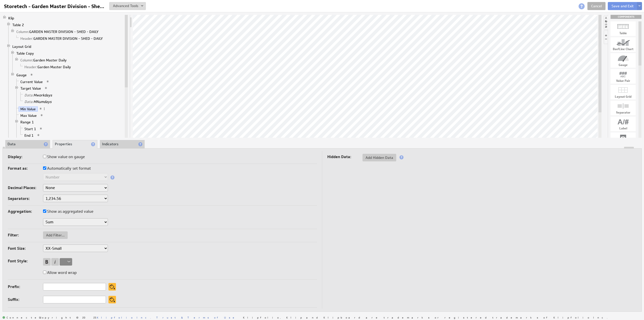
click at [59, 169] on label "Automatically set format" at bounding box center [67, 168] width 48 height 7
click at [46, 169] on input "Automatically set format" at bounding box center [44, 167] width 3 height 3
checkbox input "false"
click at [58, 179] on select "Text Number Currency Percentage Date / Time Duration" at bounding box center [75, 177] width 65 height 8
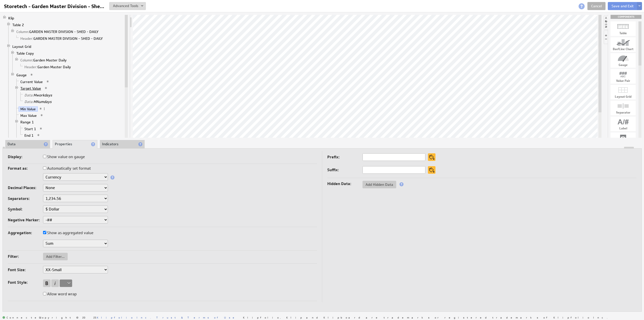
click at [34, 86] on link "Target Value" at bounding box center [31, 88] width 24 height 5
click at [35, 81] on link "Current Value" at bounding box center [32, 81] width 26 height 5
click at [114, 143] on li "Indicators" at bounding box center [122, 144] width 45 height 9
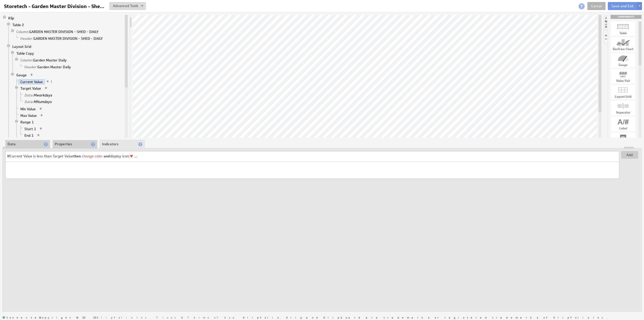
click at [604, 156] on span at bounding box center [605, 156] width 6 height 6
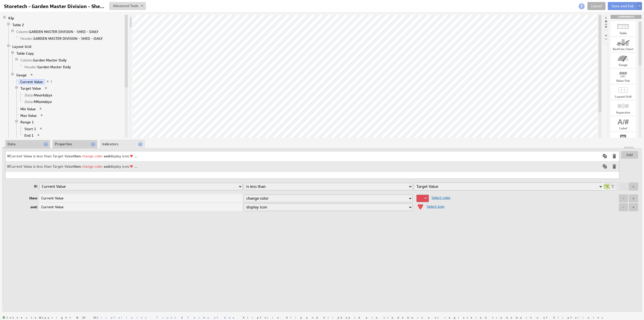
click at [271, 187] on select "is equal to is not equal to is greater than is greater than or equal to is less…" at bounding box center [328, 187] width 169 height 8
select select "gteq"
click at [244, 183] on select "is equal to is not equal to is greater than is greater than or equal to is less…" at bounding box center [328, 187] width 169 height 8
click at [427, 196] on div at bounding box center [423, 199] width 13 height 8
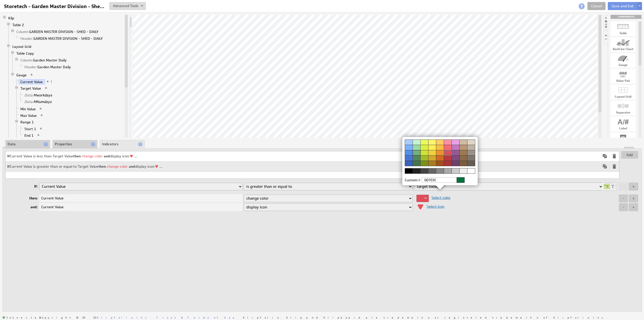
click at [419, 152] on div at bounding box center [417, 152] width 8 height 5
click at [435, 204] on img at bounding box center [322, 160] width 644 height 320
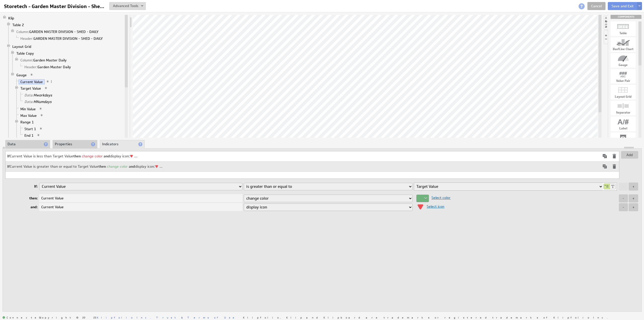
click at [436, 206] on span "Select icon" at bounding box center [434, 206] width 20 height 5
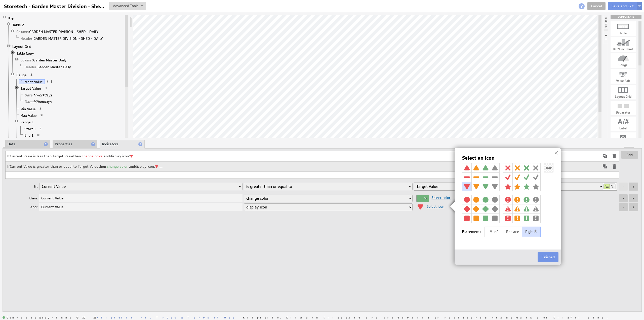
drag, startPoint x: 487, startPoint y: 165, endPoint x: 499, endPoint y: 184, distance: 22.3
click at [487, 166] on img at bounding box center [485, 167] width 9 height 9
click at [549, 256] on button "Finished" at bounding box center [548, 257] width 21 height 10
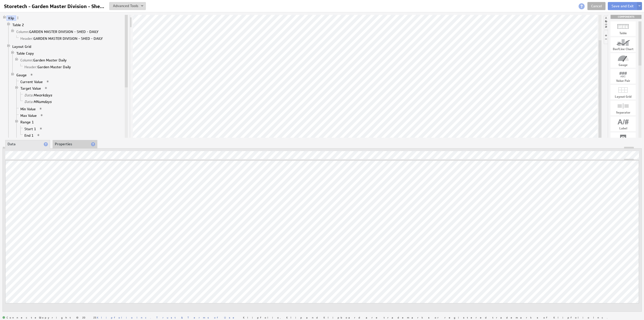
click at [64, 145] on li "Properties" at bounding box center [75, 144] width 45 height 9
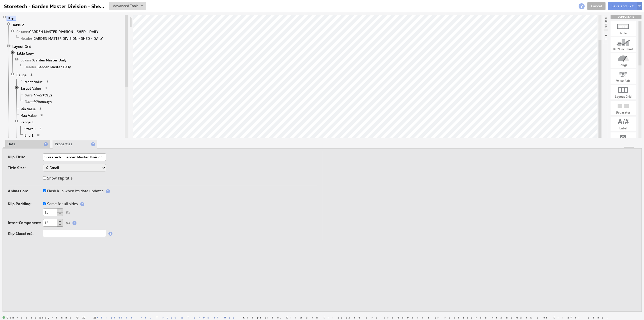
drag, startPoint x: 49, startPoint y: 221, endPoint x: 33, endPoint y: 220, distance: 16.4
click at [33, 220] on div "Inter-Component: 15 px" at bounding box center [162, 223] width 309 height 8
type input "0"
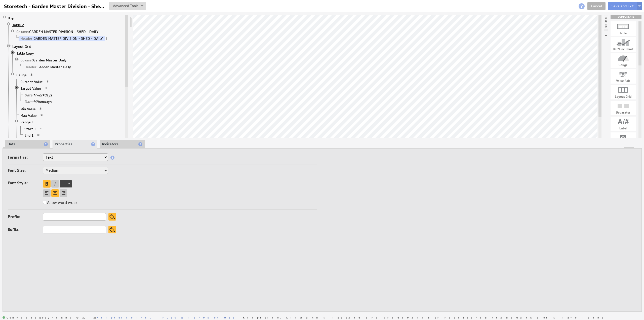
click at [16, 23] on link "Table 2" at bounding box center [18, 24] width 15 height 5
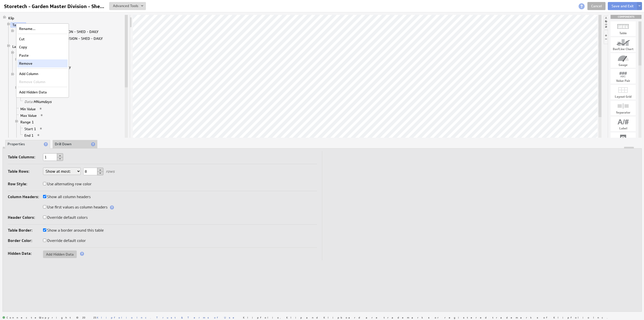
click at [42, 62] on div "Remove" at bounding box center [42, 63] width 50 height 8
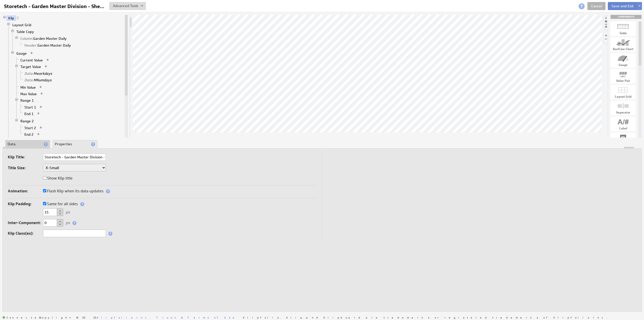
click at [615, 5] on button "Save and Exit" at bounding box center [623, 6] width 30 height 8
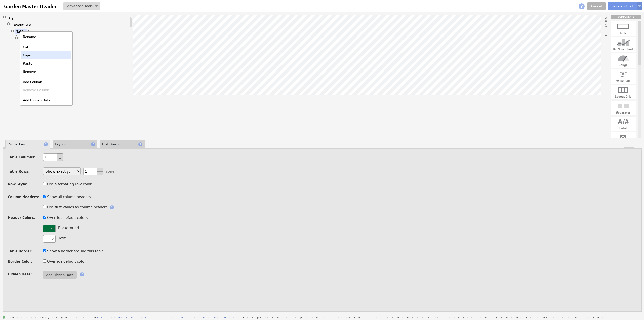
click at [39, 54] on div "Copy" at bounding box center [46, 55] width 50 height 8
click at [616, 4] on button "Save and Exit" at bounding box center [623, 6] width 30 height 8
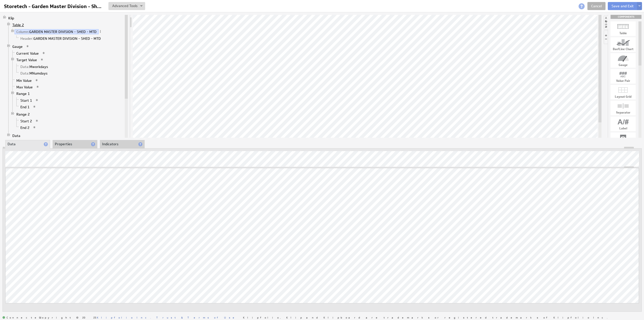
click at [20, 23] on link "Table 2" at bounding box center [18, 24] width 15 height 5
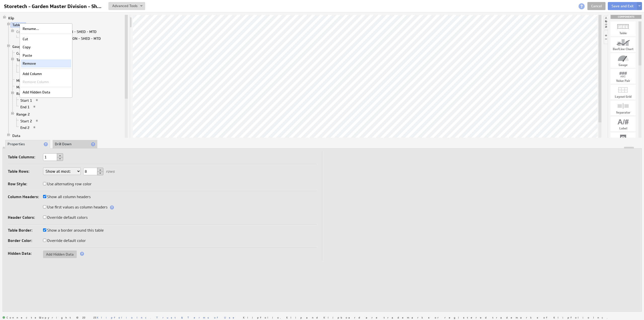
click at [38, 60] on div "Remove" at bounding box center [46, 63] width 50 height 8
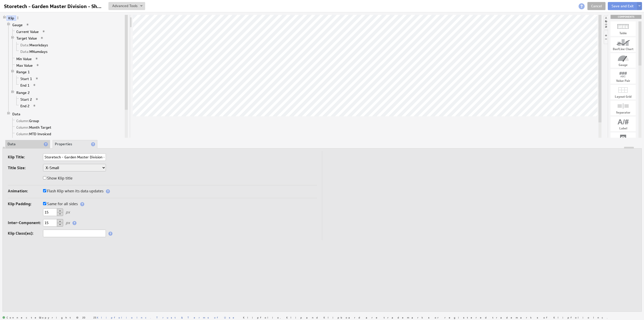
scroll to position [0, 19]
drag, startPoint x: 622, startPoint y: 92, endPoint x: 409, endPoint y: 32, distance: 221.2
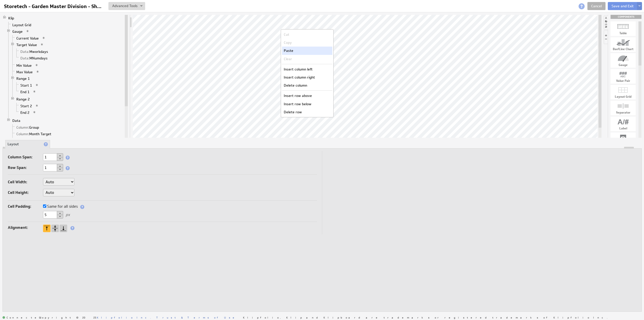
click at [298, 52] on div "Paste" at bounding box center [307, 51] width 50 height 8
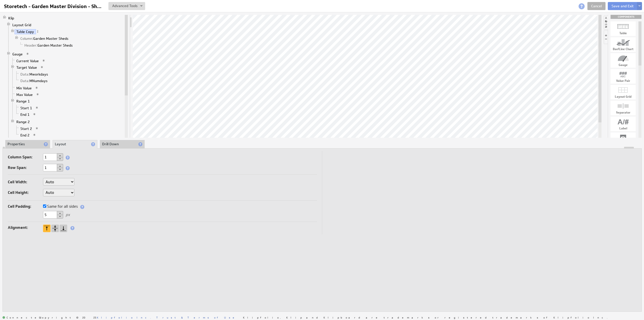
drag, startPoint x: 50, startPoint y: 213, endPoint x: 29, endPoint y: 212, distance: 20.9
click at [29, 212] on div "5 px" at bounding box center [162, 215] width 309 height 8
type input "0"
drag, startPoint x: 56, startPoint y: 192, endPoint x: 58, endPoint y: 195, distance: 2.6
click at [56, 192] on select "Auto Custom..." at bounding box center [58, 193] width 31 height 8
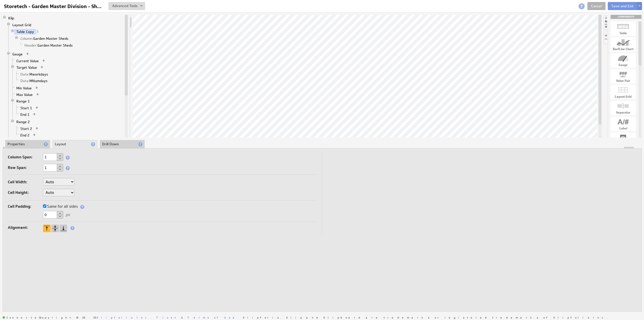
select select "cust"
click at [85, 192] on input "text" at bounding box center [87, 193] width 20 height 8
type input "44"
click at [45, 37] on link "Column: Garden Master Sheds" at bounding box center [45, 38] width 52 height 5
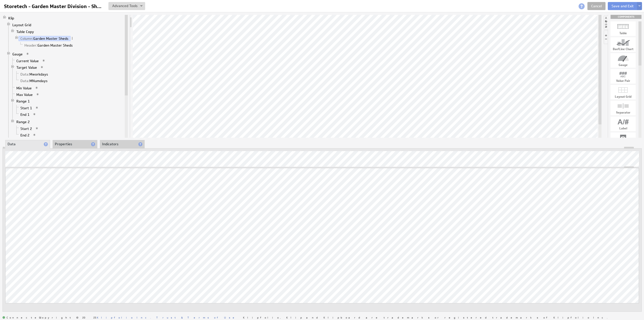
click at [66, 145] on li "Properties" at bounding box center [75, 144] width 45 height 9
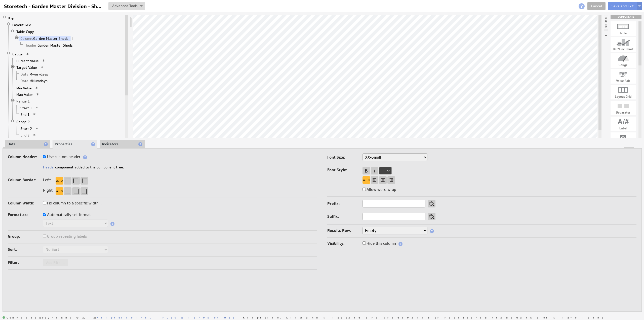
click at [67, 158] on label "Use custom header" at bounding box center [62, 156] width 38 height 7
click at [46, 158] on input "Use custom header" at bounding box center [44, 156] width 3 height 3
checkbox input "false"
click at [76, 169] on input "Garden Master Sheds" at bounding box center [74, 168] width 63 height 8
click at [74, 168] on input "Garden Master Sheds" at bounding box center [74, 168] width 63 height 8
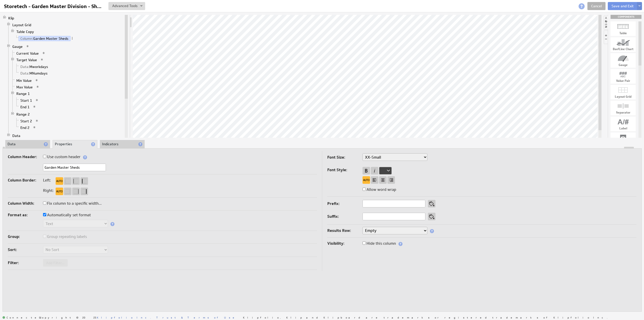
click at [74, 168] on input "Garden Master Sheds" at bounding box center [74, 168] width 63 height 8
type input "Garden Master MTD"
click at [75, 158] on label "Use custom header" at bounding box center [62, 156] width 38 height 7
click at [46, 158] on input "Use custom header" at bounding box center [44, 156] width 3 height 3
checkbox input "true"
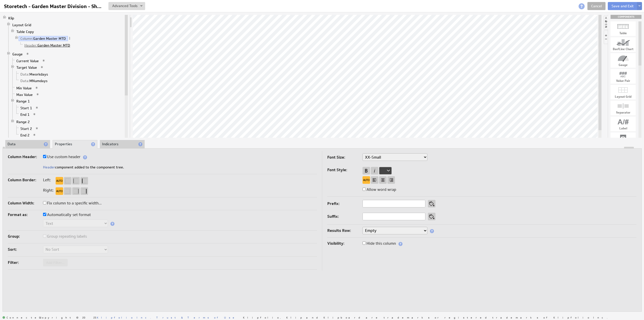
click at [60, 43] on link "Header: Garden Master MTD" at bounding box center [48, 45] width 50 height 5
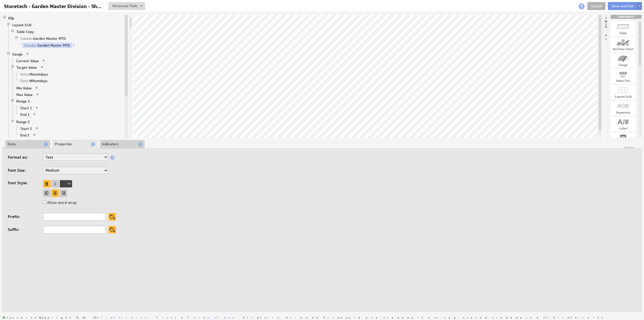
click at [25, 143] on li "Data" at bounding box center [27, 144] width 45 height 9
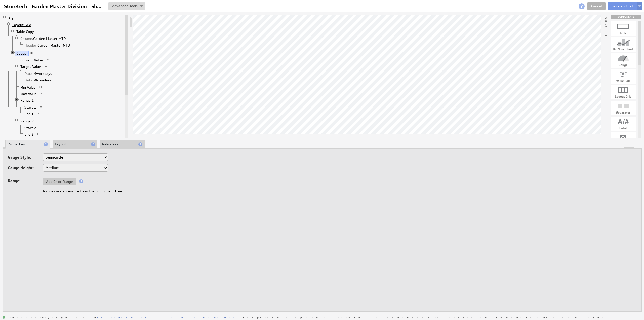
click at [28, 24] on link "Layout Grid" at bounding box center [22, 24] width 23 height 5
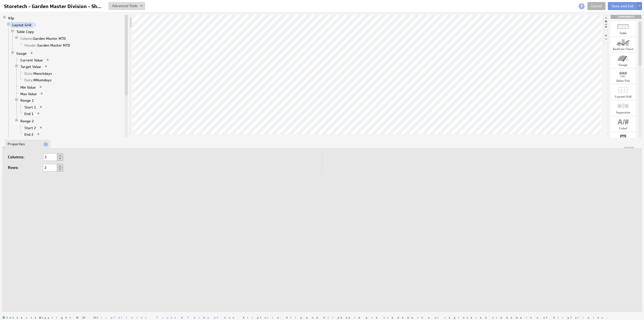
click at [59, 159] on button at bounding box center [60, 159] width 6 height 4
type input "1"
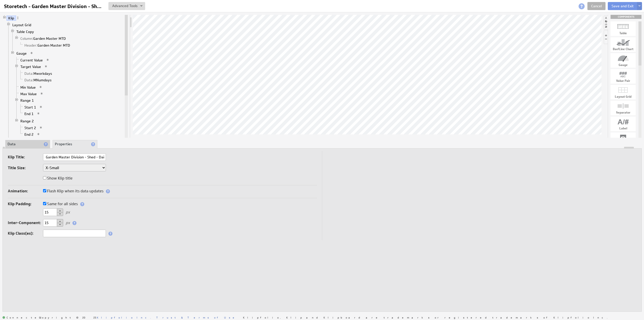
scroll to position [0, 0]
drag, startPoint x: 50, startPoint y: 221, endPoint x: 30, endPoint y: 219, distance: 20.2
click at [30, 219] on div "Inter-Component: 15 px" at bounding box center [162, 223] width 309 height 8
type input "0"
click at [35, 71] on link "Data: Mworkdays" at bounding box center [38, 73] width 31 height 5
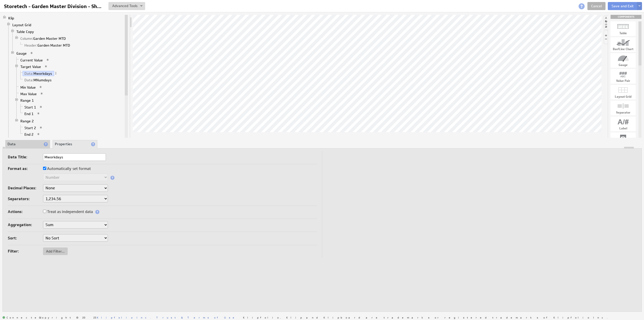
click at [57, 168] on label "Automatically set format" at bounding box center [67, 168] width 48 height 7
click at [46, 168] on input "Automatically set format" at bounding box center [44, 168] width 3 height 3
checkbox input "false"
click at [60, 207] on td "Data Title: Mworkdays Format as: Automatically set format Text Number Currency …" at bounding box center [165, 204] width 315 height 107
click at [58, 211] on label "Treat as independent data" at bounding box center [68, 211] width 50 height 7
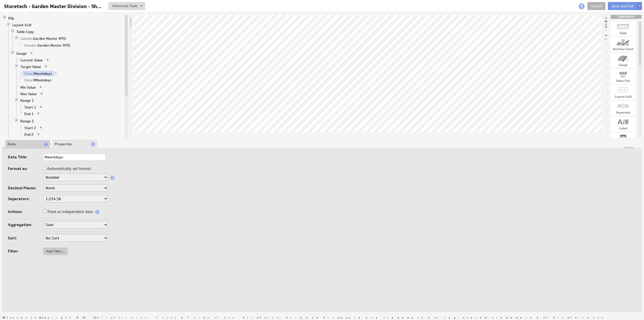
click at [46, 211] on input "Treat as independent data" at bounding box center [44, 211] width 3 height 3
click at [42, 78] on link "Data: MNumdays" at bounding box center [38, 80] width 31 height 5
click at [55, 169] on label "Automatically set format" at bounding box center [67, 168] width 48 height 7
click at [46, 169] on input "Automatically set format" at bounding box center [44, 168] width 3 height 3
checkbox input "false"
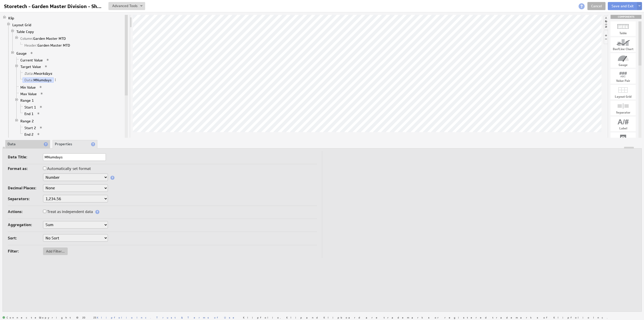
click at [60, 210] on label "Treat as independent data" at bounding box center [68, 211] width 50 height 7
click at [46, 210] on input "Treat as independent data" at bounding box center [44, 211] width 3 height 3
click at [28, 85] on link "Min Value" at bounding box center [28, 87] width 19 height 5
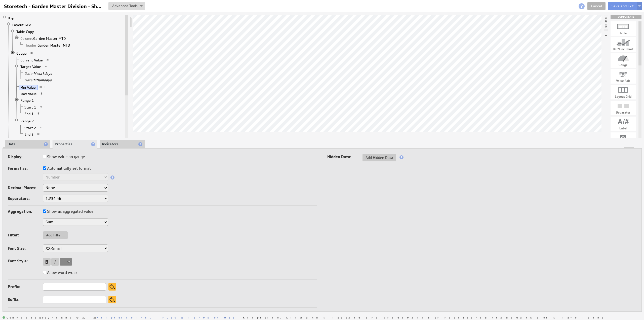
click at [65, 168] on label "Automatically set format" at bounding box center [67, 168] width 48 height 7
click at [46, 168] on input "Automatically set format" at bounding box center [44, 167] width 3 height 3
checkbox input "false"
click at [59, 177] on select "Text Number Currency Percentage Date / Time Duration" at bounding box center [75, 177] width 65 height 8
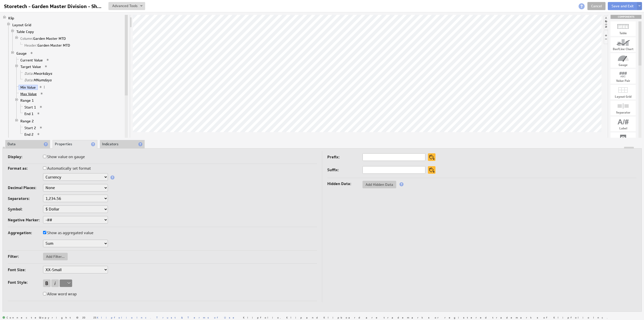
click at [25, 92] on link "Max Value" at bounding box center [29, 93] width 20 height 5
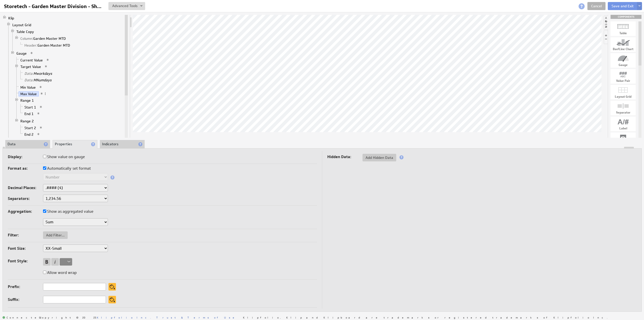
click at [60, 167] on label "Automatically set format" at bounding box center [67, 168] width 48 height 7
click at [46, 167] on input "Automatically set format" at bounding box center [44, 167] width 3 height 3
checkbox input "false"
click at [59, 174] on select "Text Number Currency Percentage Date / Time Duration" at bounding box center [75, 177] width 65 height 8
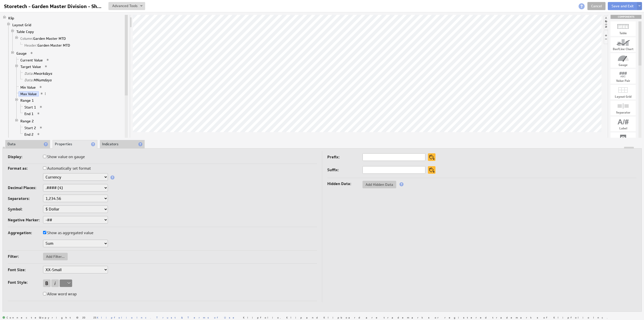
click at [63, 186] on select "None .# (1) .## (2) .### (3) .#### (4)" at bounding box center [75, 188] width 65 height 8
select select "0"
click at [18, 144] on li "Data" at bounding box center [27, 144] width 45 height 9
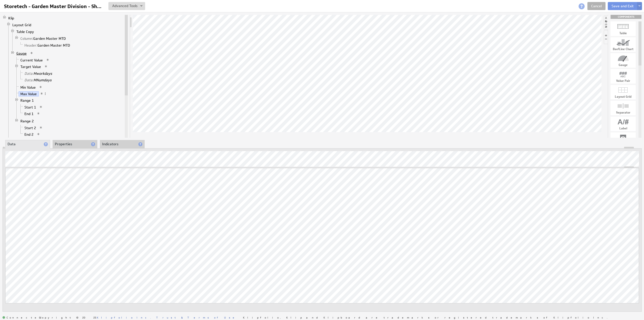
click at [24, 52] on link "Gauge" at bounding box center [22, 53] width 14 height 5
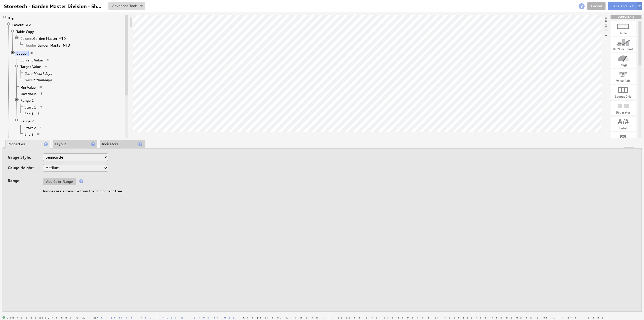
click at [61, 157] on select "Horizontal Vertical Arc Semicircle Circle" at bounding box center [75, 157] width 65 height 8
select select "ag"
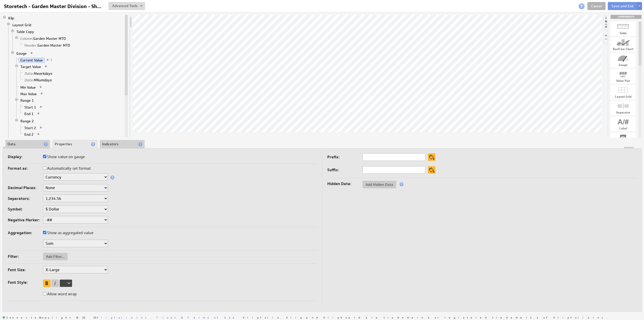
click at [116, 143] on li "Indicators" at bounding box center [122, 144] width 45 height 9
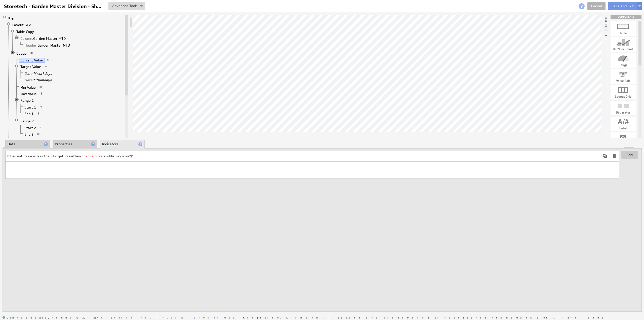
click at [605, 155] on span at bounding box center [605, 156] width 6 height 6
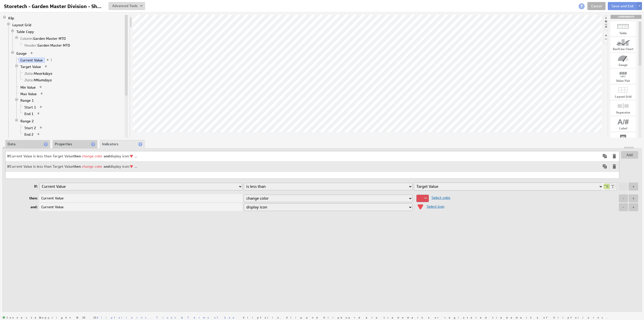
click at [255, 185] on select "is equal to is not equal to is greater than is greater than or equal to is less…" at bounding box center [328, 187] width 169 height 8
select select "gteq"
click at [244, 183] on select "is equal to is not equal to is greater than is greater than or equal to is less…" at bounding box center [328, 187] width 169 height 8
click at [443, 196] on span "Select color" at bounding box center [440, 197] width 22 height 5
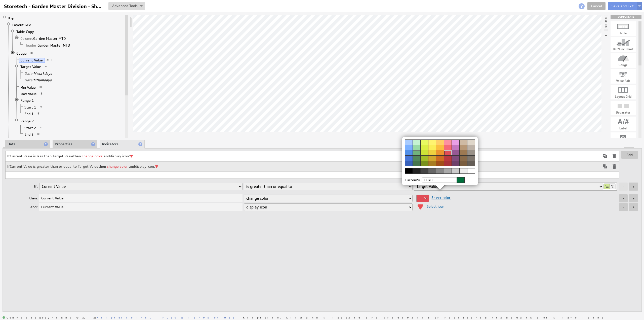
drag, startPoint x: 415, startPoint y: 151, endPoint x: 416, endPoint y: 155, distance: 4.4
click at [415, 151] on div at bounding box center [417, 152] width 8 height 5
click at [435, 207] on img at bounding box center [322, 160] width 644 height 320
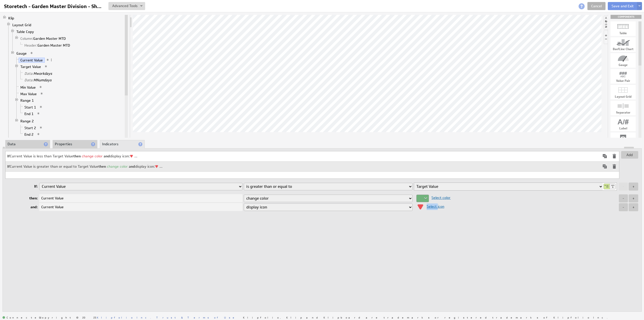
click at [435, 207] on span "Select icon" at bounding box center [434, 206] width 20 height 5
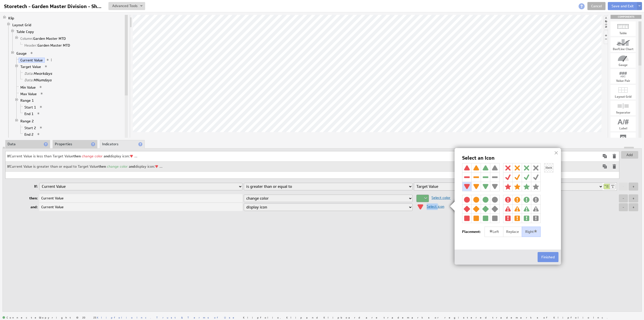
click at [487, 167] on img at bounding box center [485, 167] width 9 height 9
click at [550, 257] on button "Finished" at bounding box center [548, 257] width 21 height 10
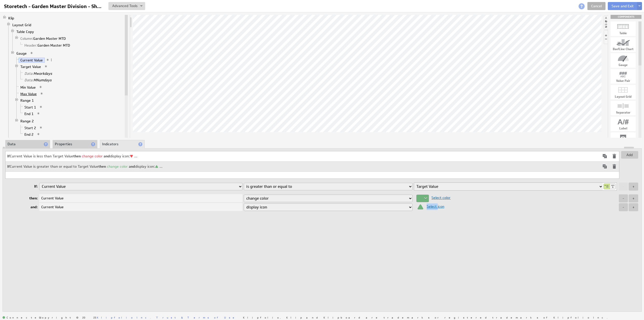
click at [26, 91] on link "Max Value" at bounding box center [29, 93] width 20 height 5
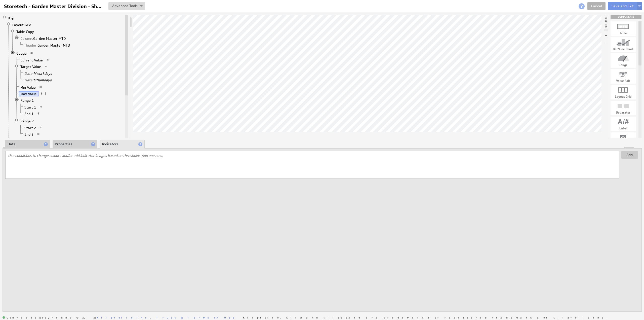
click at [29, 142] on li "Data" at bounding box center [27, 144] width 45 height 9
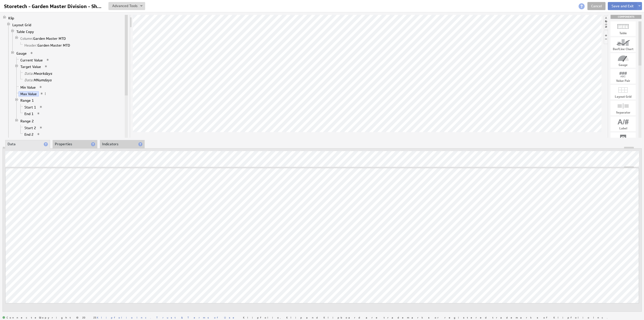
click at [615, 4] on button "Save and Exit" at bounding box center [623, 6] width 30 height 8
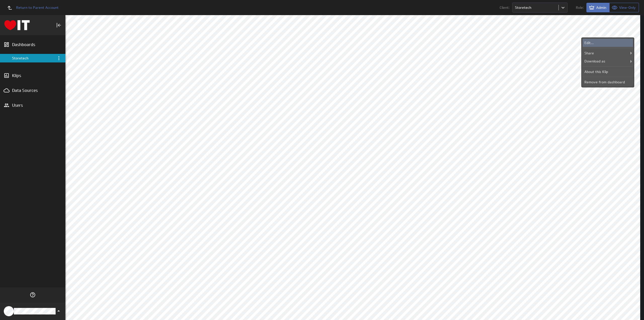
click at [594, 44] on div "Edit..." at bounding box center [608, 43] width 50 height 8
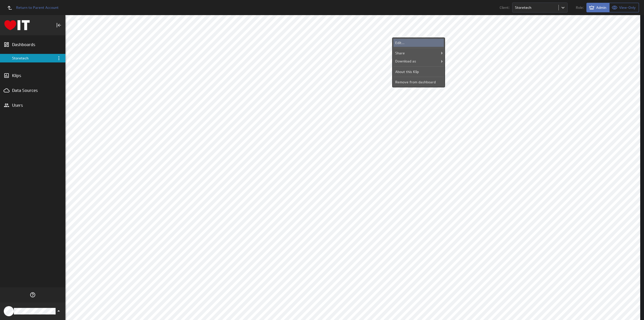
click at [419, 40] on div "Edit..." at bounding box center [419, 43] width 50 height 8
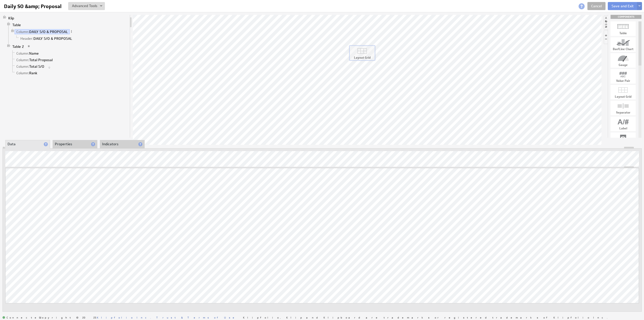
drag, startPoint x: 623, startPoint y: 92, endPoint x: 362, endPoint y: 53, distance: 264.2
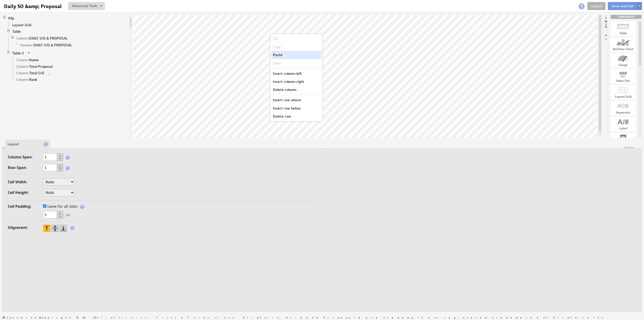
click at [287, 56] on div "Paste" at bounding box center [296, 55] width 50 height 8
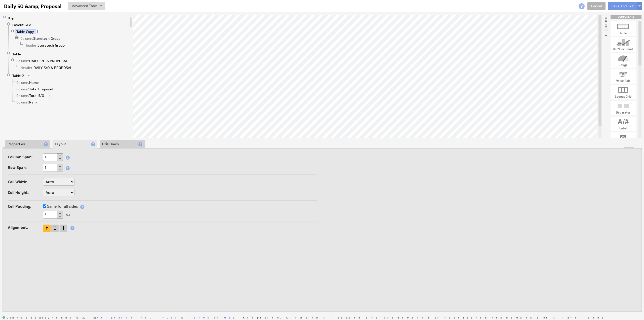
drag, startPoint x: 48, startPoint y: 214, endPoint x: 32, endPoint y: 211, distance: 15.9
click at [32, 211] on div "5 px" at bounding box center [162, 215] width 309 height 8
type input "0"
click at [49, 191] on select "Auto Custom..." at bounding box center [58, 193] width 31 height 8
select select "cust"
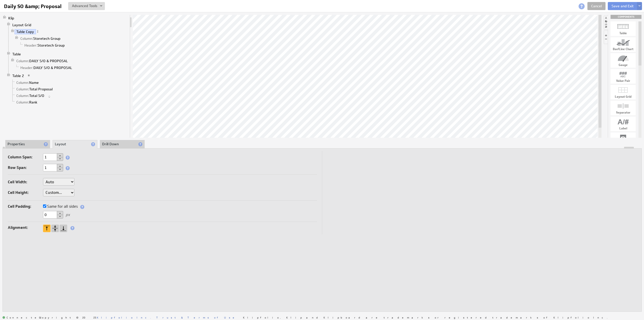
select select "cust"
click at [85, 192] on input "text" at bounding box center [87, 193] width 20 height 8
type input "44"
click at [28, 25] on link "Layout Grid" at bounding box center [22, 24] width 23 height 5
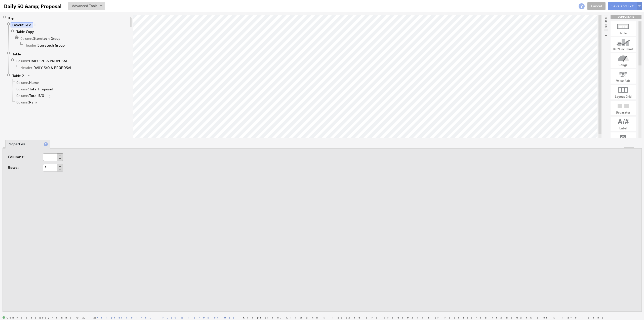
click at [61, 159] on button at bounding box center [60, 159] width 6 height 4
type input "1"
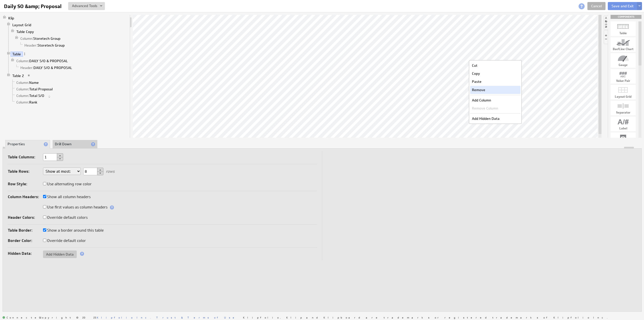
click at [487, 87] on div "Remove" at bounding box center [496, 90] width 50 height 8
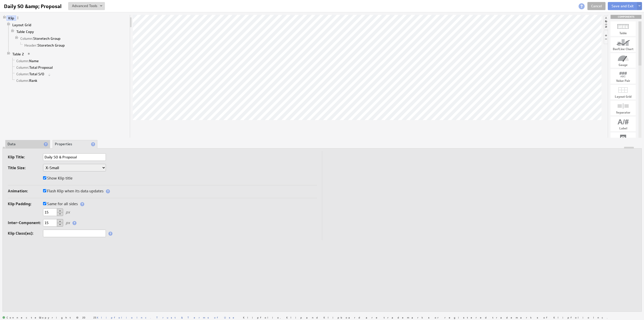
drag, startPoint x: 53, startPoint y: 221, endPoint x: 22, endPoint y: 221, distance: 31.2
click at [22, 221] on div "Inter-Component: 15 px" at bounding box center [162, 223] width 309 height 8
type input "0"
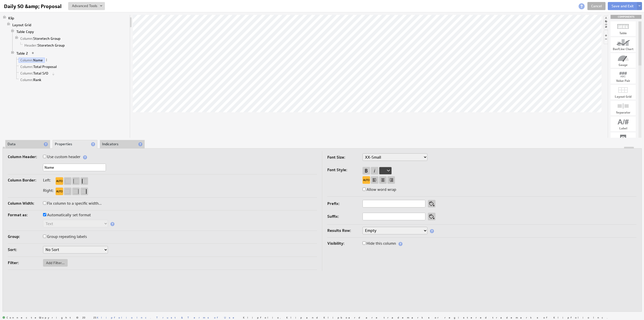
click at [19, 143] on li "Data" at bounding box center [27, 144] width 45 height 9
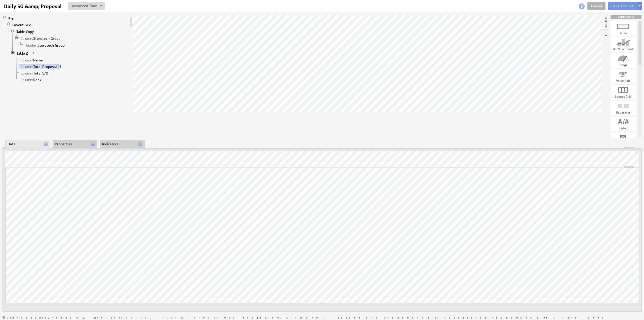
click at [63, 144] on li "Properties" at bounding box center [75, 144] width 45 height 9
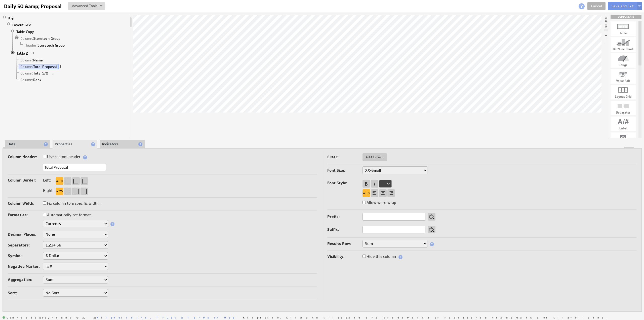
click at [74, 167] on input "Total Proposal" at bounding box center [74, 168] width 63 height 8
type input "Total Proposals"
click at [24, 52] on link "Table 2" at bounding box center [22, 53] width 15 height 5
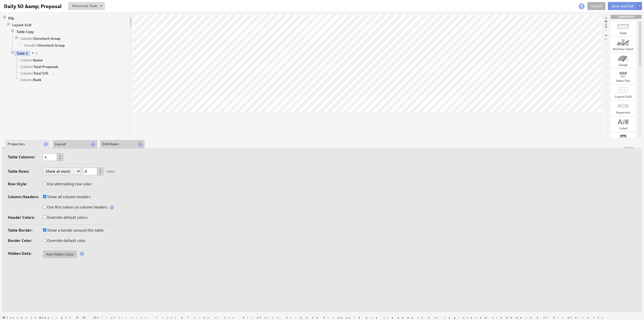
click at [66, 229] on label "Show a border around this table" at bounding box center [73, 230] width 61 height 7
click at [46, 229] on input "Show a border around this table" at bounding box center [44, 229] width 3 height 3
checkbox input "false"
click at [64, 230] on label "Show a border around this table" at bounding box center [73, 230] width 61 height 7
click at [46, 230] on input "Show a border around this table" at bounding box center [44, 229] width 3 height 3
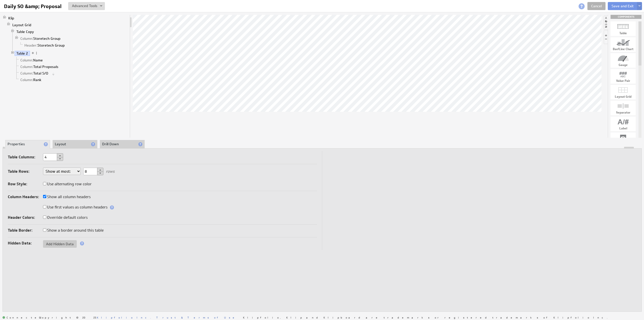
checkbox input "true"
click at [62, 216] on label "Override default colors" at bounding box center [65, 217] width 45 height 7
click at [46, 216] on input "Override default colors" at bounding box center [44, 216] width 3 height 3
checkbox input "true"
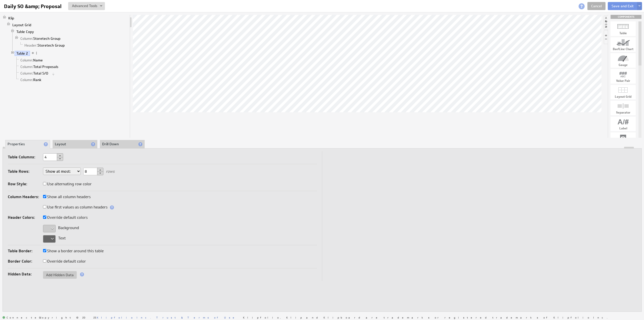
click at [52, 228] on div at bounding box center [49, 229] width 13 height 8
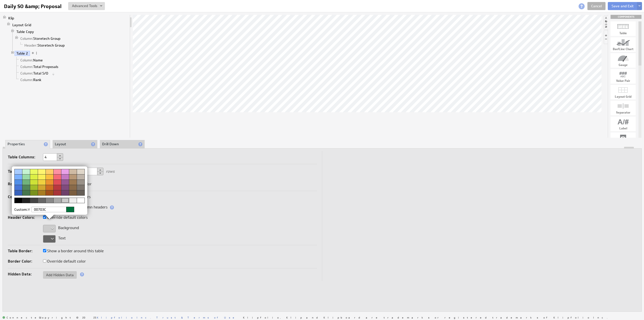
click at [51, 237] on img at bounding box center [322, 160] width 644 height 320
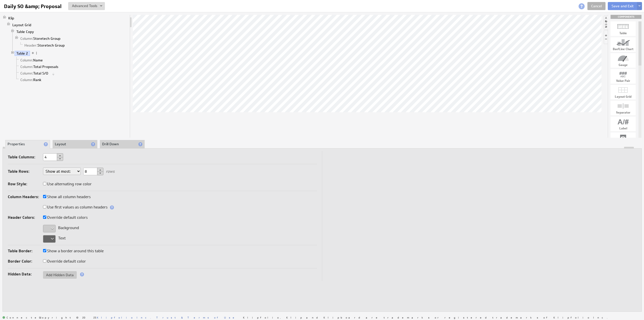
click at [51, 238] on div at bounding box center [49, 239] width 13 height 8
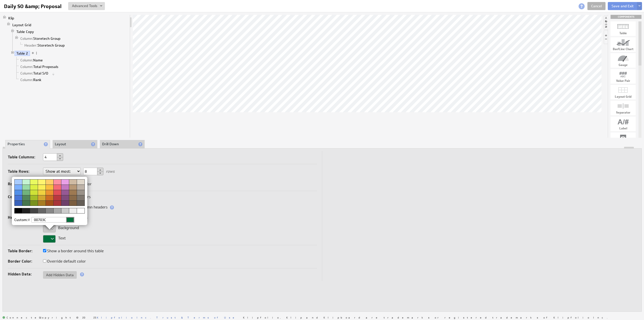
click at [22, 29] on img at bounding box center [322, 160] width 644 height 320
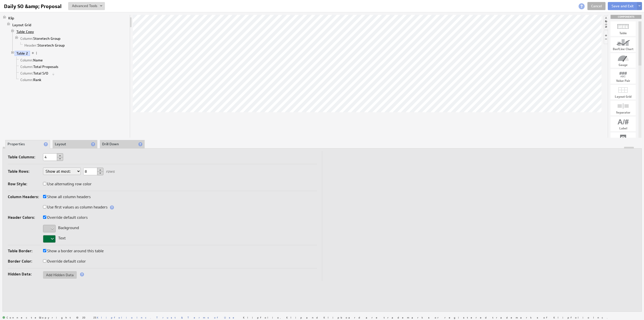
click at [23, 31] on link "Table Copy" at bounding box center [25, 31] width 21 height 5
click at [52, 226] on div at bounding box center [49, 229] width 13 height 8
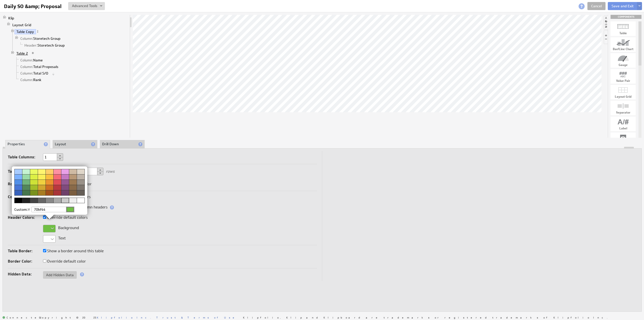
click at [23, 51] on img at bounding box center [322, 160] width 644 height 320
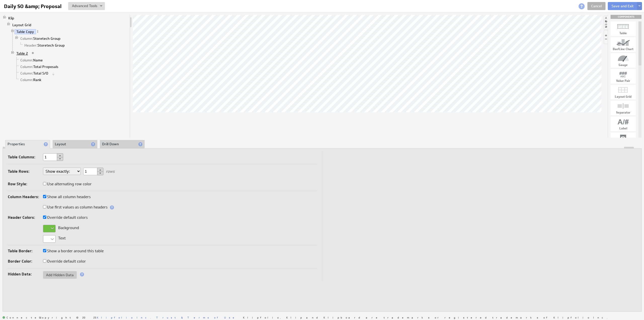
click at [23, 51] on link "Table 2" at bounding box center [22, 53] width 15 height 5
click at [48, 237] on div at bounding box center [49, 239] width 13 height 8
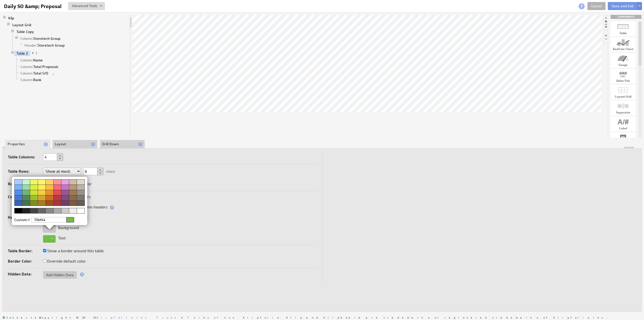
type input "70bf44"
click at [75, 236] on img at bounding box center [322, 160] width 644 height 320
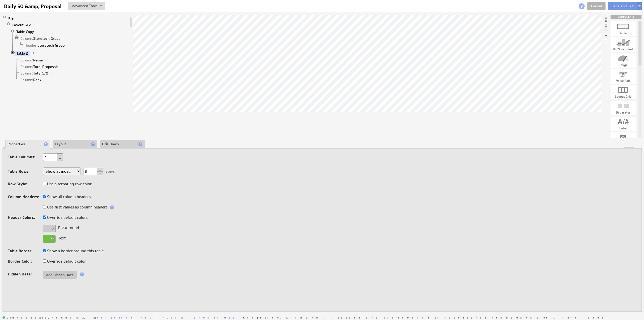
click at [53, 229] on div at bounding box center [49, 229] width 13 height 8
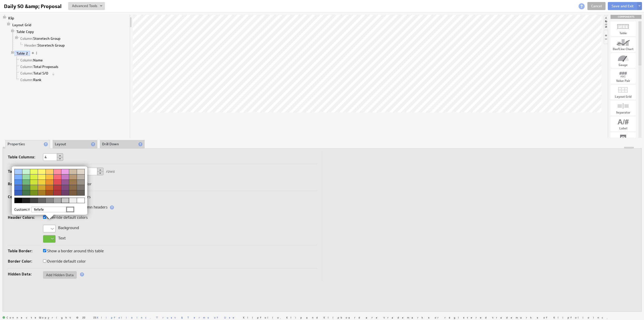
type input "fefefe"
click at [71, 209] on div at bounding box center [70, 210] width 8 height 6
click at [183, 196] on img at bounding box center [322, 160] width 644 height 320
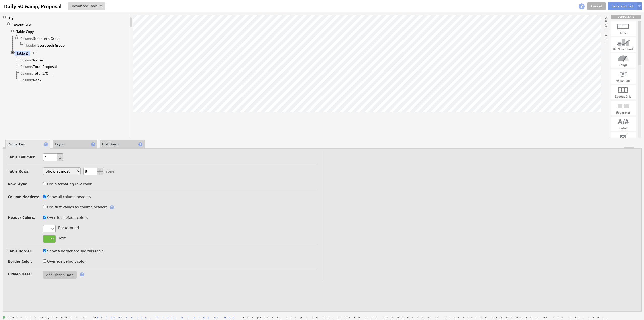
click at [52, 227] on div at bounding box center [49, 229] width 13 height 8
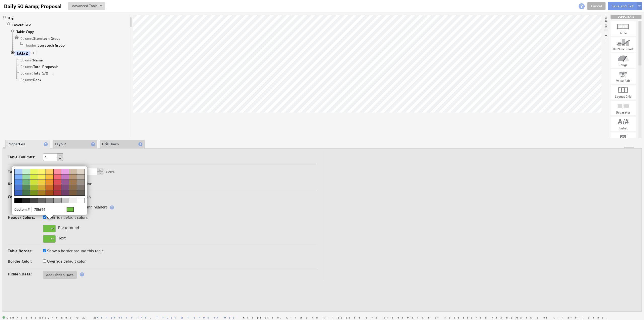
type input "70bf44"
click at [53, 236] on img at bounding box center [322, 160] width 644 height 320
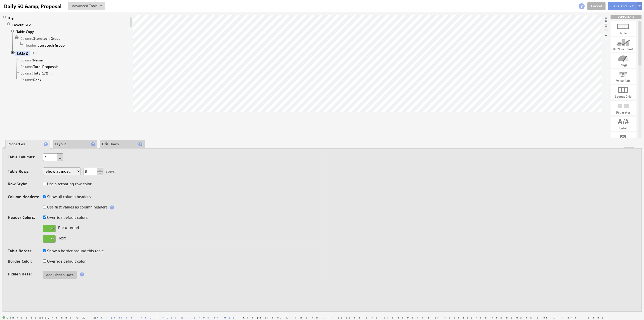
click at [52, 237] on div at bounding box center [49, 239] width 13 height 8
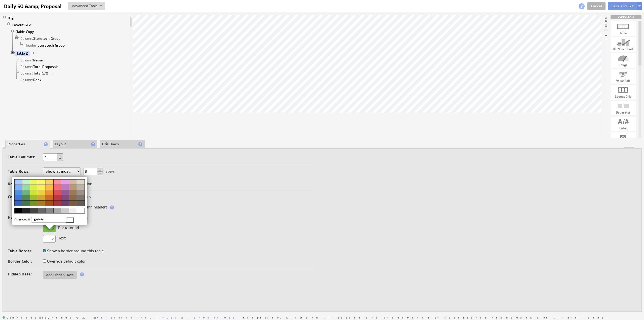
type input "fefefe"
click at [72, 219] on div at bounding box center [70, 220] width 8 height 6
click at [73, 144] on img at bounding box center [322, 160] width 644 height 320
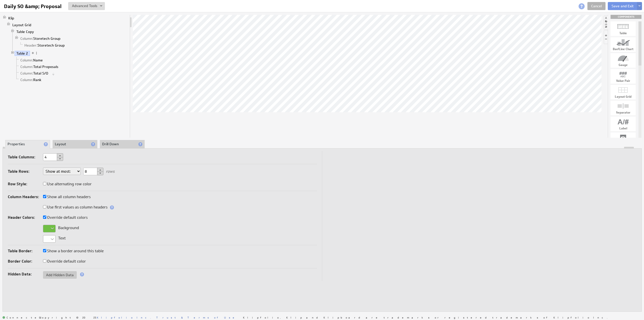
click at [69, 145] on li "Layout" at bounding box center [75, 144] width 45 height 9
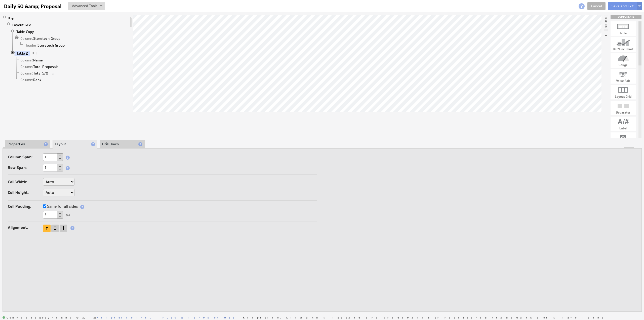
click at [44, 204] on input "Same for all sides" at bounding box center [44, 205] width 3 height 3
drag, startPoint x: 47, startPoint y: 213, endPoint x: 25, endPoint y: 213, distance: 22.4
click at [25, 213] on div "5 px" at bounding box center [162, 215] width 309 height 8
type input "0"
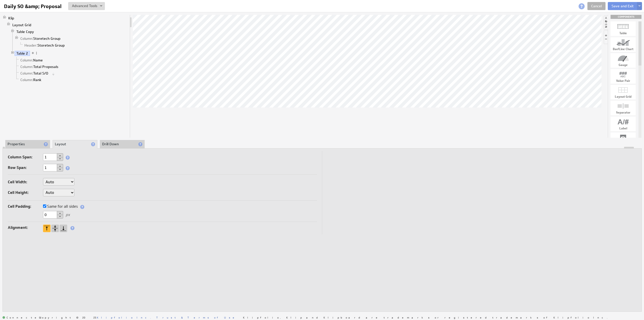
click at [57, 205] on label "Same for all sides" at bounding box center [60, 206] width 35 height 7
click at [46, 205] on input "Same for all sides" at bounding box center [44, 205] width 3 height 3
drag, startPoint x: 60, startPoint y: 214, endPoint x: 44, endPoint y: 214, distance: 15.9
click at [44, 214] on div "Top: 0" at bounding box center [58, 214] width 30 height 5
type input "20"
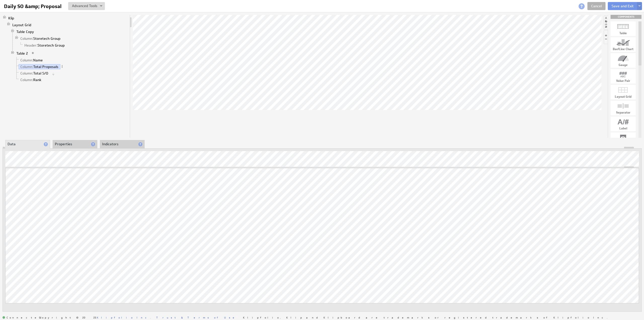
click at [60, 143] on li "Properties" at bounding box center [75, 144] width 45 height 9
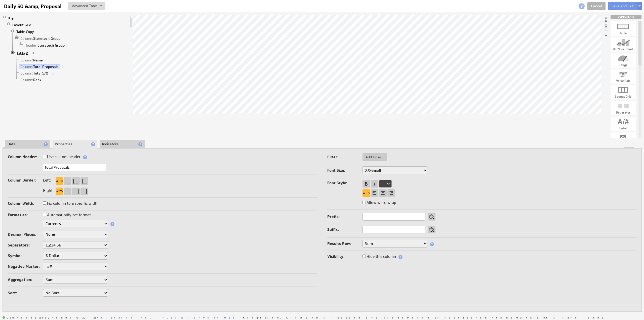
drag, startPoint x: 53, startPoint y: 166, endPoint x: 33, endPoint y: 166, distance: 19.9
click at [33, 166] on div "Total Proposals" at bounding box center [162, 168] width 309 height 8
click at [93, 167] on input "Proposals" at bounding box center [74, 168] width 63 height 8
type input "Proposals $"
click at [67, 157] on label "Use custom header" at bounding box center [62, 156] width 38 height 7
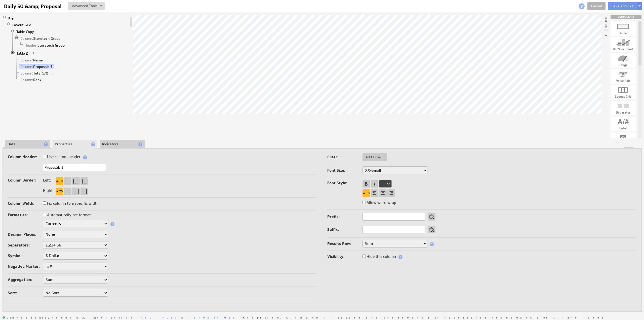
click at [46, 157] on input "Use custom header" at bounding box center [44, 156] width 3 height 3
checkbox input "true"
click at [42, 73] on link "Header: Proposals $" at bounding box center [41, 73] width 36 height 5
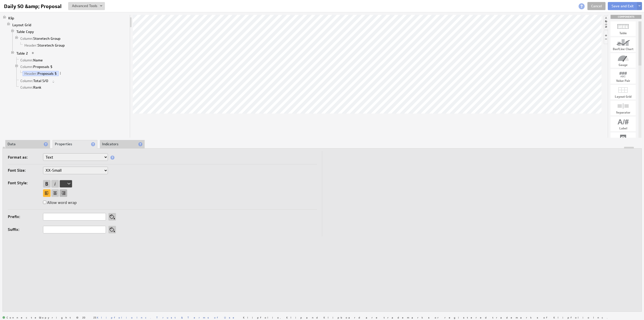
click at [62, 191] on div at bounding box center [64, 193] width 8 height 8
click at [46, 182] on div at bounding box center [47, 184] width 8 height 8
click at [67, 170] on select "XX-Small X-Small Small Medium Large X-Large XX-Large" at bounding box center [75, 171] width 65 height 8
select select "x-small"
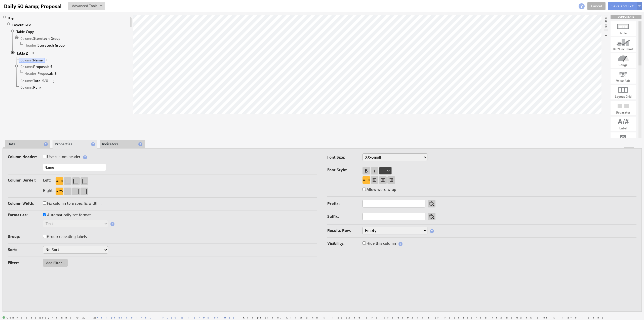
drag, startPoint x: 53, startPoint y: 166, endPoint x: 23, endPoint y: 166, distance: 29.7
click at [23, 166] on div "Name" at bounding box center [162, 168] width 309 height 8
type input "Sales Rep"
click at [70, 156] on label "Use custom header" at bounding box center [62, 156] width 38 height 7
click at [46, 156] on input "Use custom header" at bounding box center [44, 156] width 3 height 3
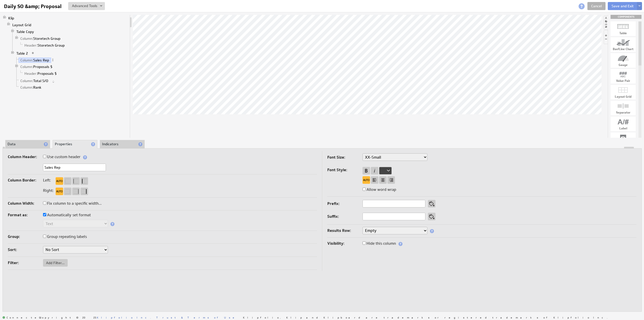
checkbox input "true"
click at [44, 66] on link "Header: Sales Rep" at bounding box center [39, 66] width 33 height 5
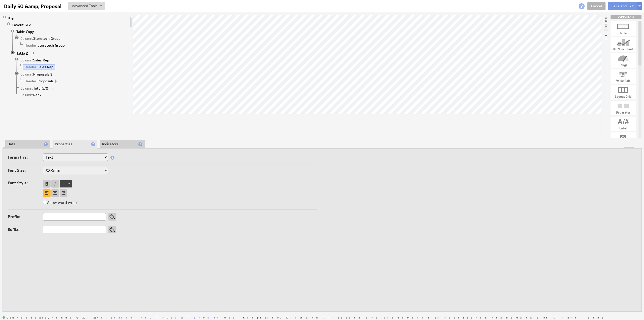
drag, startPoint x: 53, startPoint y: 167, endPoint x: 52, endPoint y: 170, distance: 3.3
click at [53, 167] on select "XX-Small X-Small Small Medium Large X-Large XX-Large" at bounding box center [75, 171] width 65 height 8
select select "x-small"
click at [48, 182] on div at bounding box center [47, 184] width 8 height 8
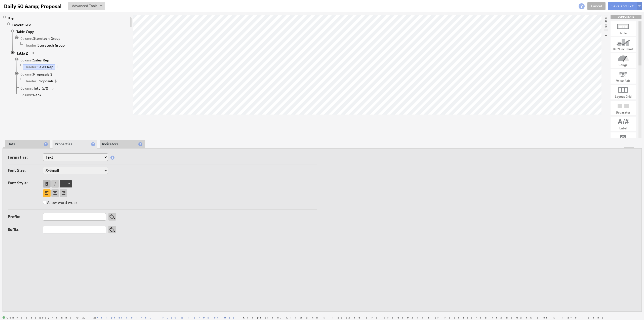
select select "x-small"
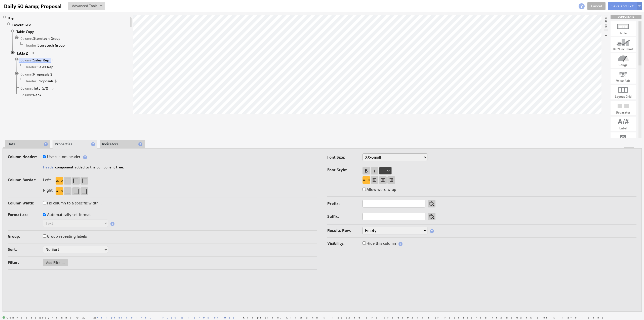
click at [377, 156] on select "XX-Small X-Small Small Medium Large X-Large XX-Large" at bounding box center [395, 157] width 65 height 8
select select "x-small"
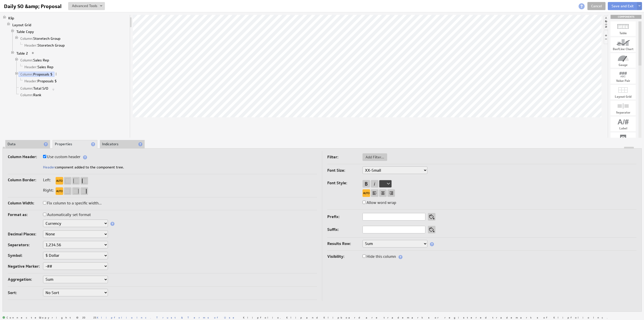
click at [372, 171] on select "XX-Small X-Small Small Medium Large X-Large XX-Large" at bounding box center [395, 170] width 65 height 8
select select "x-small"
click at [381, 168] on select "XX-Small X-Small Small Medium Large X-Large XX-Large" at bounding box center [395, 170] width 65 height 8
select select "x-small"
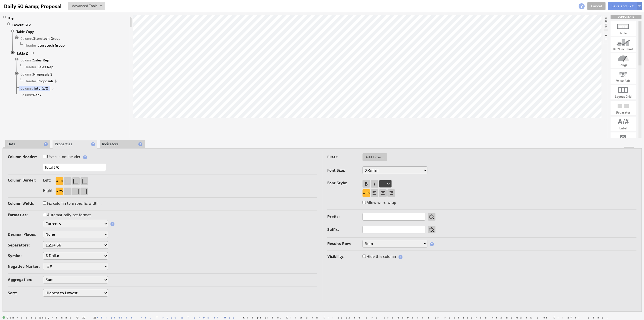
select select "x-small"
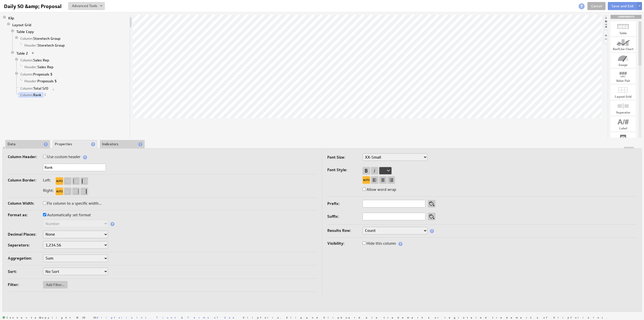
click at [383, 157] on select "XX-Small X-Small Small Medium Large X-Large XX-Large" at bounding box center [395, 157] width 65 height 8
select select "x-small"
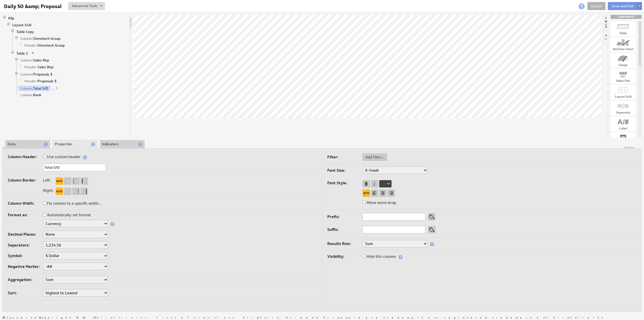
drag, startPoint x: 65, startPoint y: 167, endPoint x: 33, endPoint y: 167, distance: 31.5
click at [33, 167] on div "Total S/O" at bounding box center [162, 168] width 309 height 8
type input "Sales Orders $"
click at [69, 156] on label "Use custom header" at bounding box center [62, 156] width 38 height 7
click at [46, 156] on input "Use custom header" at bounding box center [44, 156] width 3 height 3
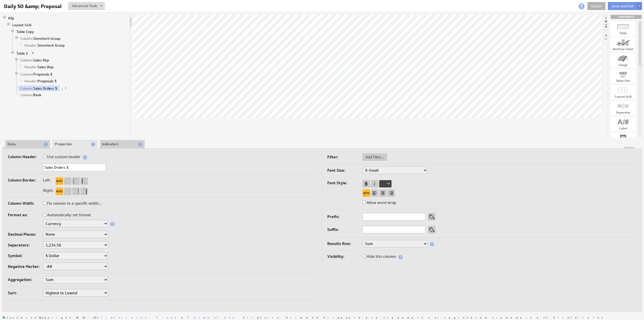
checkbox input "true"
click at [53, 94] on link "Header: Sales Orders $" at bounding box center [43, 95] width 41 height 5
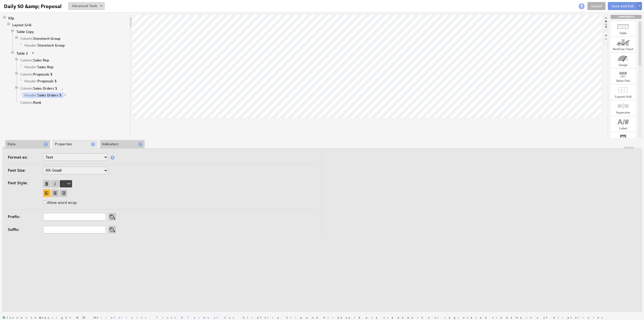
click at [56, 168] on select "XX-Small X-Small Small Medium Large X-Large XX-Large" at bounding box center [75, 171] width 65 height 8
select select "x-small"
click at [47, 182] on div at bounding box center [47, 184] width 8 height 8
select select "x-small"
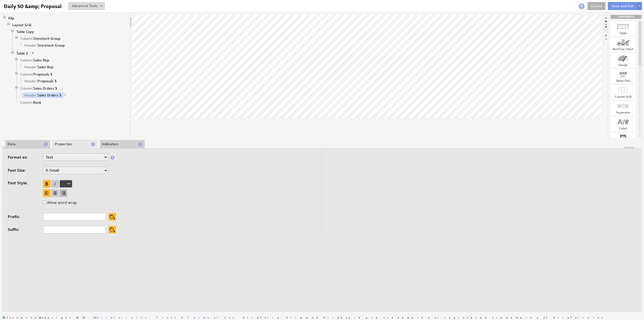
click at [64, 192] on div at bounding box center [64, 193] width 8 height 8
select select "x-small"
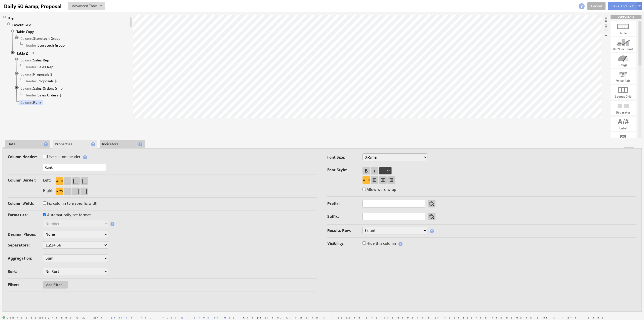
click at [22, 142] on li "Data" at bounding box center [27, 144] width 45 height 9
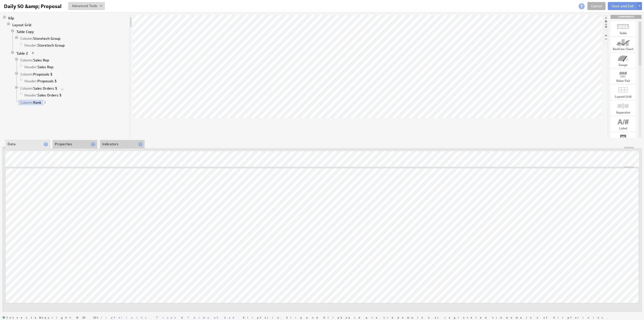
click at [68, 143] on li "Properties" at bounding box center [75, 144] width 45 height 9
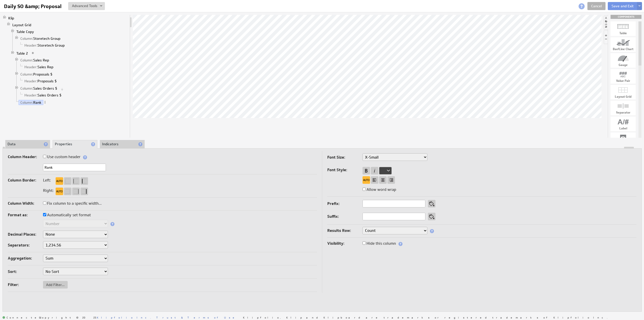
click at [369, 241] on label "Hide this column" at bounding box center [379, 243] width 33 height 7
click at [366, 241] on input "Hide this column" at bounding box center [364, 242] width 3 height 3
checkbox input "true"
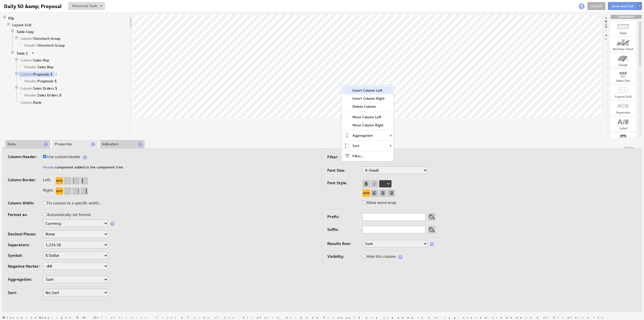
click at [375, 90] on div "Insert Column Left" at bounding box center [368, 90] width 50 height 8
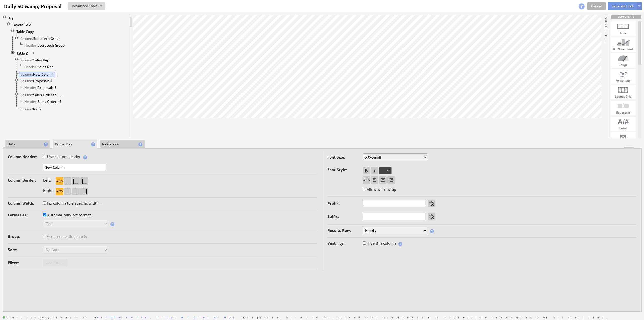
drag, startPoint x: 48, startPoint y: 167, endPoint x: 35, endPoint y: 167, distance: 12.1
click at [35, 167] on div "New Column" at bounding box center [162, 168] width 309 height 8
type input "Proposals #"
click at [66, 156] on label "Use custom header" at bounding box center [62, 156] width 38 height 7
click at [46, 156] on input "Use custom header" at bounding box center [44, 156] width 3 height 3
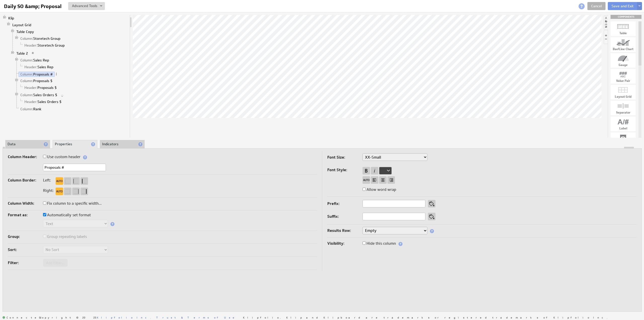
checkbox input "true"
click at [45, 80] on link "Header: Proposals #" at bounding box center [41, 81] width 36 height 5
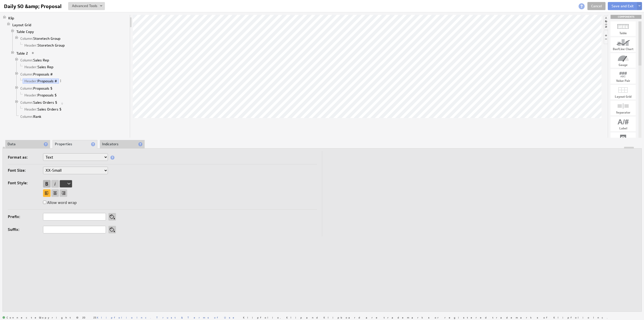
click at [46, 182] on div at bounding box center [47, 184] width 8 height 8
click at [62, 191] on div at bounding box center [64, 193] width 8 height 8
click at [66, 169] on select "XX-Small X-Small Small Medium Large X-Large XX-Large" at bounding box center [75, 171] width 65 height 8
select select "x-small"
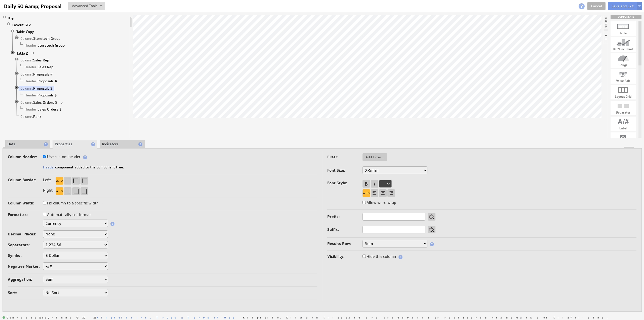
click at [27, 142] on li "Data" at bounding box center [27, 144] width 45 height 9
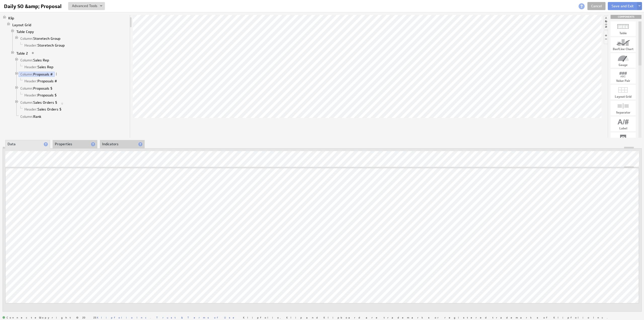
click at [74, 140] on li "Properties" at bounding box center [75, 144] width 45 height 9
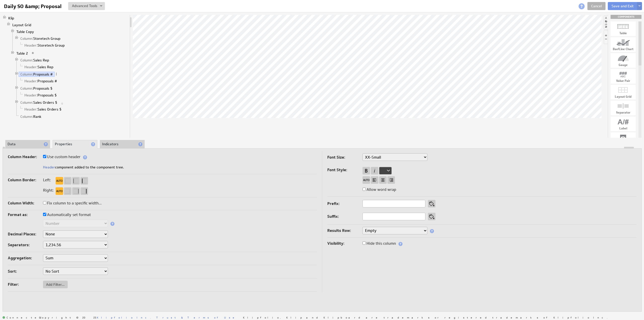
click at [376, 158] on select "XX-Small X-Small Small Medium Large X-Large XX-Large" at bounding box center [395, 157] width 65 height 8
select select "x-small"
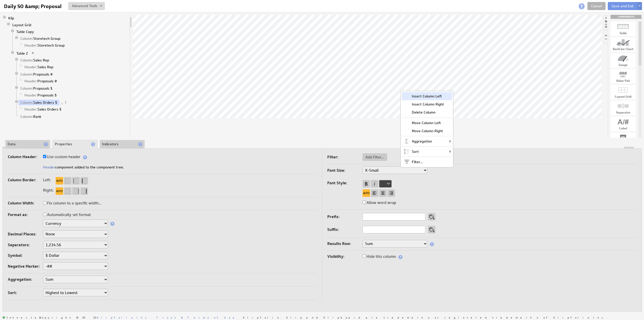
click at [430, 96] on div "Insert Column Left" at bounding box center [427, 96] width 50 height 8
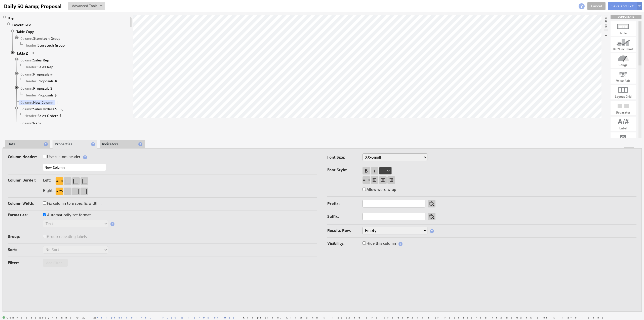
drag, startPoint x: 74, startPoint y: 169, endPoint x: -3, endPoint y: 165, distance: 76.1
click at [0, 165] on html "Return to Parent Account Help Daily SO &amp; Proposal Daily SO &amp; Proposal V…" at bounding box center [322, 160] width 644 height 320
type input "Sales Orders #"
click at [381, 154] on select "XX-Small X-Small Small Medium Large X-Large XX-Large" at bounding box center [395, 157] width 65 height 8
click at [338, 167] on label "Font Style:" at bounding box center [345, 169] width 35 height 7
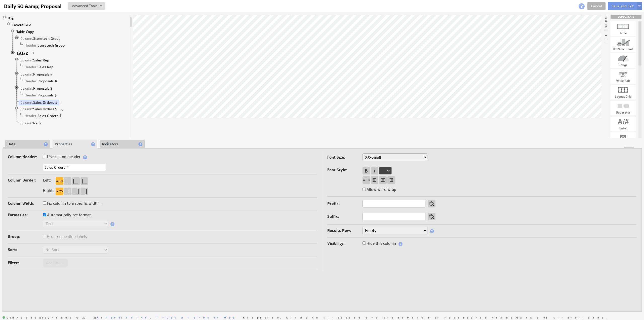
click at [66, 155] on label "Use custom header" at bounding box center [62, 156] width 38 height 7
click at [46, 155] on input "Use custom header" at bounding box center [44, 156] width 3 height 3
checkbox input "true"
click at [371, 157] on select "XX-Small X-Small Small Medium Large X-Large XX-Large" at bounding box center [395, 157] width 65 height 8
select select "x-small"
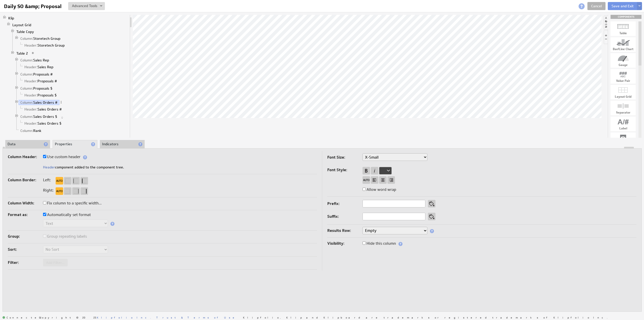
select select "x-small"
click at [52, 107] on link "Header: Sales Orders #" at bounding box center [43, 109] width 41 height 5
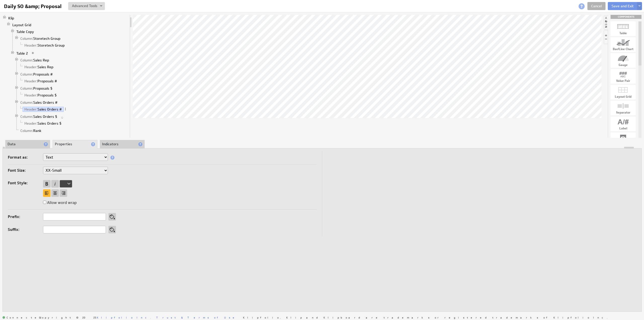
click at [58, 168] on select "XX-Small X-Small Small Medium Large X-Large XX-Large" at bounding box center [75, 171] width 65 height 8
select select "x-small"
click at [62, 192] on div at bounding box center [64, 193] width 8 height 8
select select "x-small"
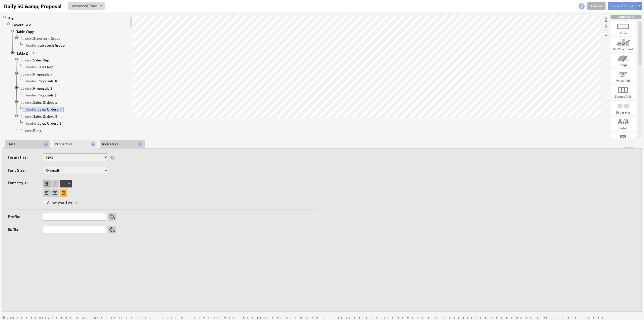
click at [46, 182] on div at bounding box center [47, 184] width 8 height 8
select select "x-small"
click at [27, 144] on li "Data" at bounding box center [27, 144] width 45 height 9
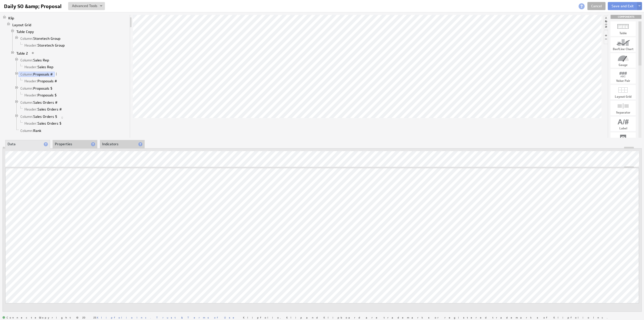
click at [65, 143] on li "Properties" at bounding box center [75, 144] width 45 height 9
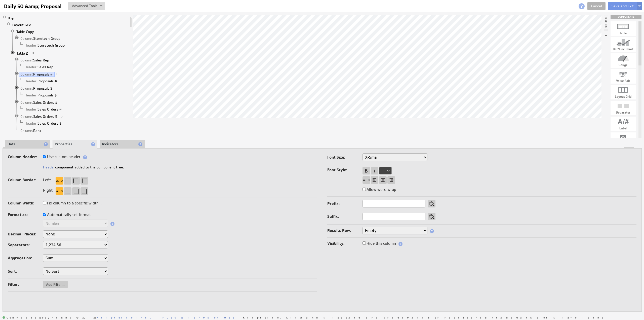
click at [71, 203] on label "Fix column to a specific width..." at bounding box center [72, 203] width 59 height 7
click at [46, 203] on input "Fix column to a specific width..." at bounding box center [44, 202] width 3 height 3
checkbox input "true"
click at [51, 211] on input "text" at bounding box center [53, 214] width 20 height 8
type input "10%"
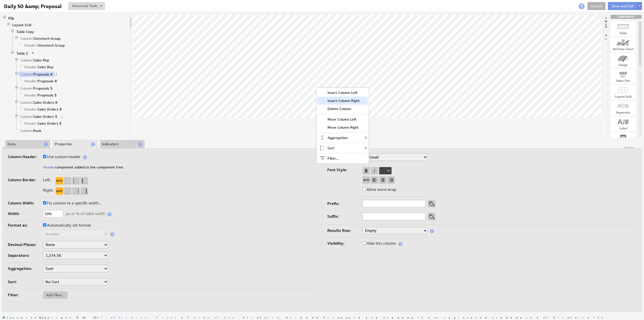
click at [354, 102] on div "Insert Column Right" at bounding box center [343, 101] width 50 height 8
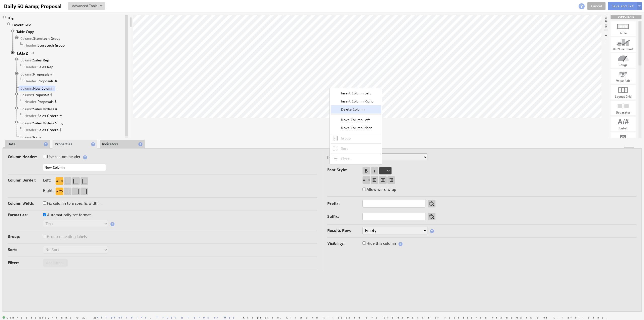
click at [354, 108] on div "Delete Column" at bounding box center [356, 109] width 50 height 8
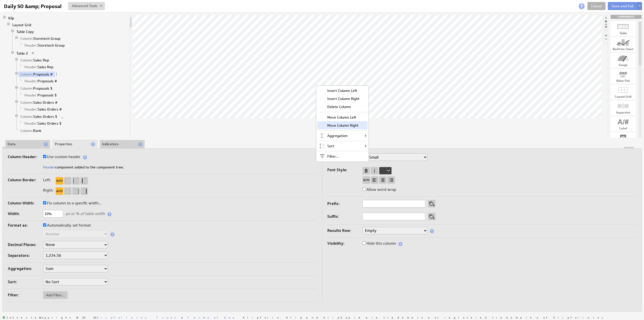
click at [347, 124] on div "Move Column Right" at bounding box center [342, 125] width 50 height 8
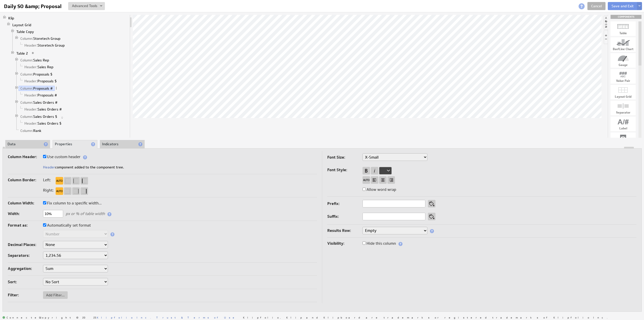
click at [66, 155] on label "Use custom header" at bounding box center [62, 156] width 38 height 7
click at [46, 155] on input "Use custom header" at bounding box center [44, 156] width 3 height 3
checkbox input "false"
drag, startPoint x: 71, startPoint y: 167, endPoint x: 28, endPoint y: 167, distance: 42.8
click at [28, 167] on div "Proposals #" at bounding box center [162, 168] width 309 height 8
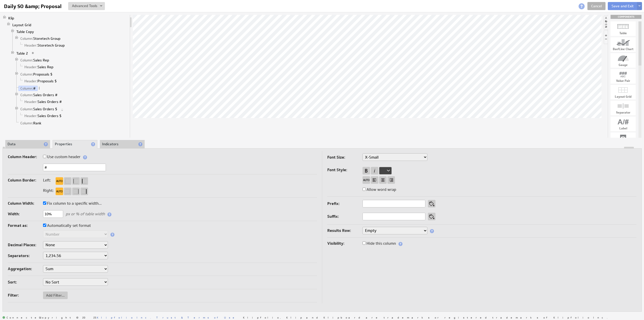
type input "#"
click at [73, 157] on label "Use custom header" at bounding box center [62, 156] width 38 height 7
click at [46, 157] on input "Use custom header" at bounding box center [44, 156] width 3 height 3
checkbox input "true"
click at [35, 94] on span "Header:" at bounding box center [30, 95] width 13 height 5
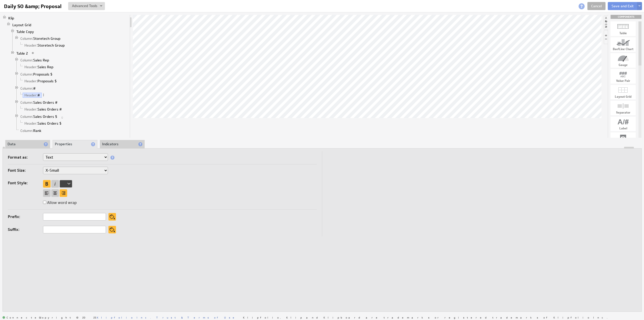
click at [23, 144] on li "Data" at bounding box center [27, 144] width 45 height 9
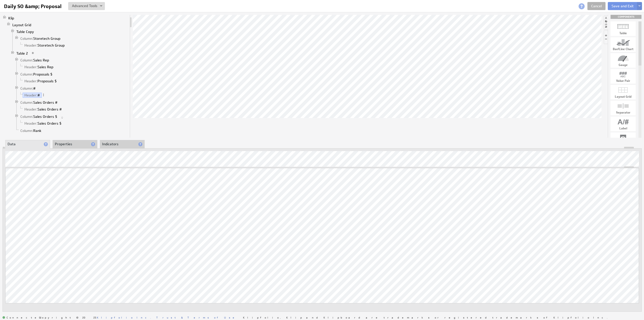
click at [66, 143] on li "Properties" at bounding box center [75, 144] width 45 height 9
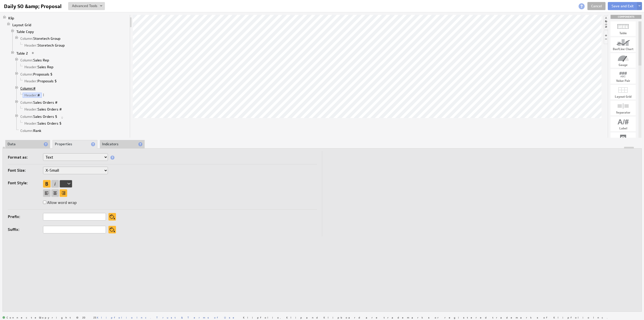
click at [25, 86] on span "Column:" at bounding box center [26, 88] width 13 height 5
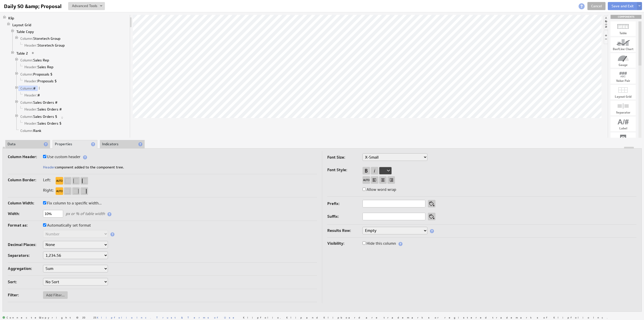
drag, startPoint x: 48, startPoint y: 212, endPoint x: 35, endPoint y: 212, distance: 12.9
click at [35, 212] on div "Width: 10% px or % of table width" at bounding box center [162, 214] width 309 height 8
type input "5%"
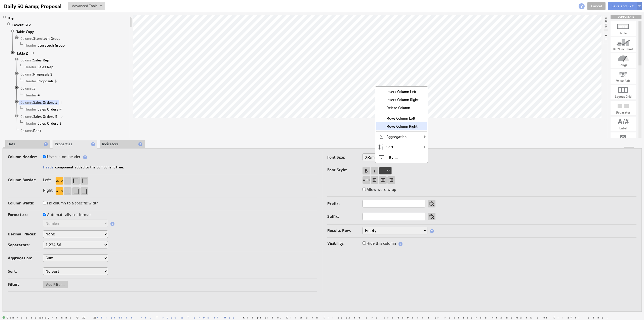
click at [407, 125] on div "Move Column Right" at bounding box center [402, 126] width 50 height 8
click at [52, 155] on label "Use custom header" at bounding box center [62, 156] width 38 height 7
click at [46, 155] on input "Use custom header" at bounding box center [44, 156] width 3 height 3
checkbox input "false"
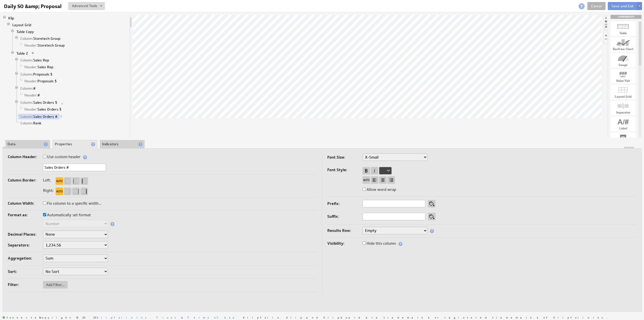
drag, startPoint x: 65, startPoint y: 166, endPoint x: 26, endPoint y: 166, distance: 39.8
click at [26, 166] on div "Sales Orders #" at bounding box center [162, 168] width 309 height 8
type input "#"
click at [61, 156] on label "Use custom header" at bounding box center [62, 156] width 38 height 7
click at [46, 156] on input "Use custom header" at bounding box center [44, 156] width 3 height 3
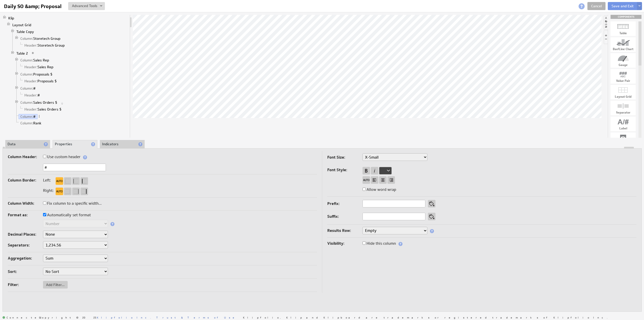
checkbox input "true"
click at [33, 121] on span "Header:" at bounding box center [30, 123] width 13 height 5
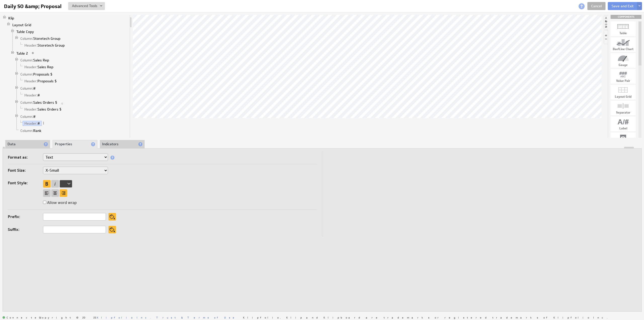
click at [29, 142] on li "Data" at bounding box center [27, 144] width 45 height 9
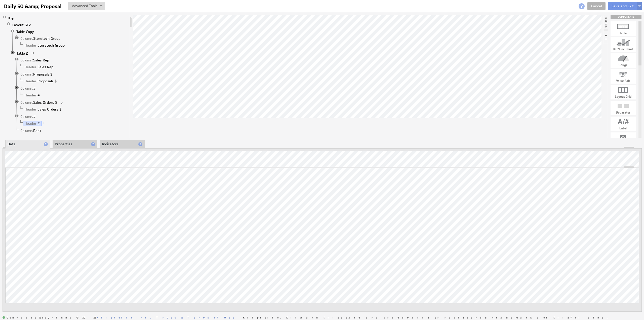
click at [68, 142] on li "Properties" at bounding box center [75, 144] width 45 height 9
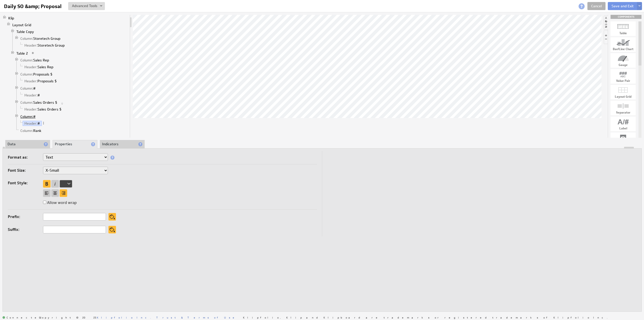
click at [28, 114] on span "Column:" at bounding box center [26, 116] width 13 height 5
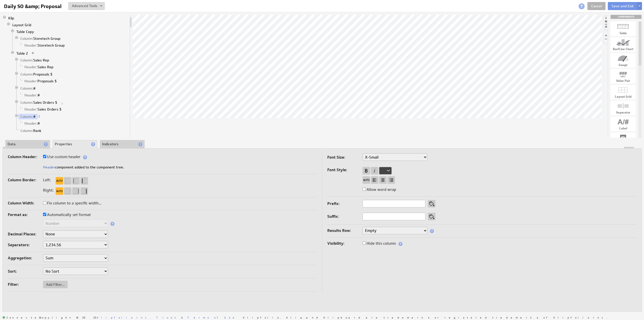
click at [63, 203] on label "Fix column to a specific width..." at bounding box center [72, 203] width 59 height 7
click at [46, 203] on input "Fix column to a specific width..." at bounding box center [44, 202] width 3 height 3
checkbox input "true"
click at [54, 212] on input "text" at bounding box center [53, 214] width 20 height 8
type input "5%"
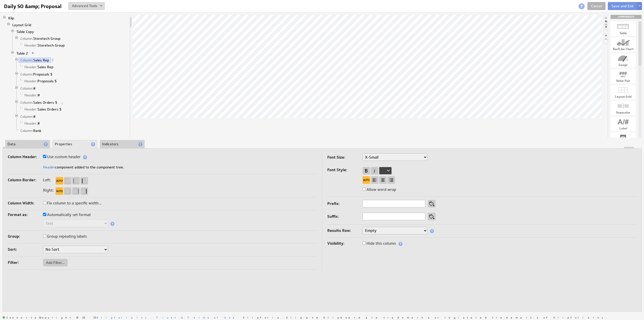
click at [65, 202] on label "Fix column to a specific width..." at bounding box center [72, 203] width 59 height 7
click at [46, 202] on input "Fix column to a specific width..." at bounding box center [44, 202] width 3 height 3
checkbox input "true"
click at [56, 213] on input "text" at bounding box center [53, 214] width 20 height 8
type input "40%"
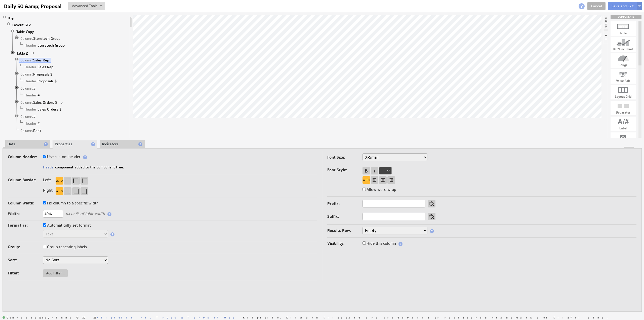
click at [30, 143] on li "Data" at bounding box center [27, 144] width 45 height 9
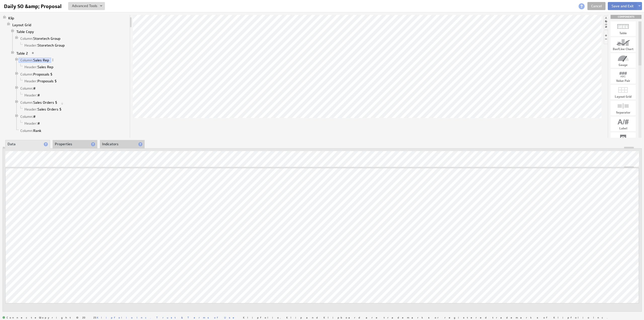
click at [617, 5] on button "Save and Exit" at bounding box center [623, 6] width 30 height 8
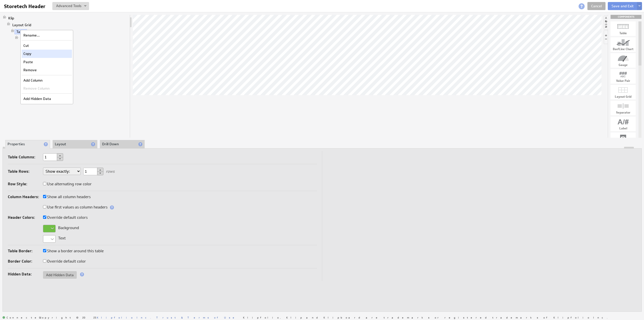
click at [35, 55] on div "Copy" at bounding box center [47, 54] width 50 height 8
click at [599, 5] on link "Cancel" at bounding box center [597, 6] width 18 height 8
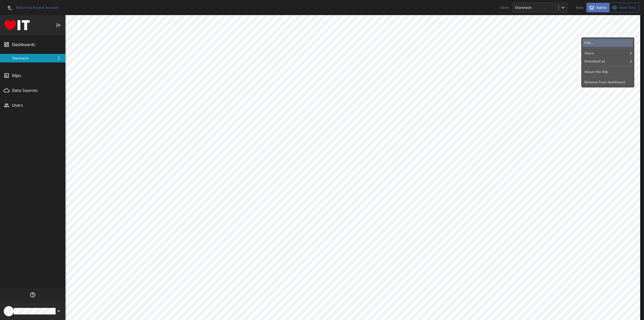
click at [600, 43] on div "Edit..." at bounding box center [608, 43] width 50 height 8
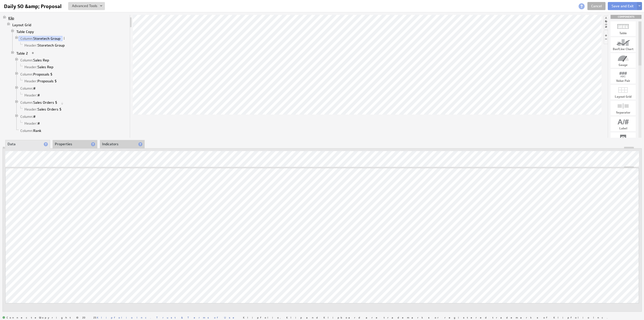
click at [8, 19] on link "Klip" at bounding box center [12, 18] width 10 height 5
click at [60, 146] on li "Properties" at bounding box center [75, 144] width 45 height 9
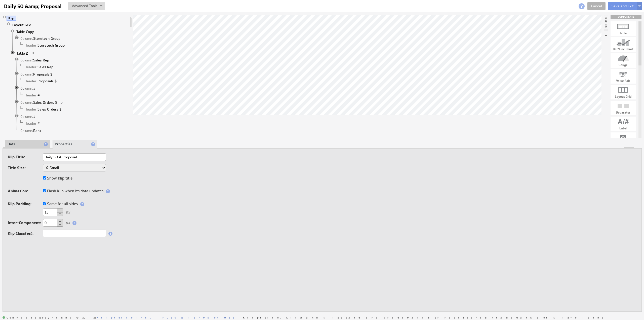
click at [52, 175] on label "Show Klip title" at bounding box center [57, 178] width 29 height 7
click at [46, 176] on input "Show Klip title" at bounding box center [44, 177] width 3 height 3
checkbox input "false"
click at [50, 38] on link "Column: Storetech Group" at bounding box center [41, 38] width 44 height 5
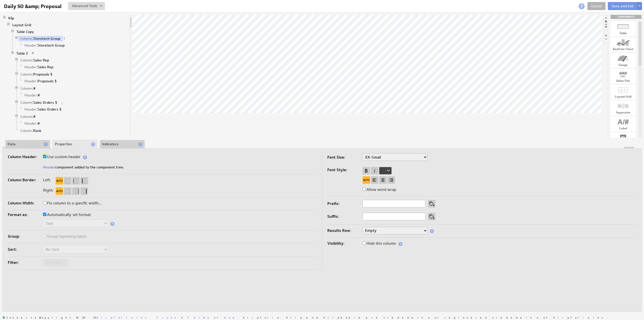
click at [24, 144] on li "Data" at bounding box center [27, 144] width 45 height 9
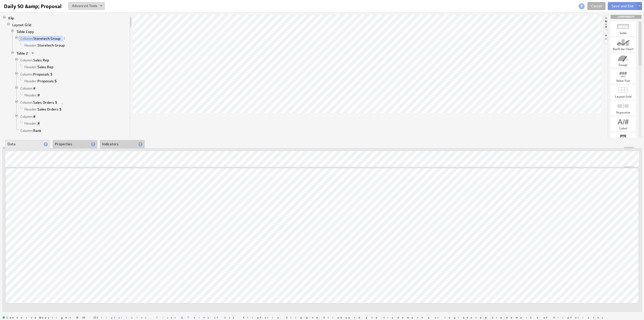
click at [70, 143] on li "Properties" at bounding box center [75, 144] width 45 height 9
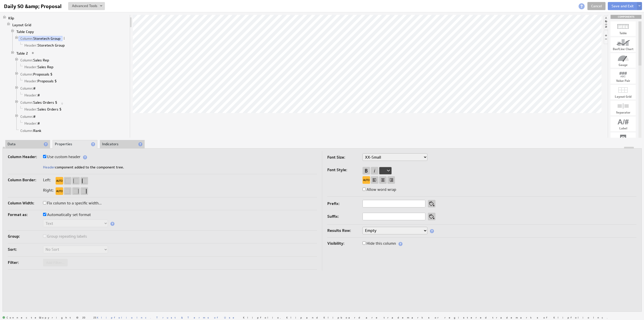
click at [62, 156] on label "Use custom header" at bounding box center [62, 156] width 38 height 7
click at [46, 156] on input "Use custom header" at bounding box center [44, 156] width 3 height 3
checkbox input "false"
drag, startPoint x: 74, startPoint y: 167, endPoint x: 31, endPoint y: 166, distance: 43.3
click at [31, 166] on div "Storetech Group" at bounding box center [162, 168] width 309 height 8
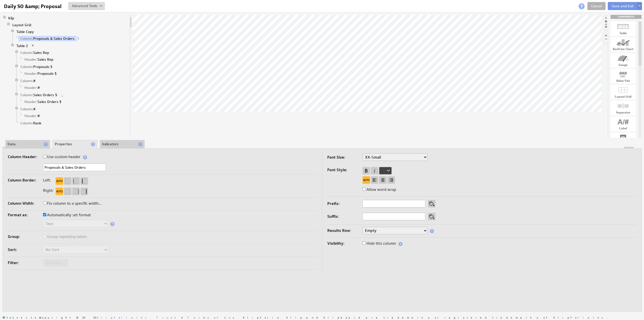
type input "Proposals & Sales Orders"
click at [65, 155] on label "Use custom header" at bounding box center [62, 156] width 38 height 7
click at [46, 155] on input "Use custom header" at bounding box center [44, 156] width 3 height 3
checkbox input "true"
click at [64, 43] on link "Header: Proposals & Sales Orders" at bounding box center [52, 45] width 58 height 5
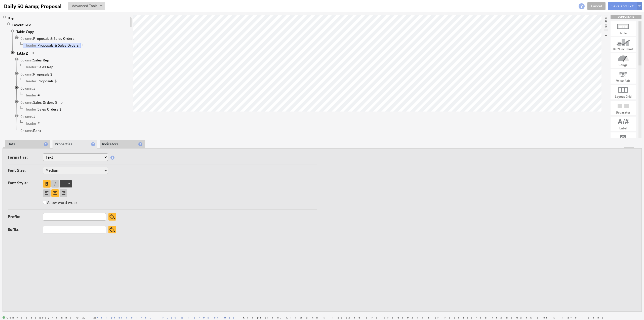
click at [19, 145] on li "Data" at bounding box center [27, 144] width 45 height 9
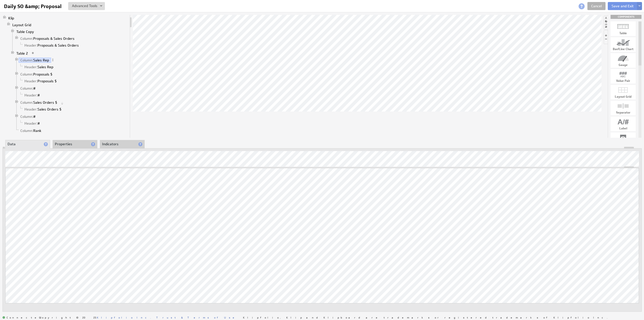
click at [76, 144] on li "Properties" at bounding box center [75, 144] width 45 height 9
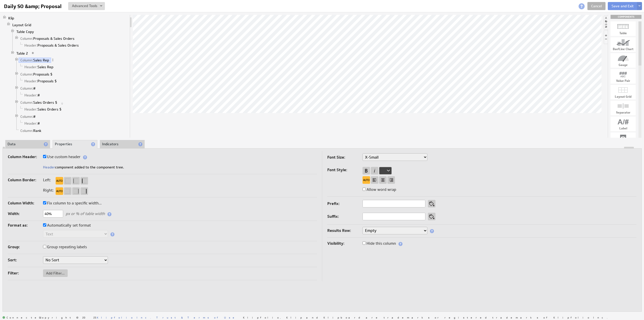
click at [372, 156] on select "XX-Small X-Small Small Medium Large X-Large XX-Large" at bounding box center [395, 157] width 65 height 8
select select "small"
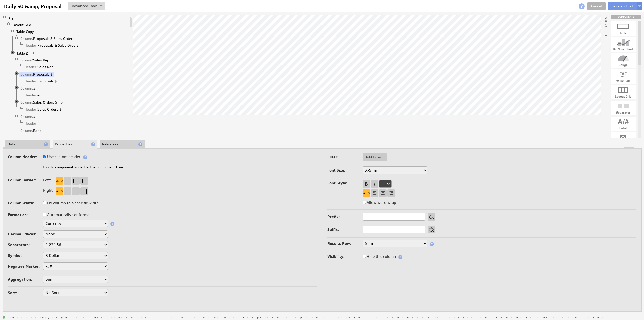
click at [379, 167] on select "XX-Small X-Small Small Medium Large X-Large XX-Large" at bounding box center [395, 170] width 65 height 8
select select "small"
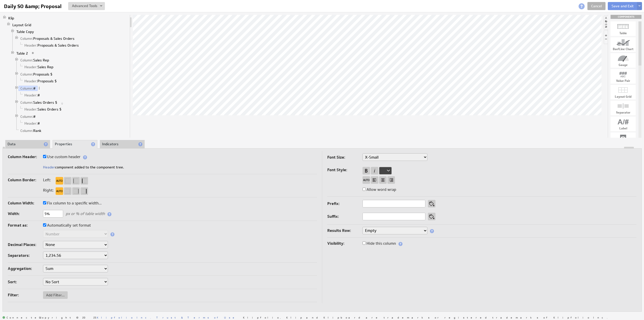
click at [379, 156] on select "XX-Small X-Small Small Medium Large X-Large XX-Large" at bounding box center [395, 157] width 65 height 8
click at [363, 153] on select "XX-Small X-Small Small Medium Large X-Large XX-Large" at bounding box center [395, 157] width 65 height 8
drag, startPoint x: 381, startPoint y: 156, endPoint x: 381, endPoint y: 160, distance: 4.1
click at [381, 156] on select "XX-Small X-Small Small Medium Large X-Large XX-Large" at bounding box center [395, 157] width 65 height 8
select select "small"
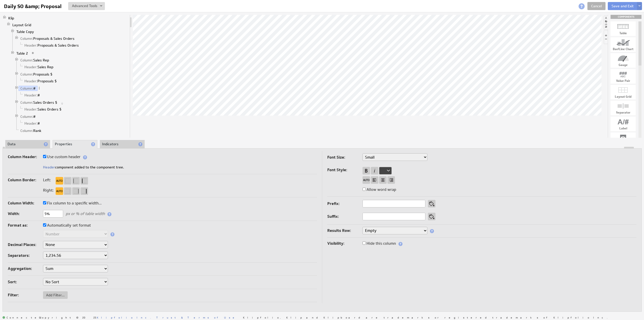
select select "small"
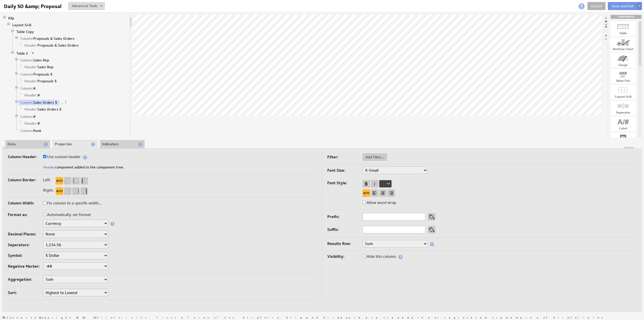
drag, startPoint x: 375, startPoint y: 169, endPoint x: 374, endPoint y: 172, distance: 2.5
click at [374, 170] on select "XX-Small X-Small Small Medium Large X-Large XX-Large" at bounding box center [395, 170] width 65 height 8
select select "small"
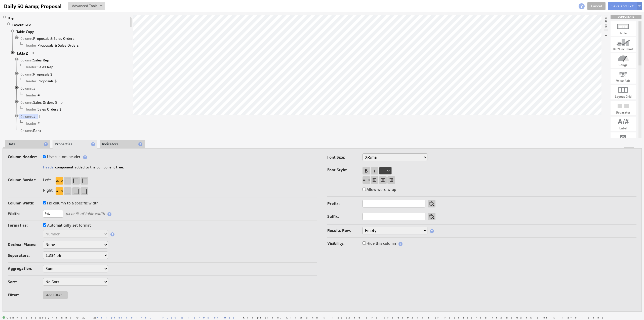
click at [372, 156] on select "XX-Small X-Small Small Medium Large X-Large XX-Large" at bounding box center [395, 157] width 65 height 8
select select "small"
click at [616, 5] on button "Save and Exit" at bounding box center [623, 6] width 30 height 8
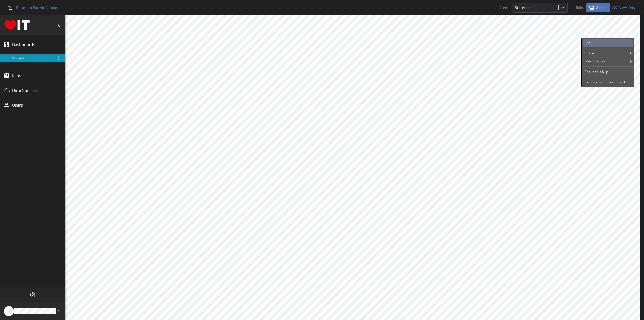
click at [594, 43] on div "Edit..." at bounding box center [608, 43] width 50 height 8
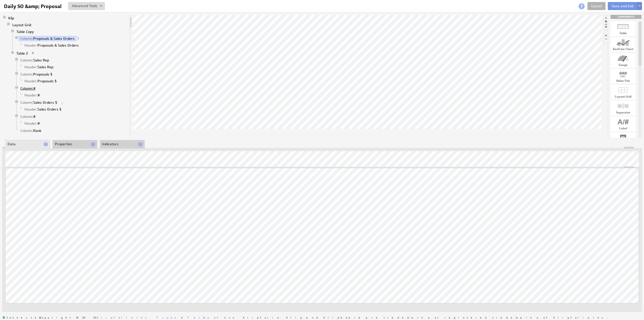
click at [29, 86] on span "Column:" at bounding box center [26, 88] width 13 height 5
click at [70, 143] on li "Properties" at bounding box center [75, 144] width 45 height 9
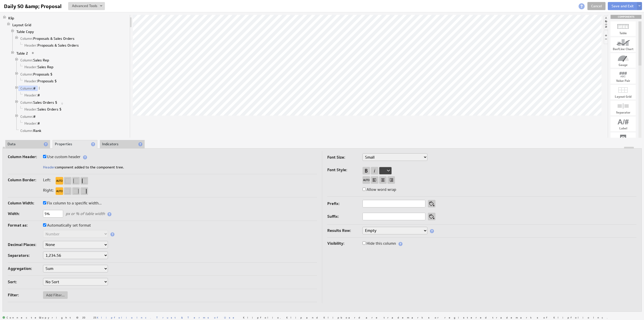
click at [375, 229] on select "Empty Sum Average Median Min Max First Last Count Count Distinct Custom..." at bounding box center [395, 231] width 65 height 8
select select "sum"
click at [30, 114] on span "Column:" at bounding box center [26, 116] width 13 height 5
click at [380, 230] on select "Empty Sum Average Median Min Max First Last Count Count Distinct Custom..." at bounding box center [395, 231] width 65 height 8
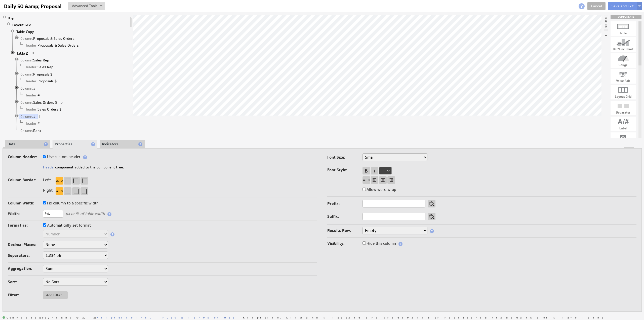
select select "sum"
click at [617, 5] on button "Save and Exit" at bounding box center [623, 6] width 30 height 8
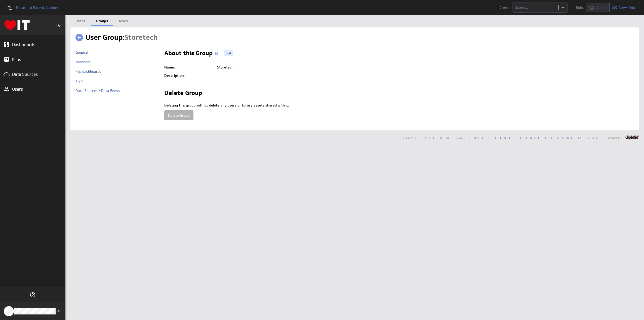
click at [94, 71] on link "Klip dashboards" at bounding box center [89, 71] width 26 height 5
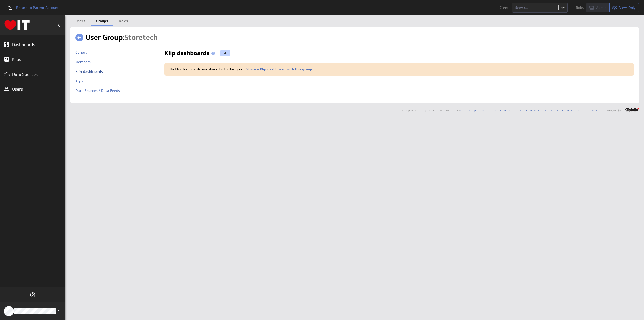
click at [227, 52] on link "Edit" at bounding box center [226, 53] width 10 height 6
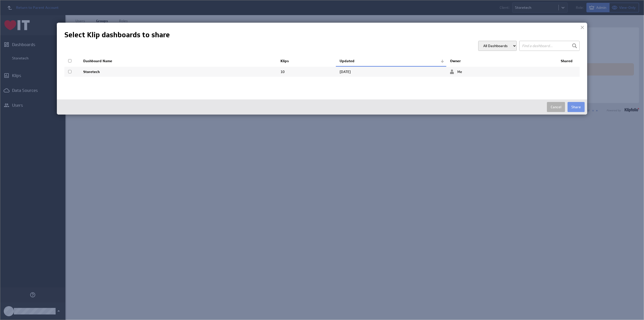
click at [70, 60] on input "checkbox" at bounding box center [69, 60] width 3 height 3
checkbox input "true"
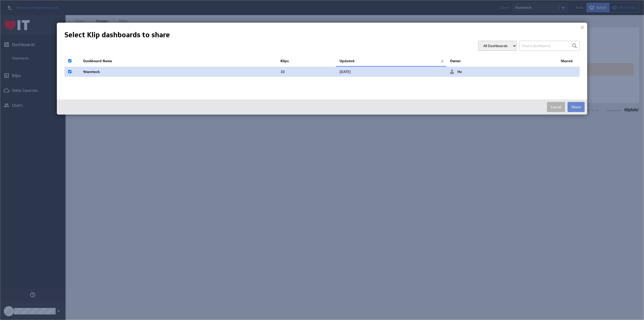
click at [575, 105] on button "Share" at bounding box center [576, 107] width 17 height 10
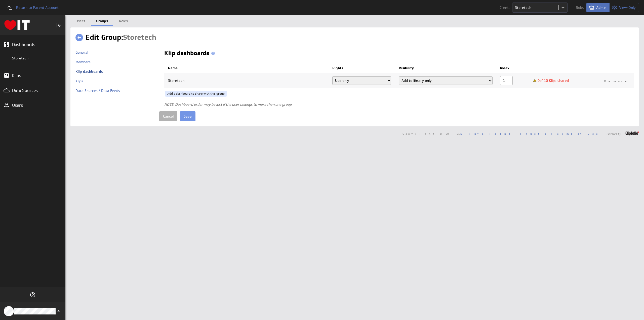
click at [439, 80] on select "Add dashboard (required) Add dashboard Add to library only" at bounding box center [446, 80] width 94 height 9
select select "3"
click at [400, 76] on select "Add dashboard (required) Add dashboard Add to library only" at bounding box center [446, 80] width 94 height 9
click at [548, 79] on link "0 of 10 Klips shared" at bounding box center [553, 80] width 31 height 5
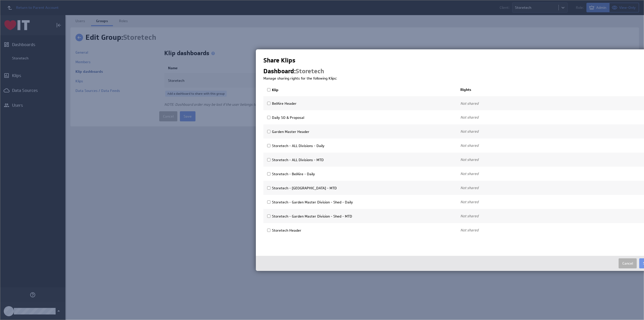
click at [270, 89] on input "Klip" at bounding box center [268, 89] width 3 height 3
checkbox input "true"
select select"] "0e6e737d29d59ed918a6fea63c73893e:use"
checkbox input "true"
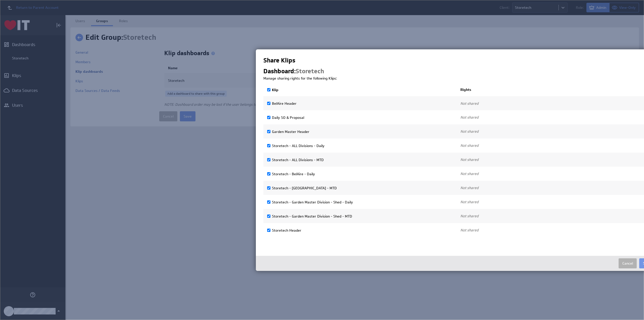
select select"] "5cfc4a0ebe1bfef1f7c0b07fdf50aaa9:use"
checkbox input "true"
select select"] "e398b6e6b06d0a3d372e9cdfaed2a045:use"
checkbox input "true"
select select"] "b3e9086b69ba35c2a64bd5db07fe693d:use"
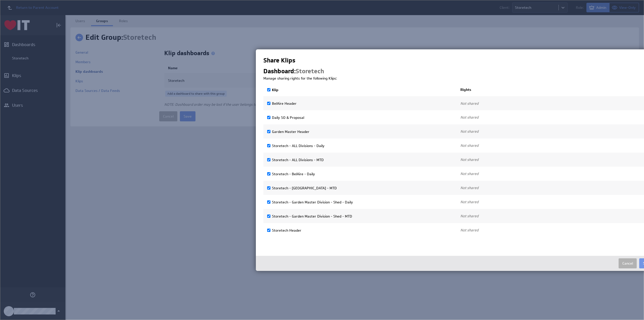
checkbox input "true"
select select"] "513179b90e15ee4e18b3602ff551100c:use"
checkbox input "true"
select select"] "8830ee8e9534c5e12910e0406e7ed542:use"
checkbox input "true"
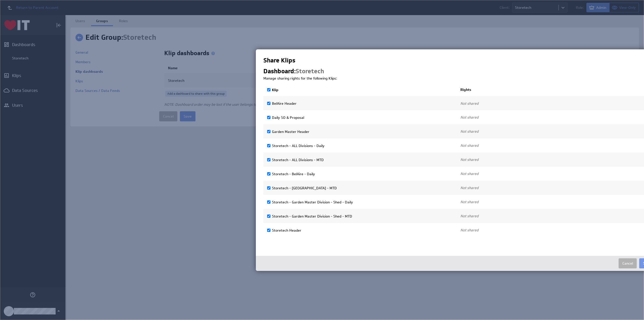
select select"] "ab7eea8d8f351eb9dec95dab69ba7a8e:use"
checkbox input "true"
select select"] "aaa7ee31abaa86134ec14364af2cad21:use"
checkbox input "true"
select select"] "5bf0fa871651ec5688a2aba94d2a8e61:use"
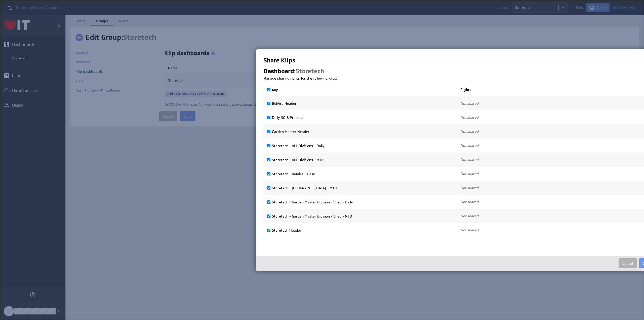
checkbox input "true"
select select"] "687059207990b4647528cace8392dcdc:use"
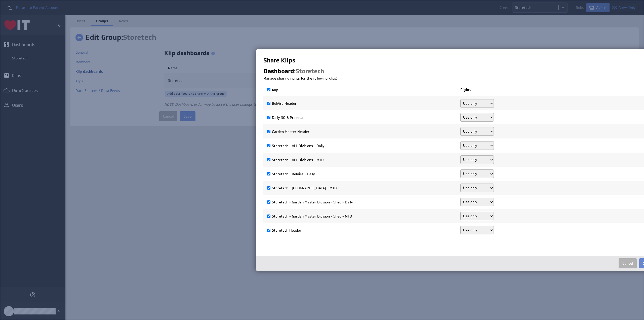
click at [642, 261] on button "Save" at bounding box center [648, 263] width 16 height 10
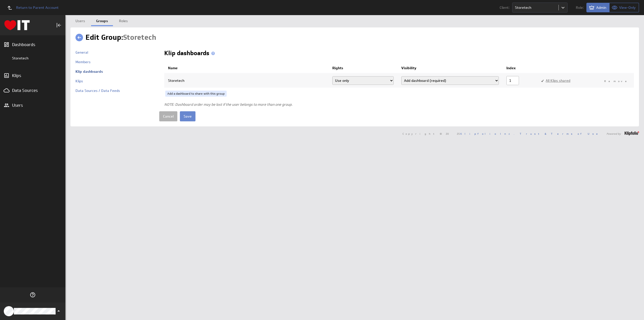
click at [188, 117] on input "Save" at bounding box center [188, 116] width 16 height 10
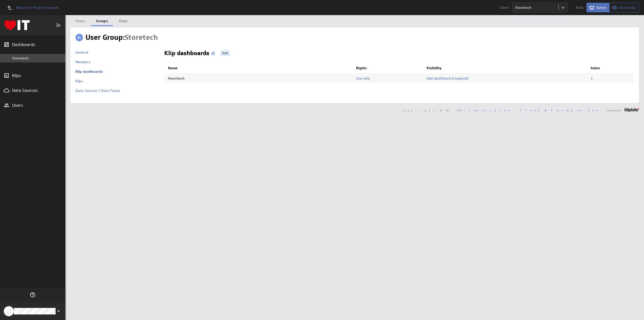
click at [20, 58] on div "Storetech" at bounding box center [37, 58] width 51 height 5
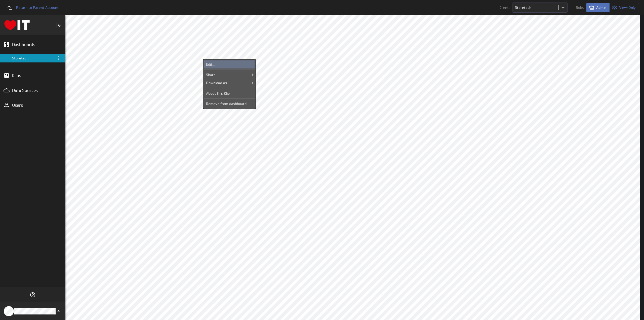
click at [232, 63] on div "Edit..." at bounding box center [229, 64] width 50 height 8
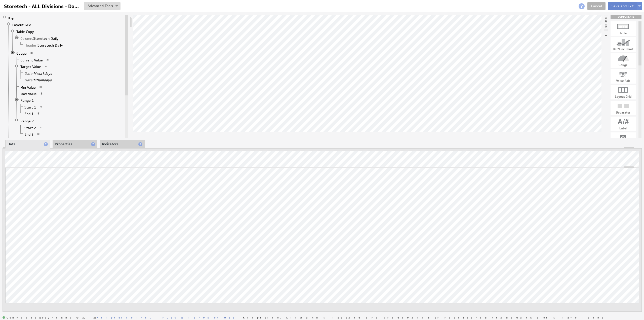
click at [621, 7] on button "Save and Exit" at bounding box center [623, 6] width 30 height 8
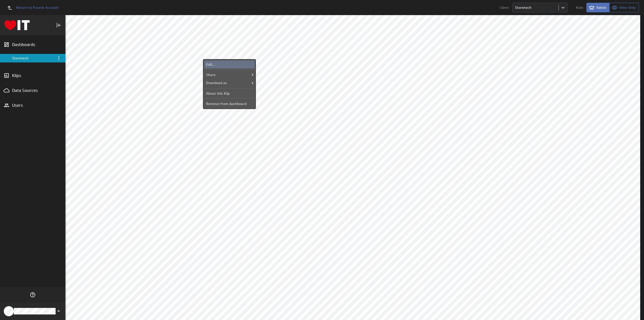
click at [228, 61] on div "Edit..." at bounding box center [229, 64] width 50 height 8
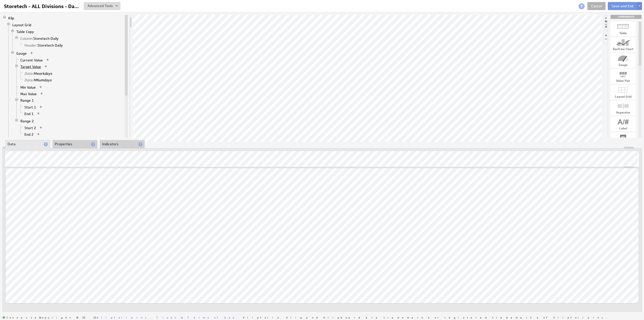
click at [29, 65] on link "Target Value" at bounding box center [31, 66] width 24 height 5
